Goal: Information Seeking & Learning: Compare options

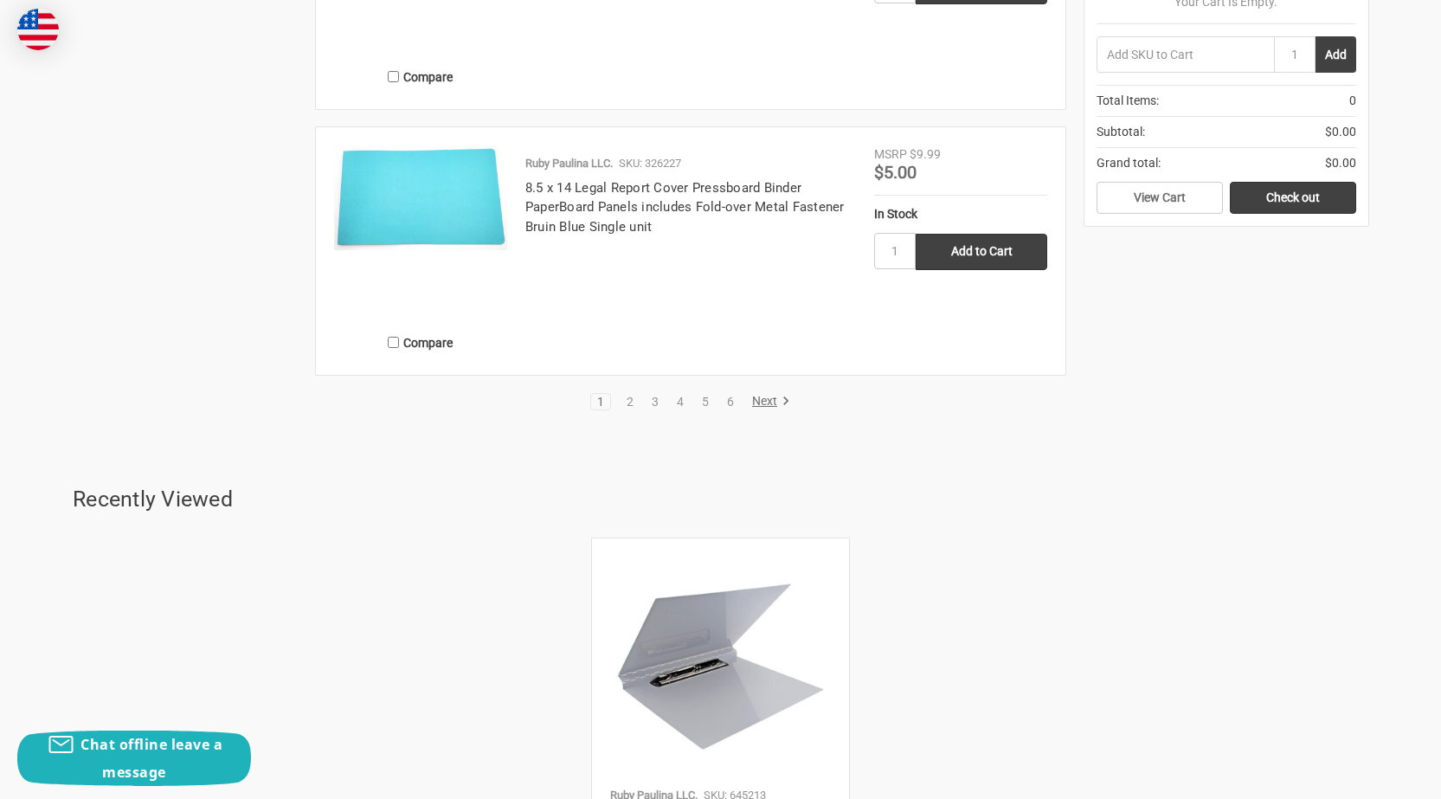
scroll to position [4155, 0]
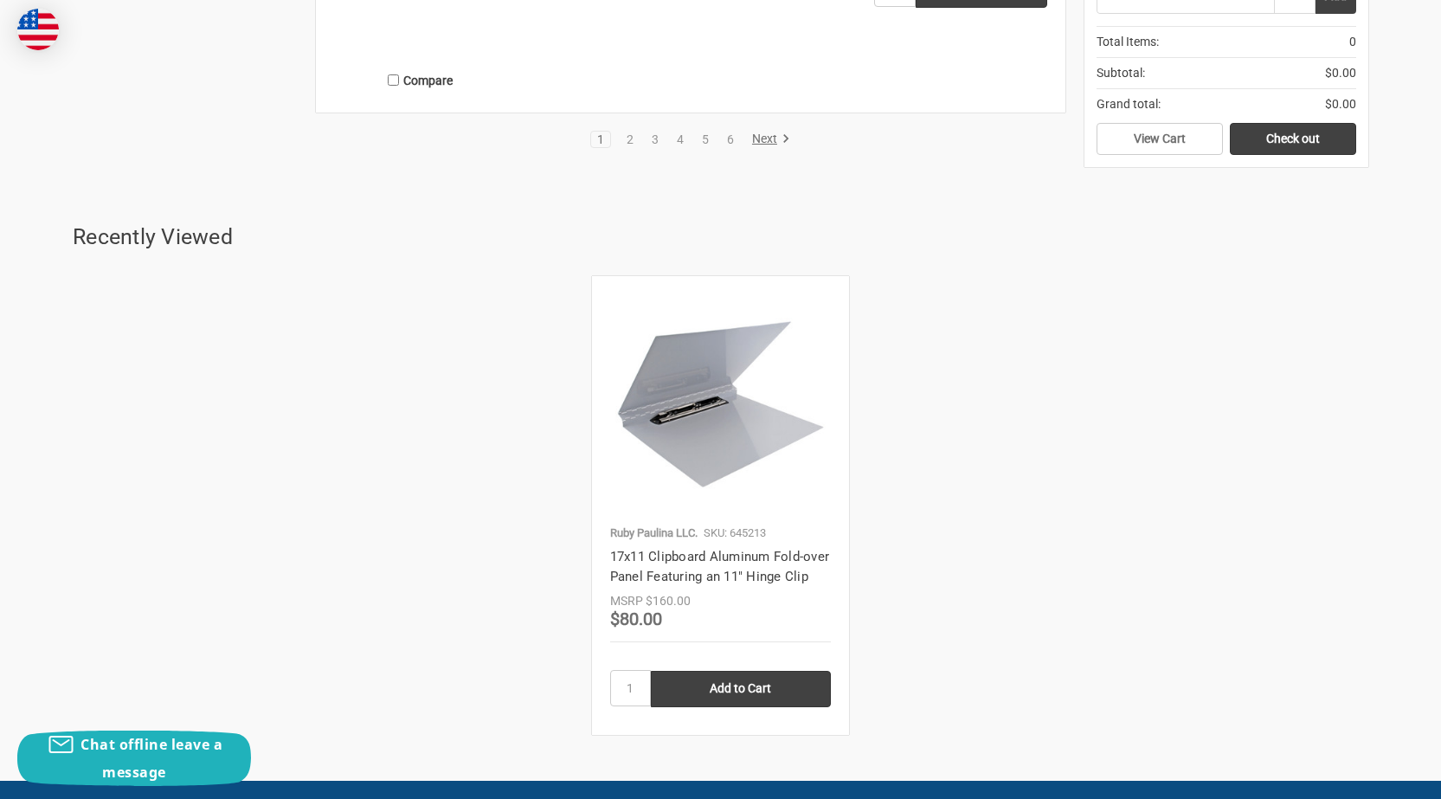
click at [724, 457] on img at bounding box center [720, 404] width 221 height 173
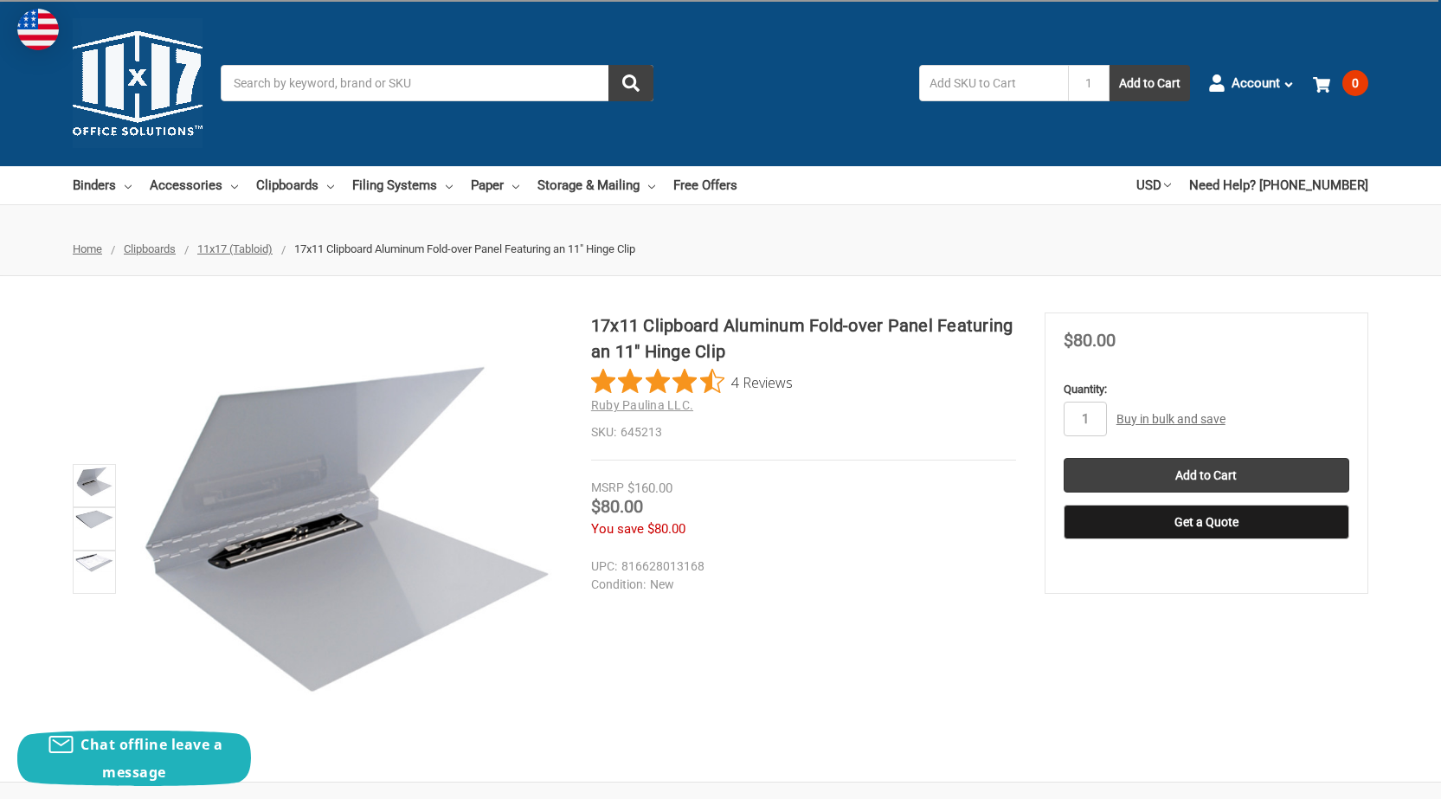
click at [1093, 421] on input "1" at bounding box center [1085, 419] width 43 height 35
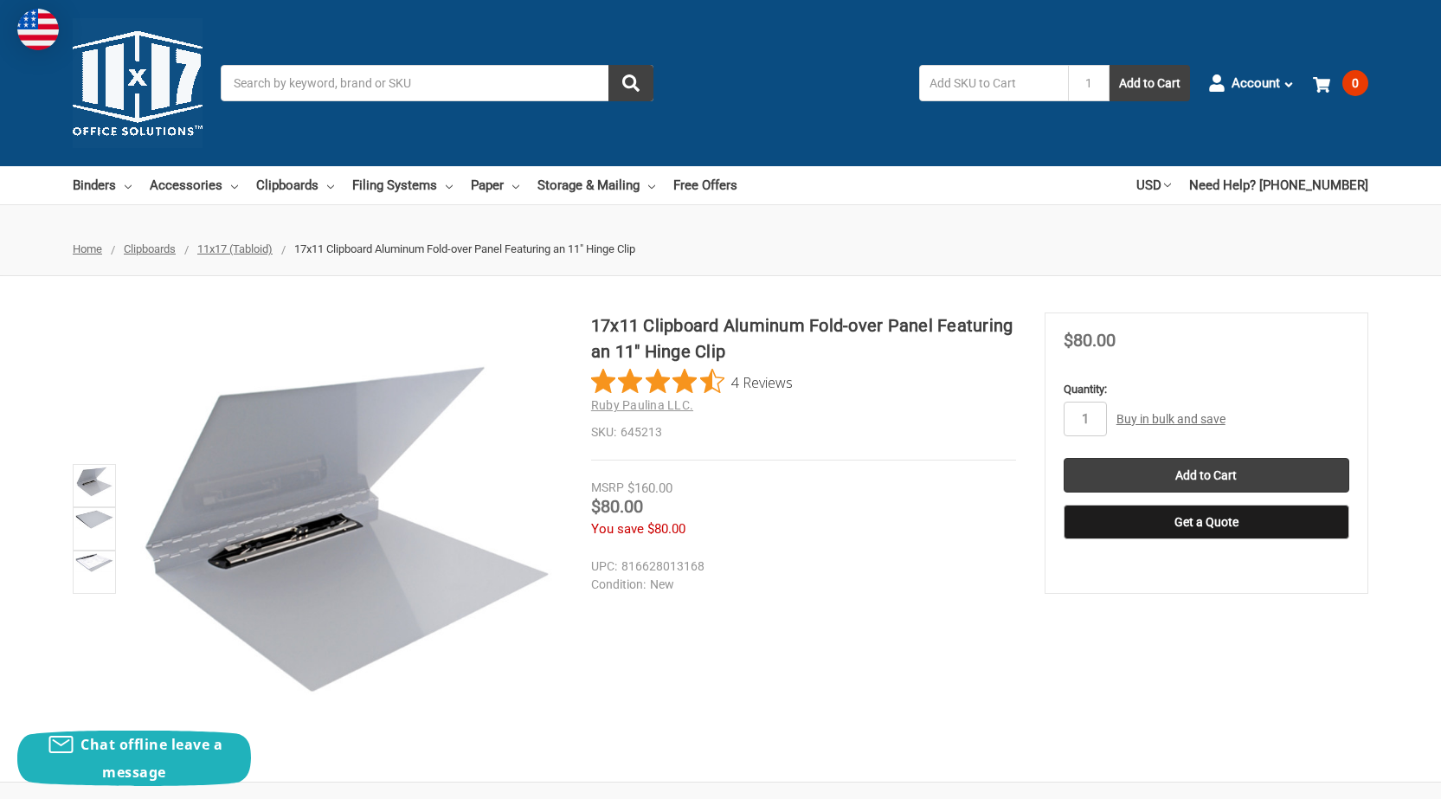
type input "10"
click at [1199, 480] on input "Add to Cart" at bounding box center [1207, 475] width 286 height 35
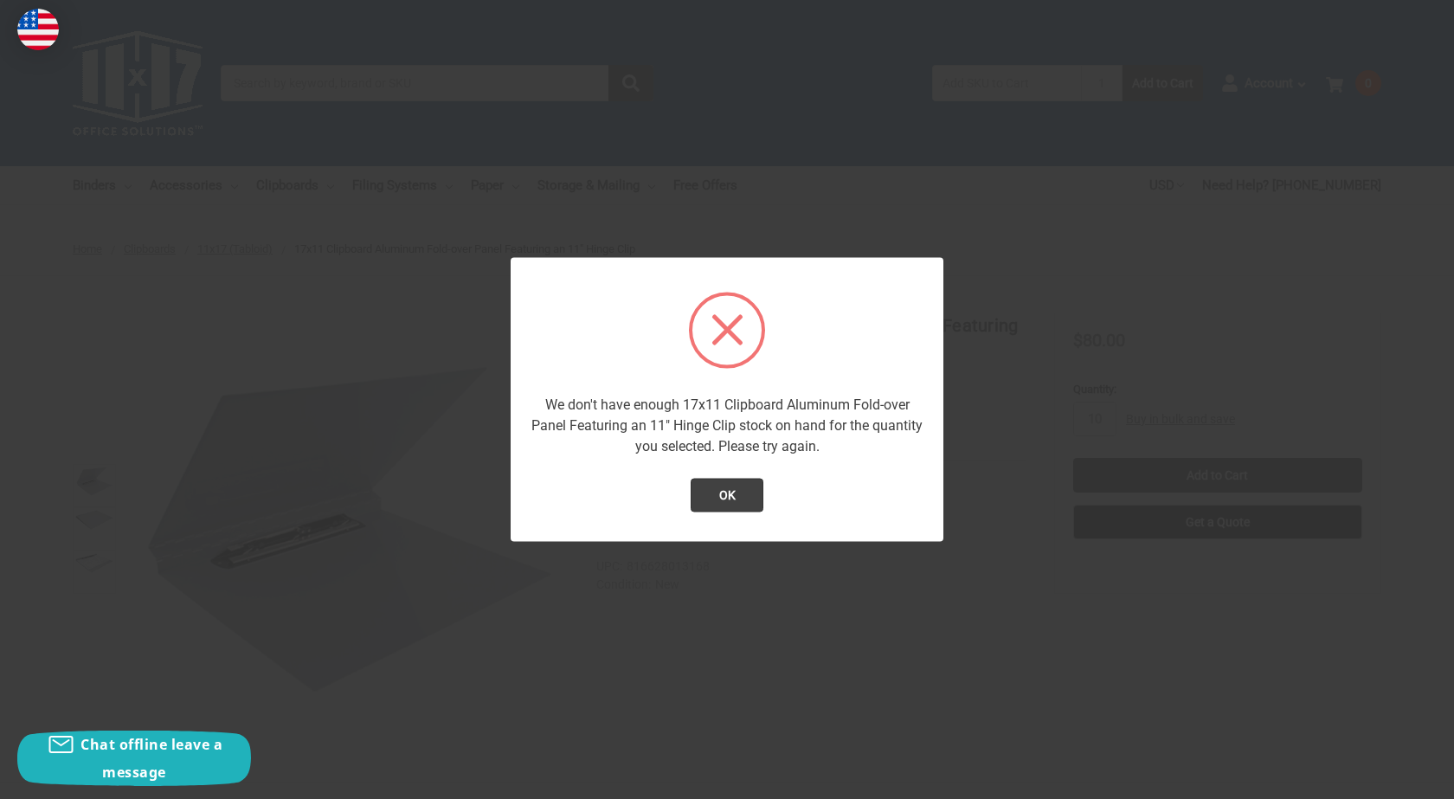
click at [722, 474] on div "We don't have enough 17x11 Clipboard Aluminum Fold-over Panel Featuring an 11" …" at bounding box center [727, 399] width 433 height 285
click at [722, 490] on button "OK" at bounding box center [728, 495] width 74 height 35
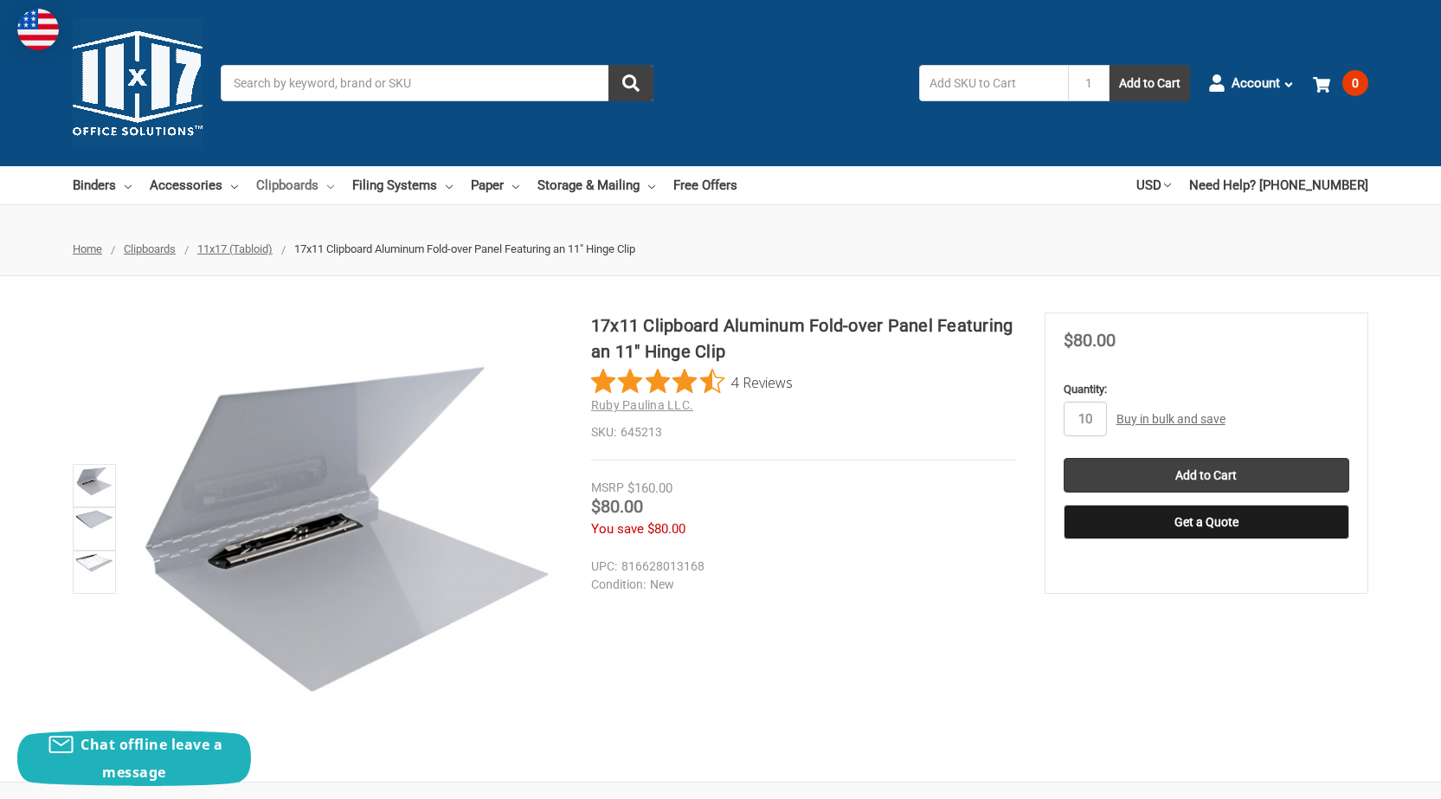
click at [268, 189] on link "Clipboards" at bounding box center [295, 185] width 78 height 38
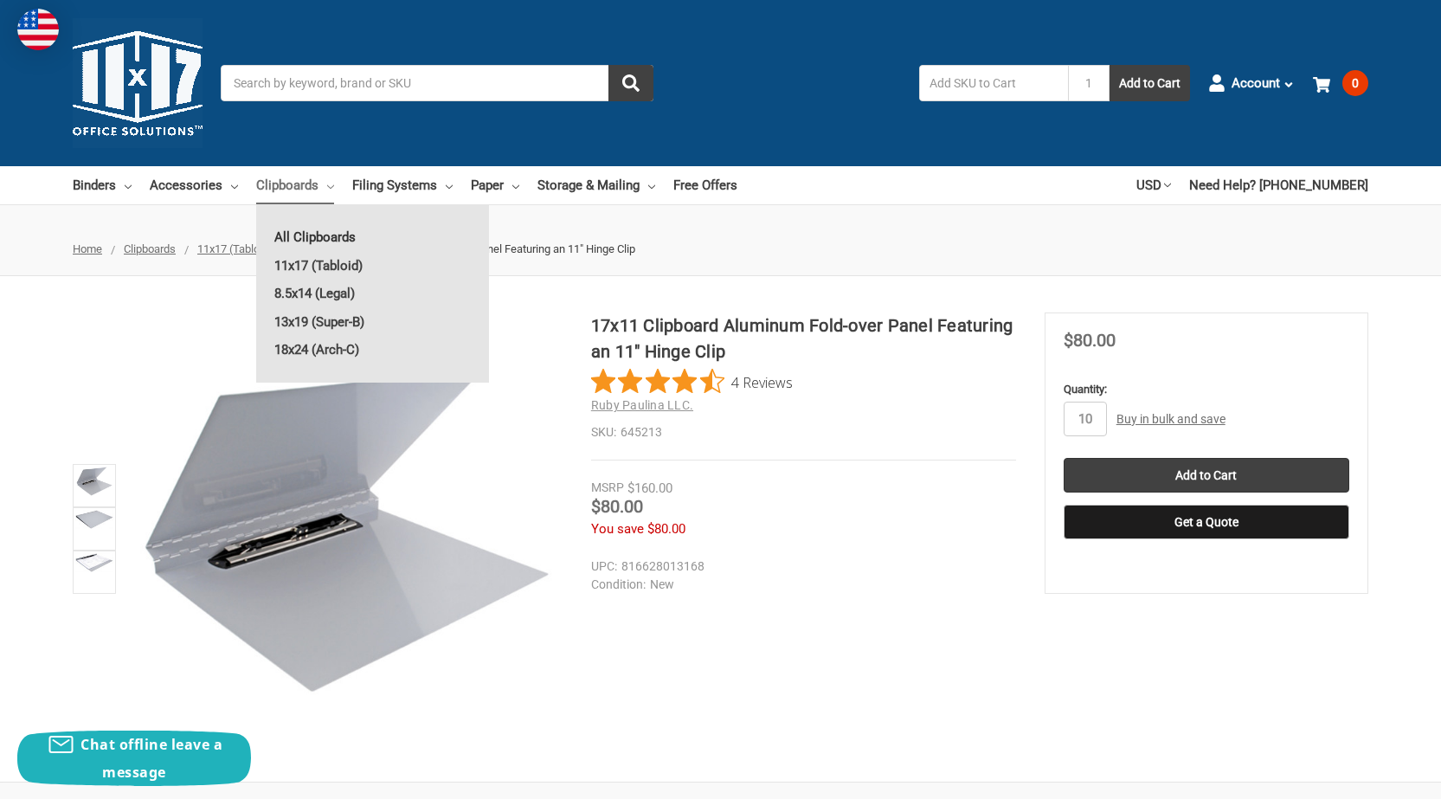
click at [303, 236] on link "All Clipboards" at bounding box center [372, 237] width 233 height 28
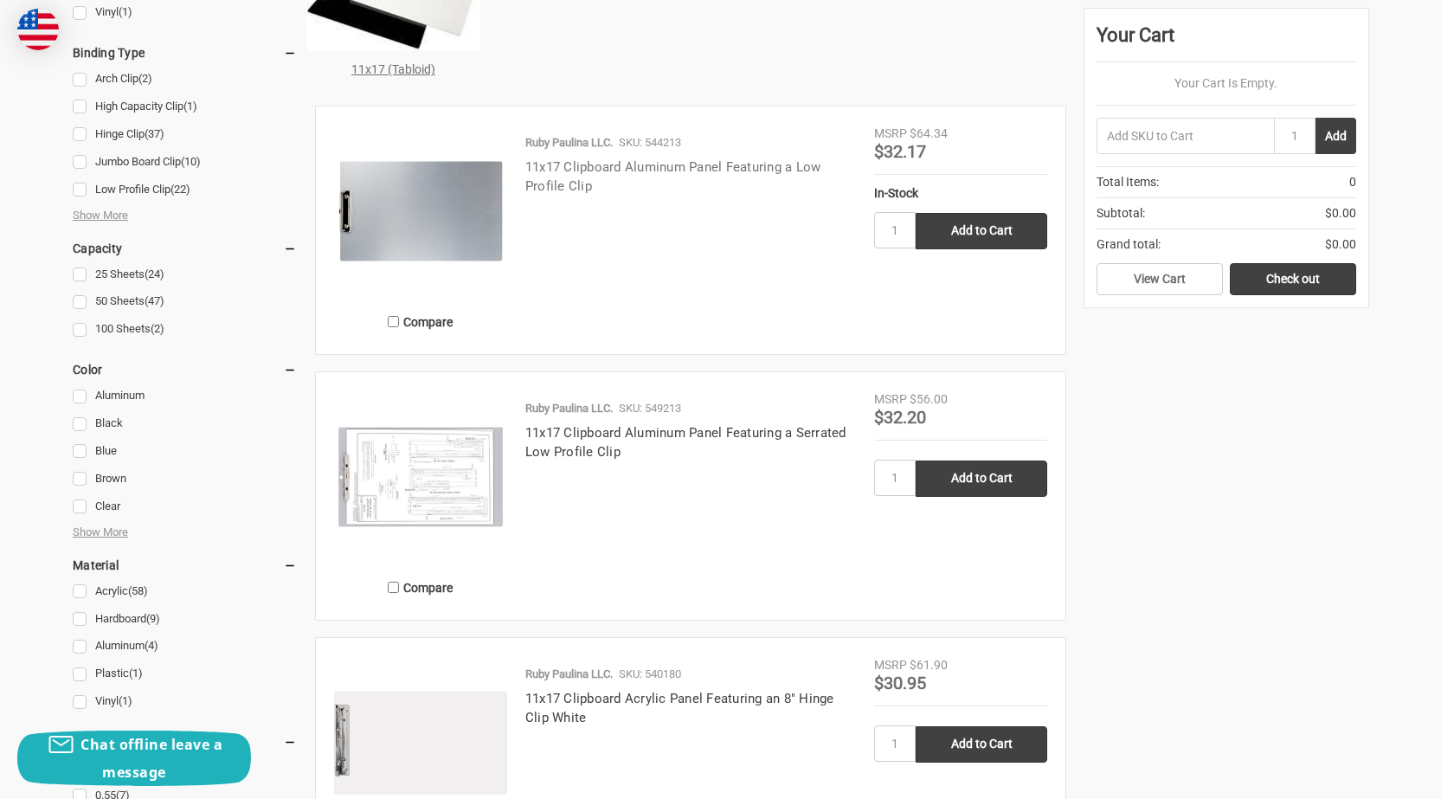
click at [559, 171] on link "11x17 Clipboard Aluminum Panel Featuring a Low Profile Clip" at bounding box center [673, 176] width 296 height 35
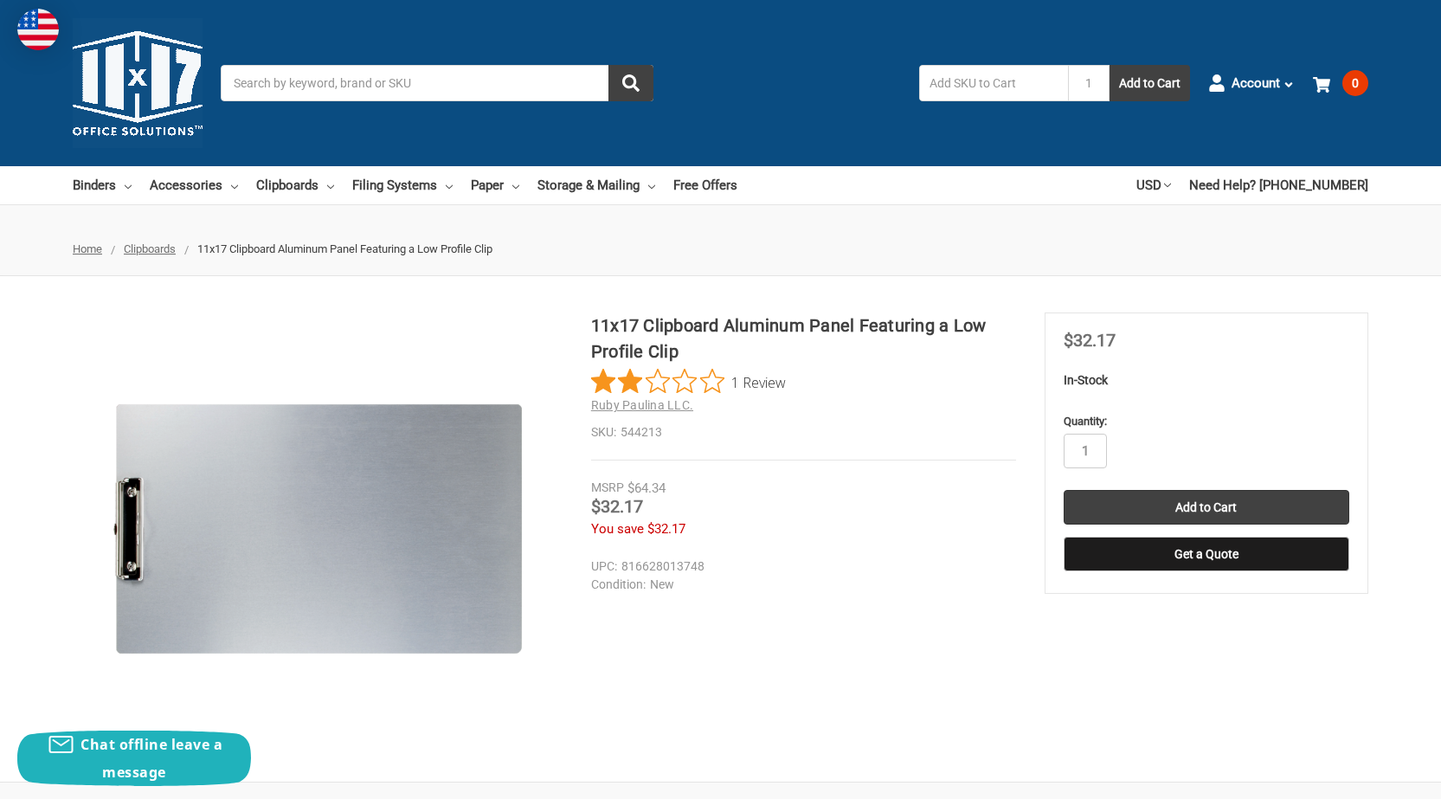
type input "100"
click at [1109, 505] on input "Add to Cart" at bounding box center [1207, 507] width 286 height 35
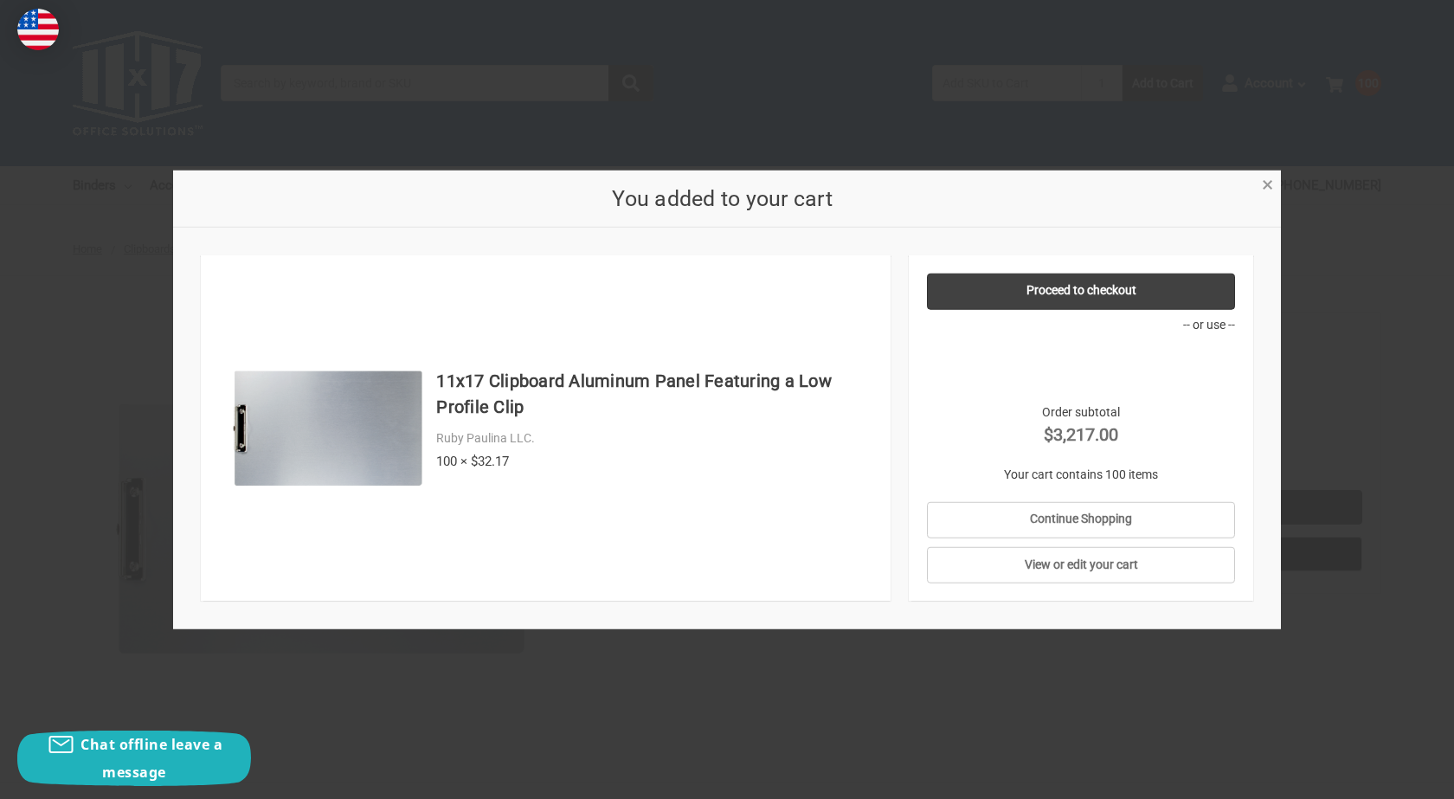
click at [1273, 190] on span "×" at bounding box center [1267, 184] width 11 height 25
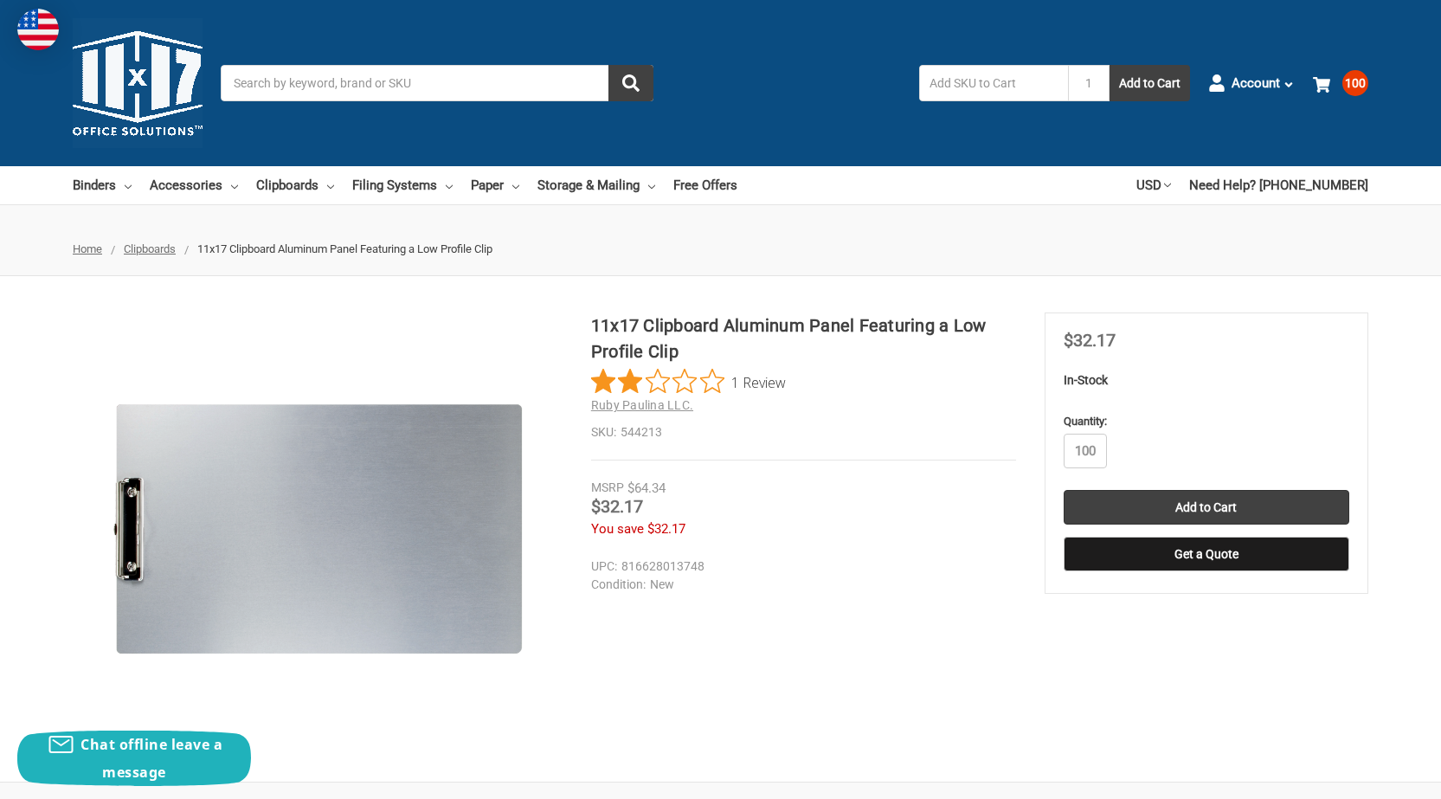
click at [704, 319] on h1 "11x17 Clipboard Aluminum Panel Featuring a Low Profile Clip" at bounding box center [803, 338] width 425 height 52
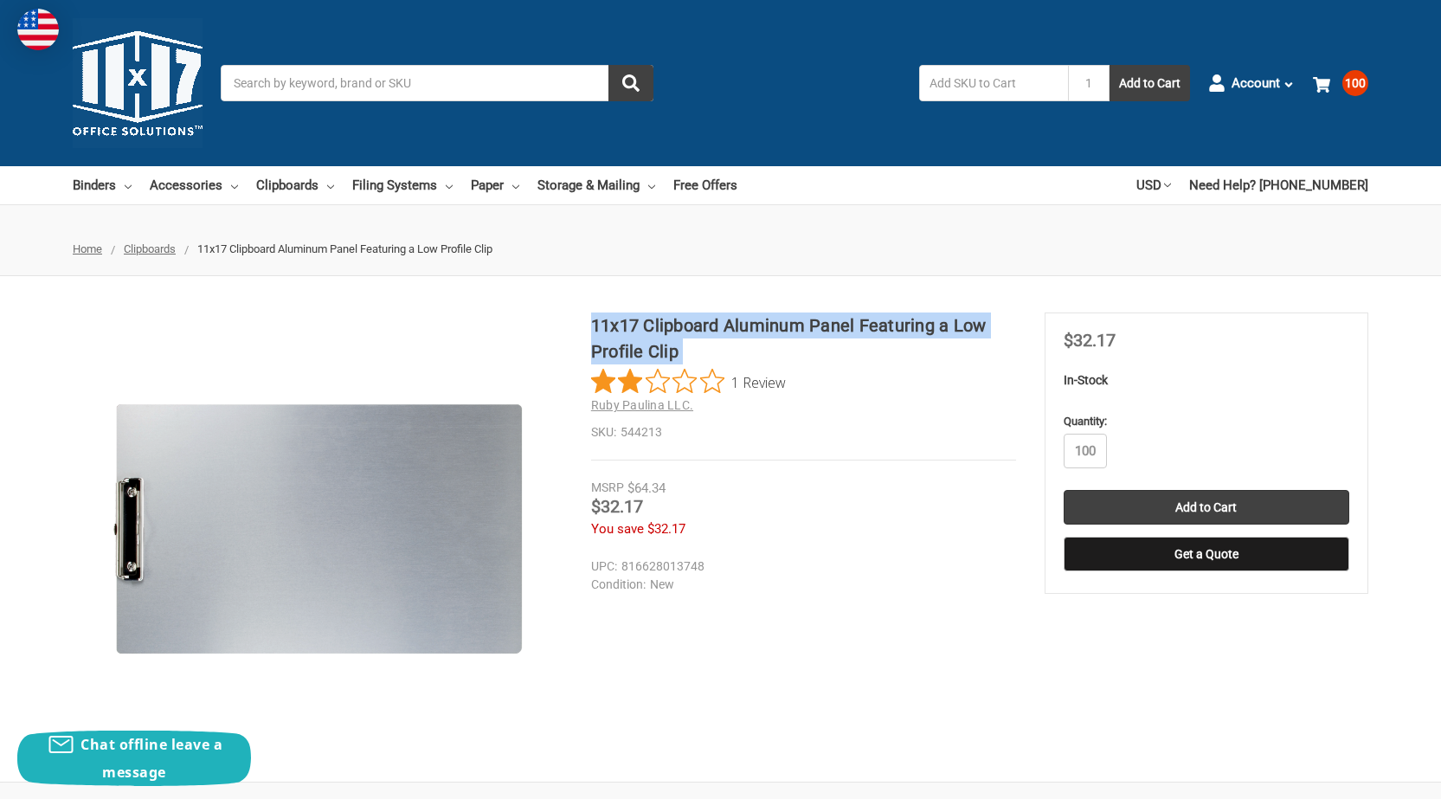
click at [704, 319] on h1 "11x17 Clipboard Aluminum Panel Featuring a Low Profile Clip" at bounding box center [803, 338] width 425 height 52
click at [189, 183] on link "Accessories" at bounding box center [194, 185] width 88 height 38
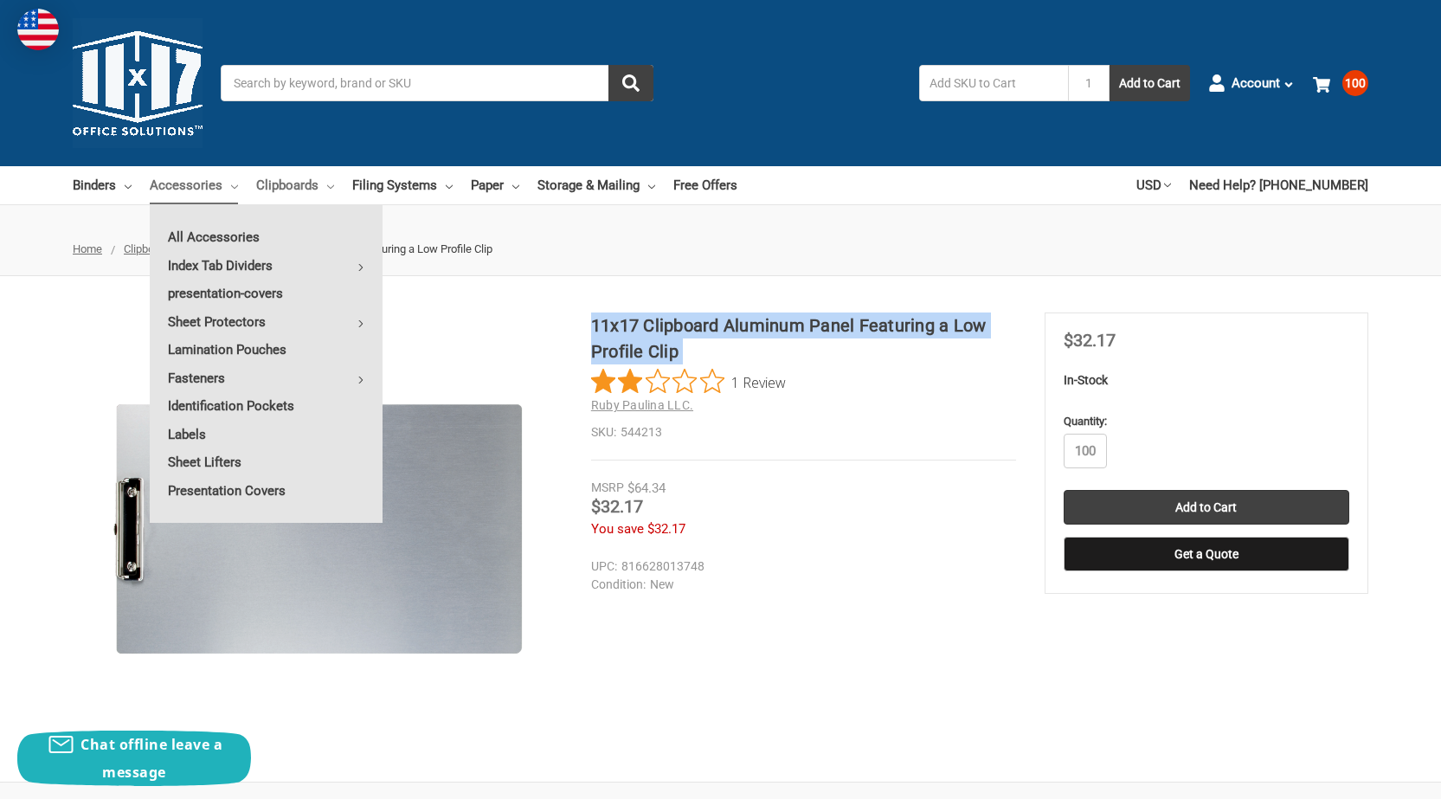
click at [322, 189] on link "Clipboards" at bounding box center [295, 185] width 78 height 38
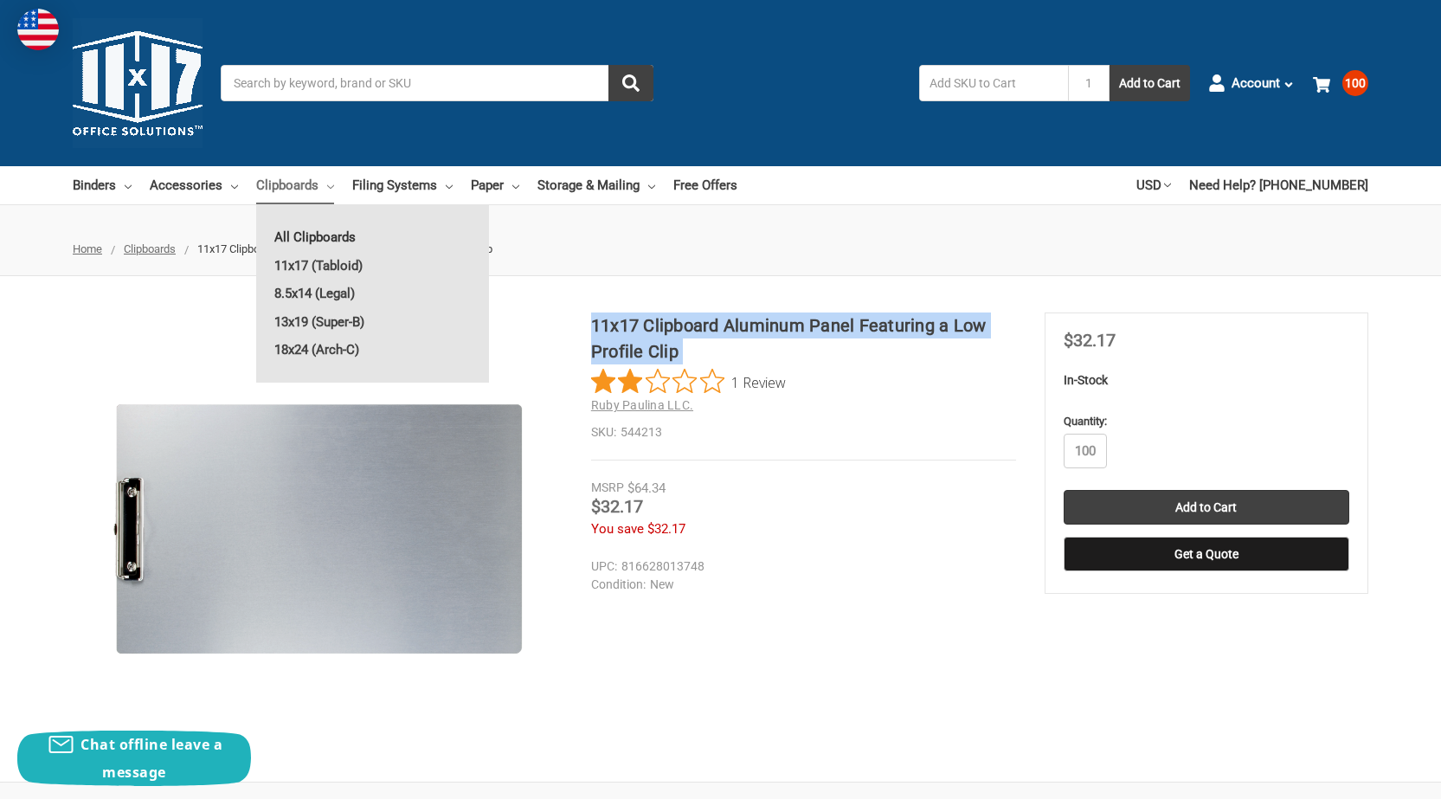
click at [322, 235] on link "All Clipboards" at bounding box center [372, 237] width 233 height 28
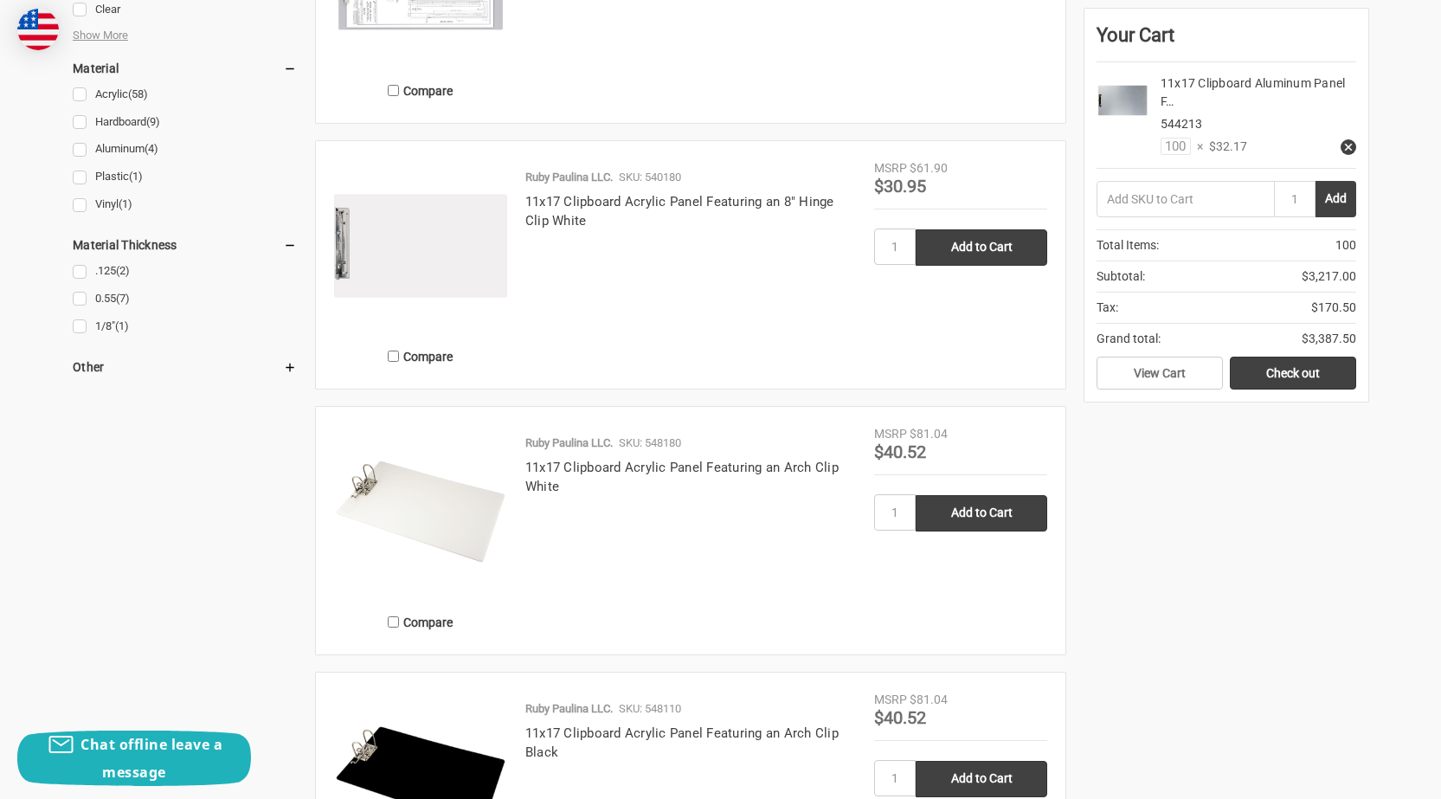
scroll to position [1471, 0]
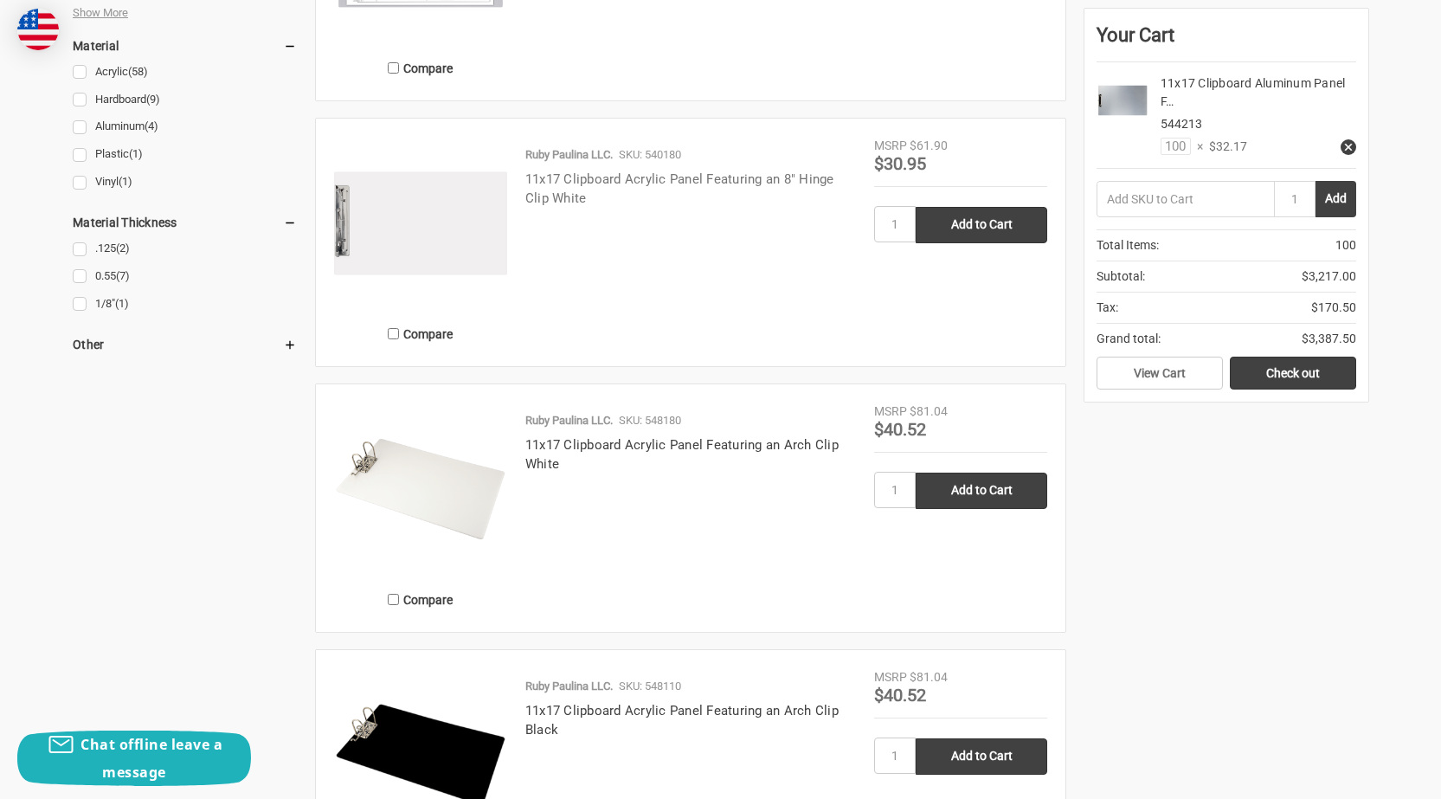
click at [564, 180] on link "11x17 Clipboard Acrylic Panel Featuring an 8" Hinge Clip White" at bounding box center [679, 188] width 309 height 35
click at [572, 442] on link "11x17 Clipboard Acrylic Panel Featuring an Arch Clip White" at bounding box center [681, 454] width 313 height 35
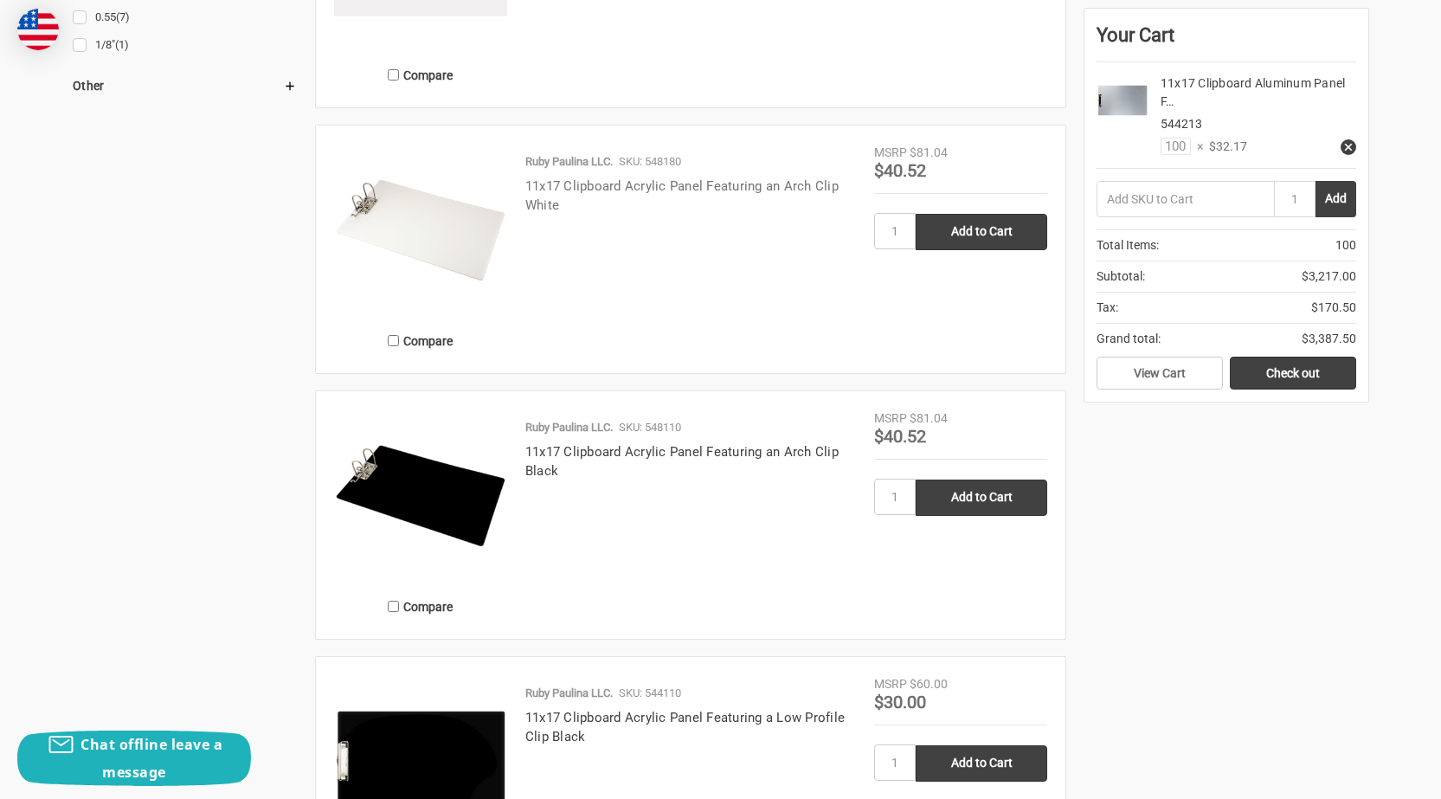
scroll to position [1731, 0]
click at [600, 445] on link "11x17 Clipboard Acrylic Panel Featuring an Arch Clip Black" at bounding box center [681, 460] width 313 height 35
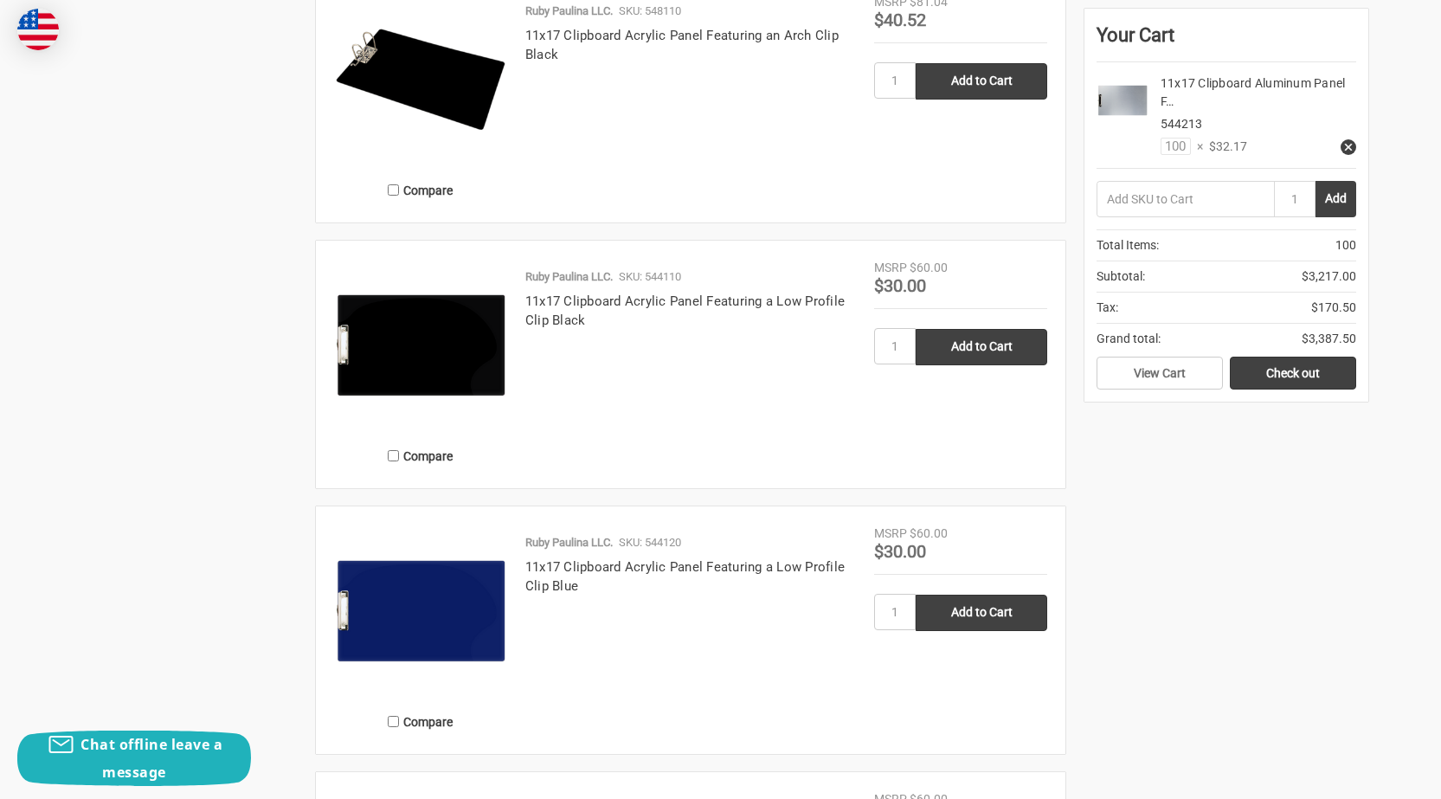
scroll to position [2164, 0]
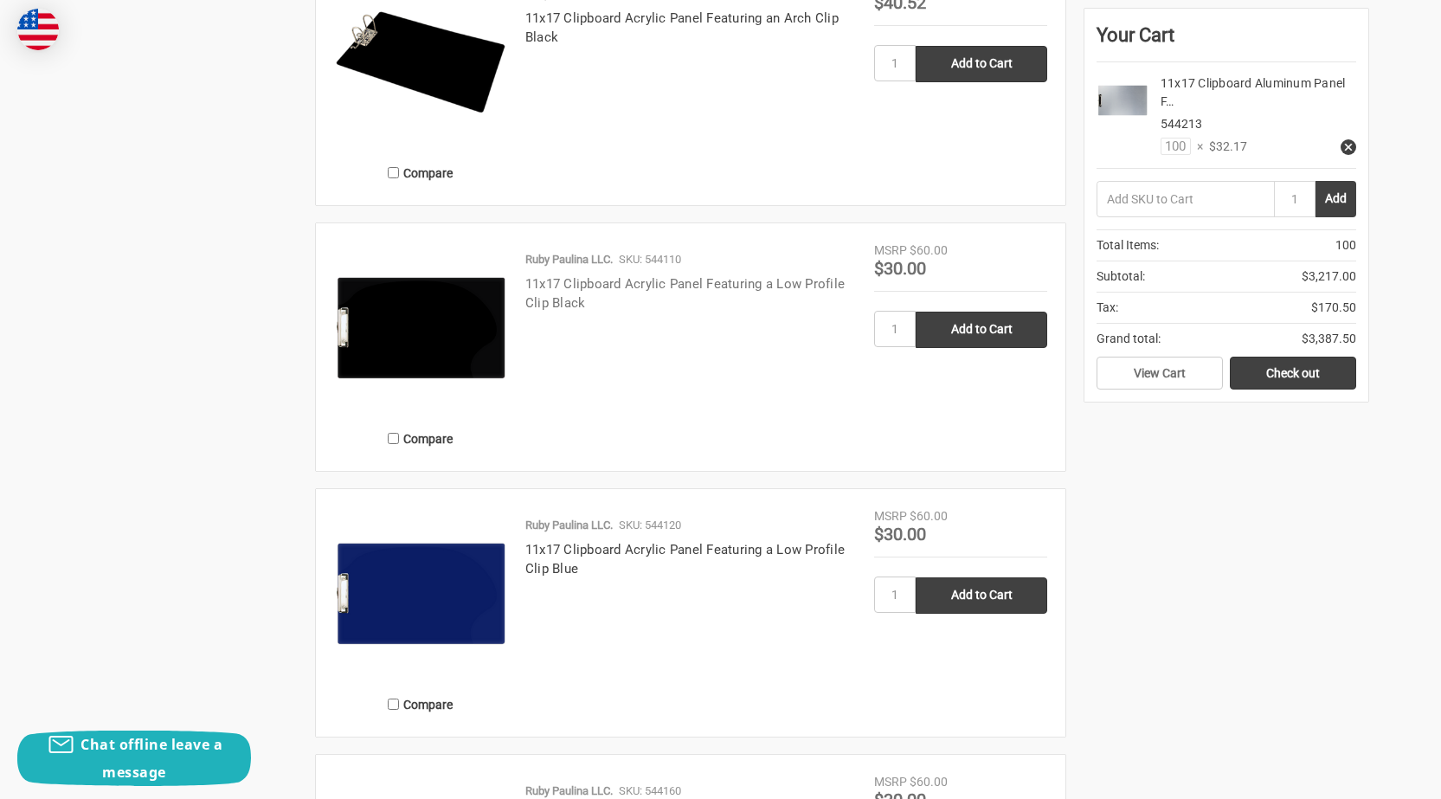
click at [552, 296] on link "11x17 Clipboard Acrylic Panel Featuring a Low Profile Clip Black" at bounding box center [684, 293] width 319 height 35
click at [558, 572] on link "11x17 Clipboard Acrylic Panel Featuring a Low Profile Clip Blue" at bounding box center [684, 559] width 319 height 35
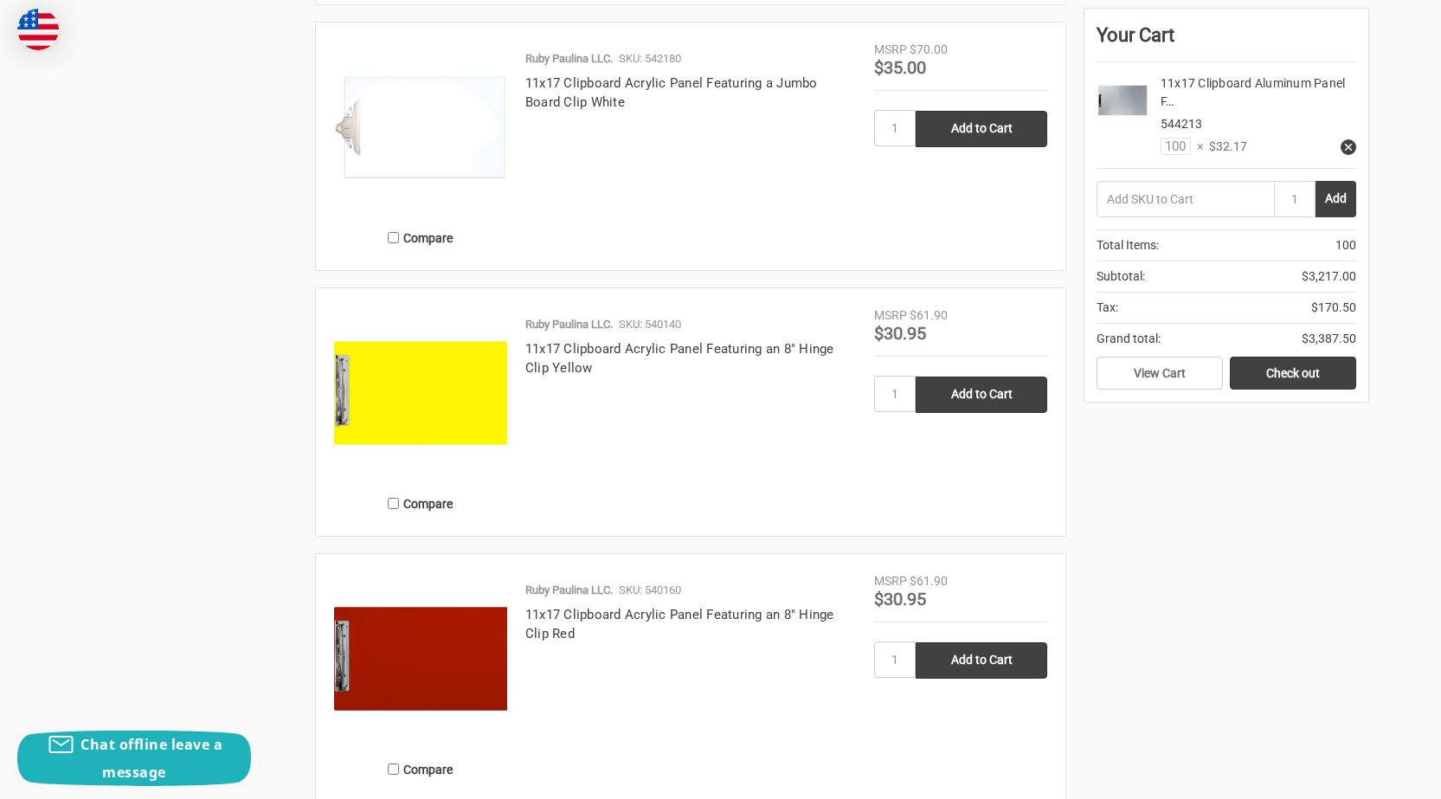
scroll to position [3635, 0]
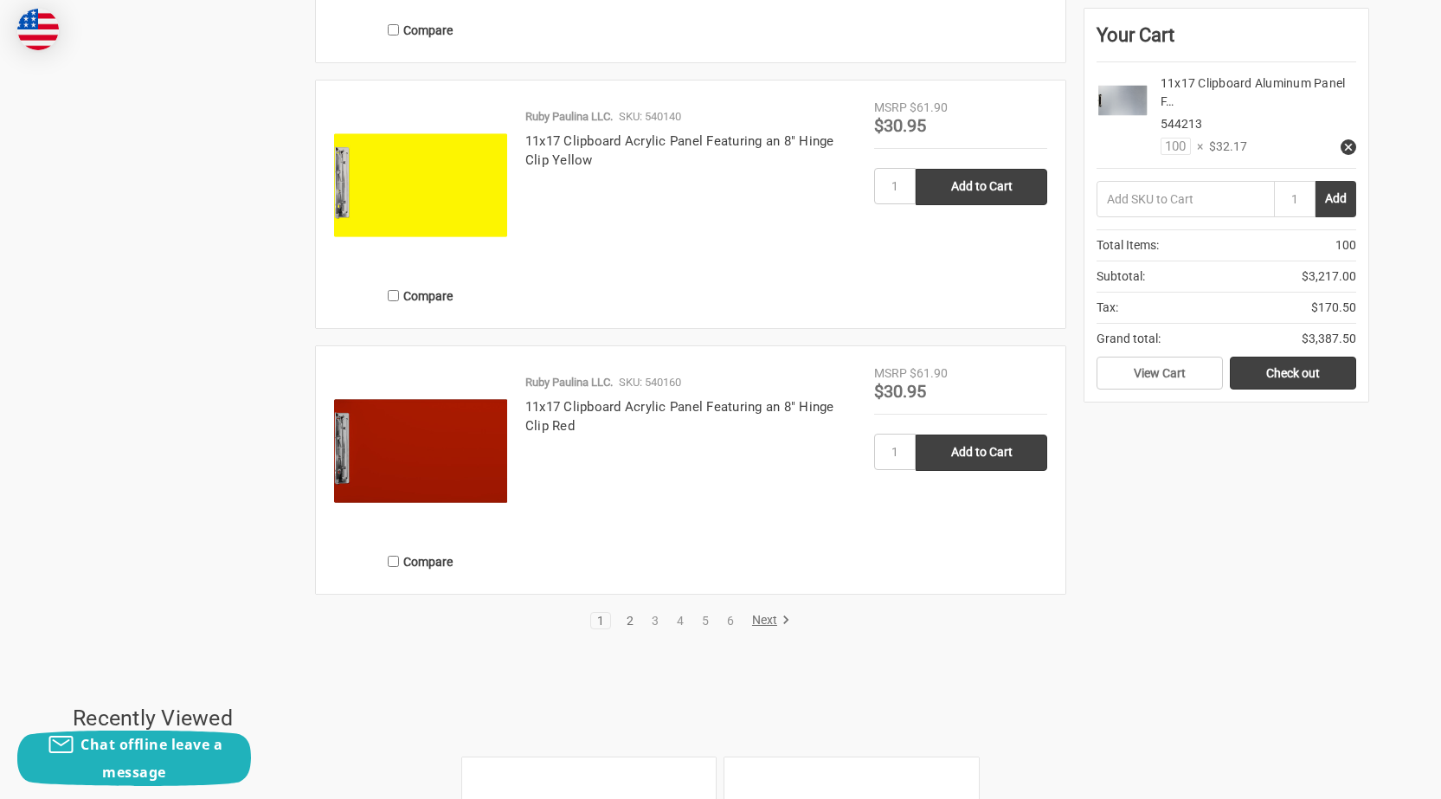
click at [627, 619] on link "2" at bounding box center [630, 621] width 19 height 12
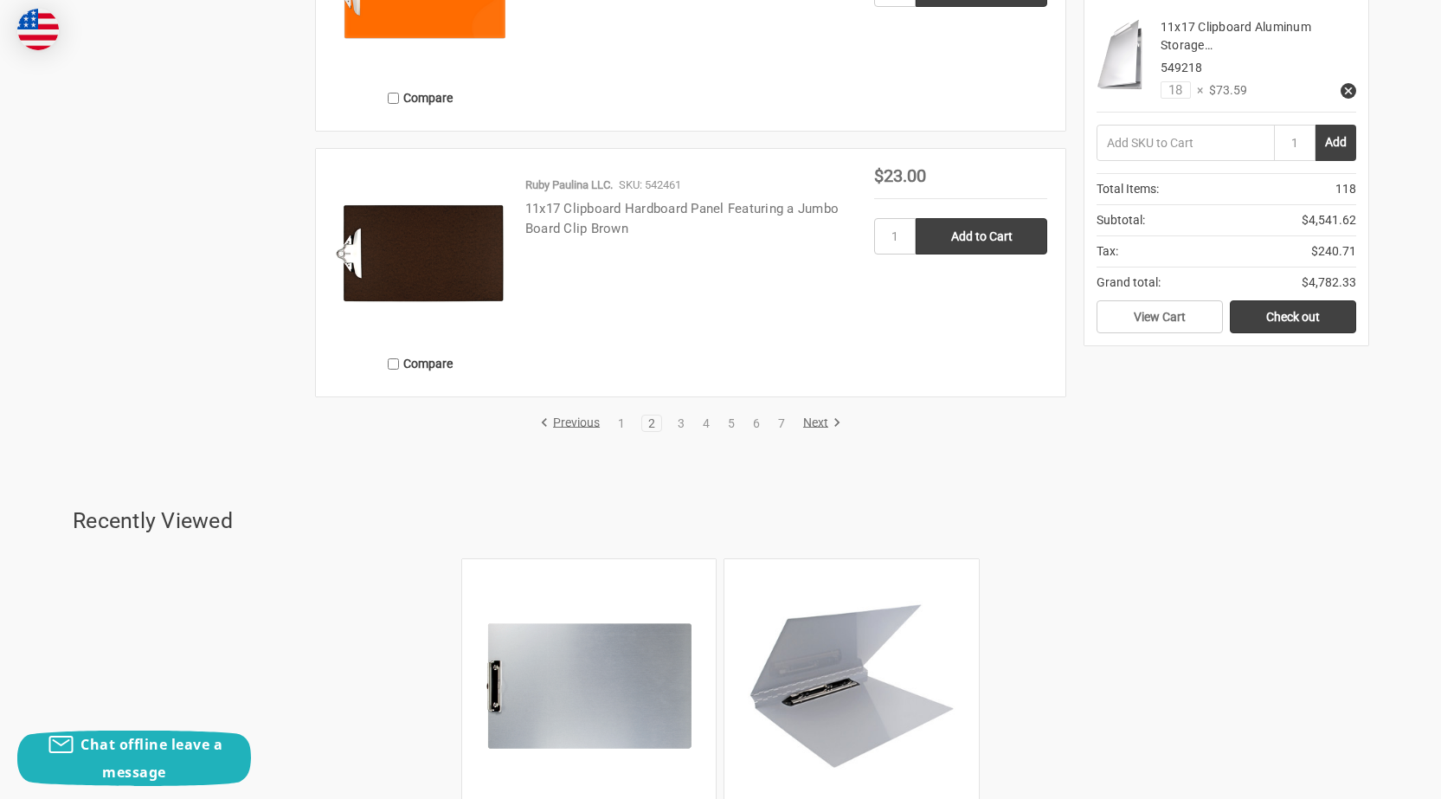
scroll to position [3895, 0]
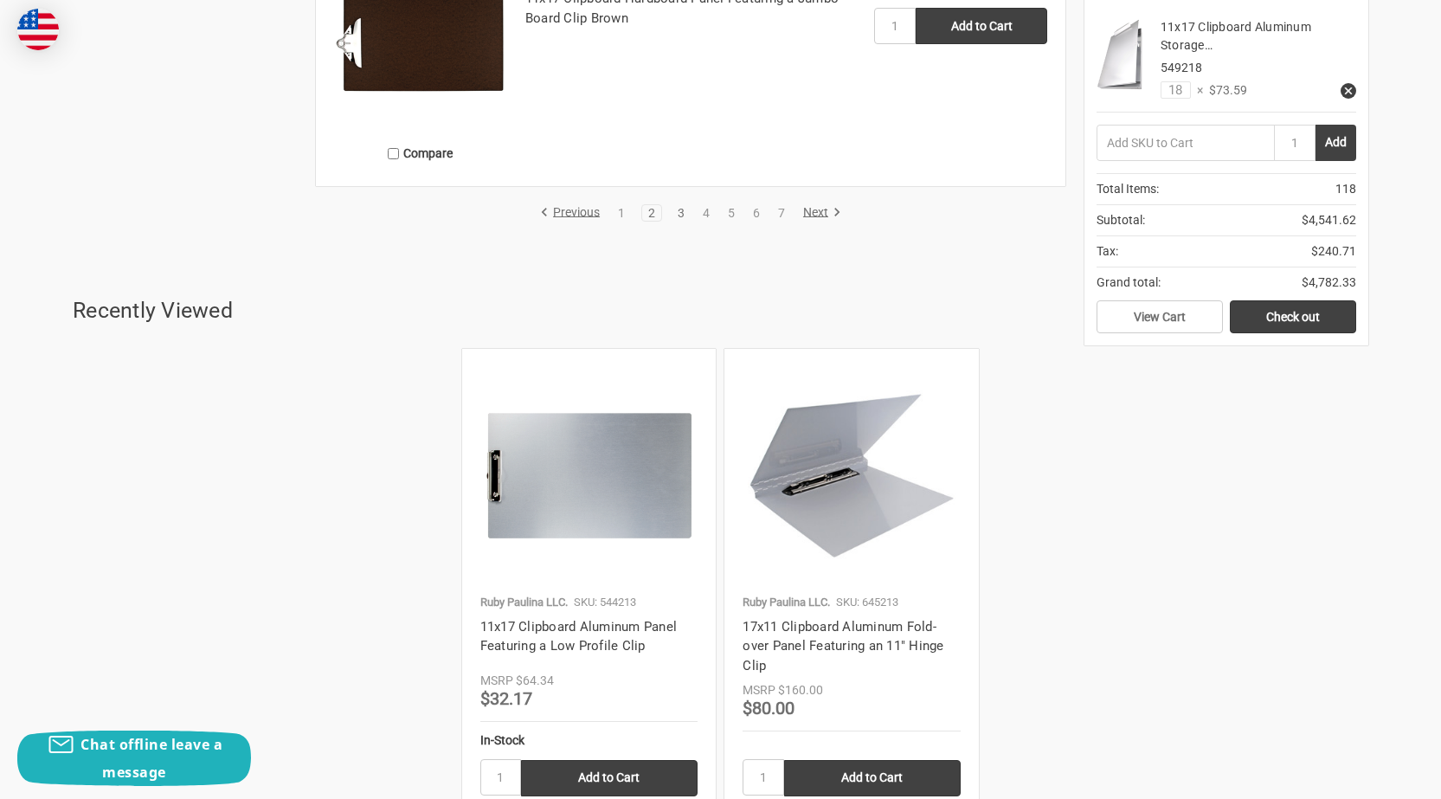
click at [677, 209] on link "3" at bounding box center [681, 213] width 19 height 12
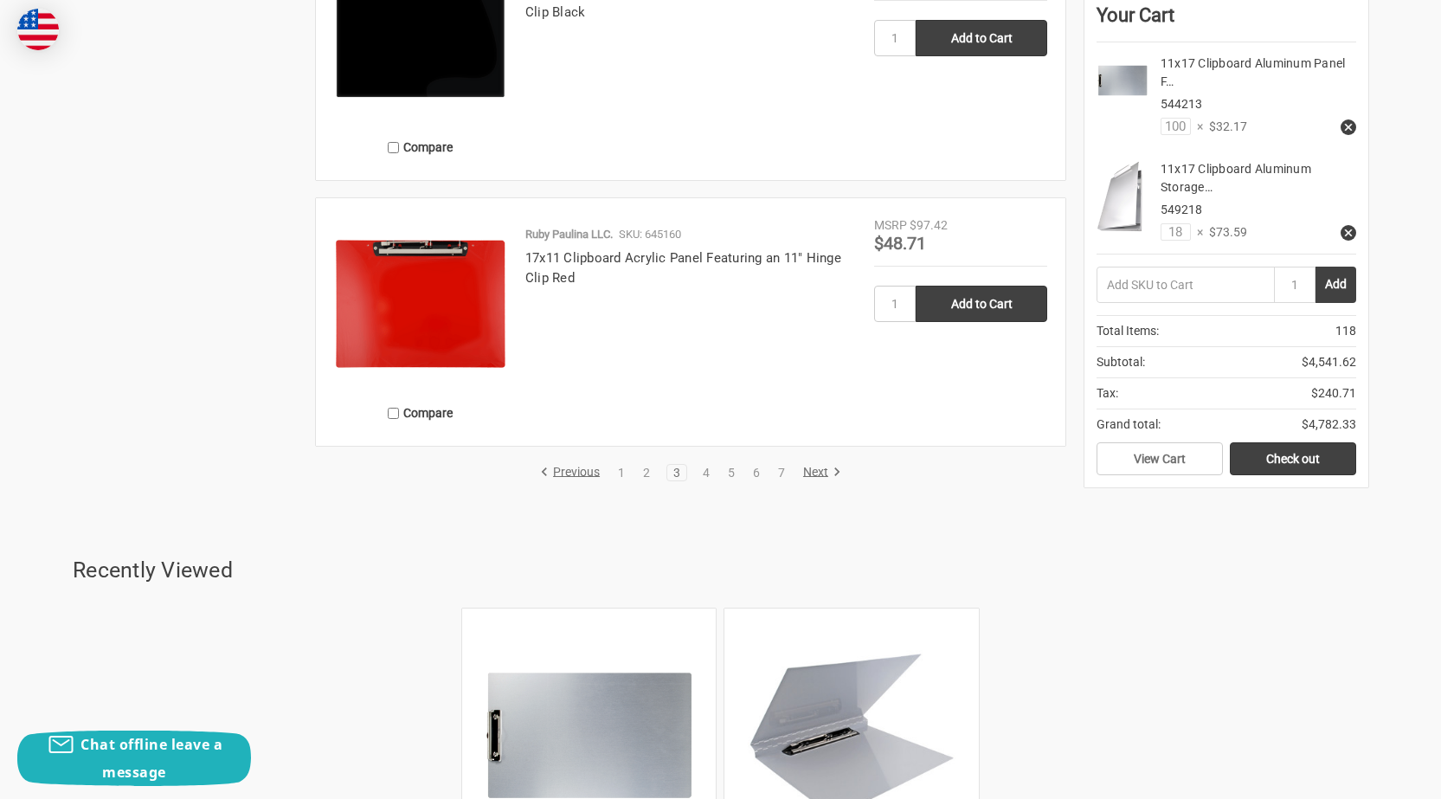
scroll to position [3722, 0]
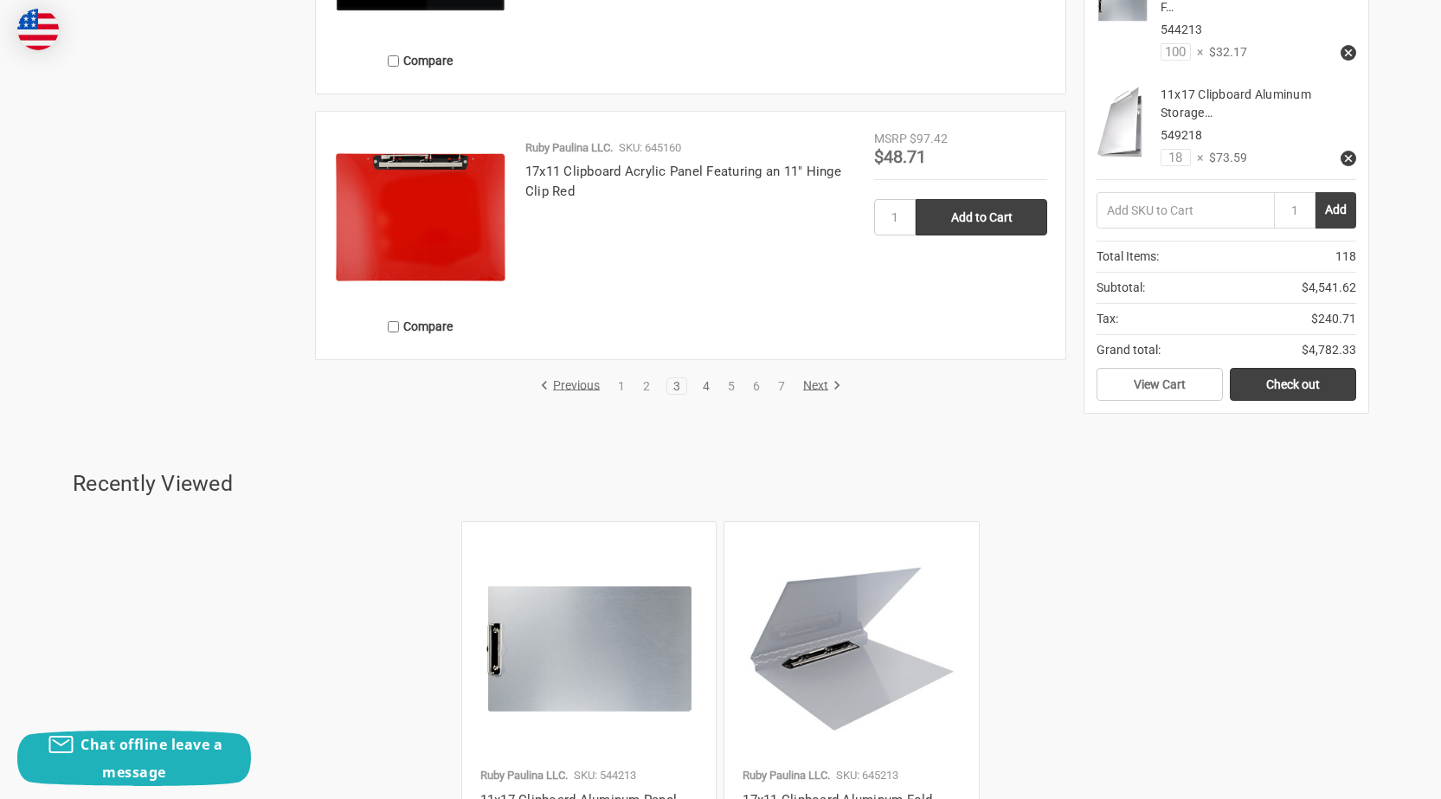
click at [705, 380] on link "4" at bounding box center [706, 386] width 19 height 12
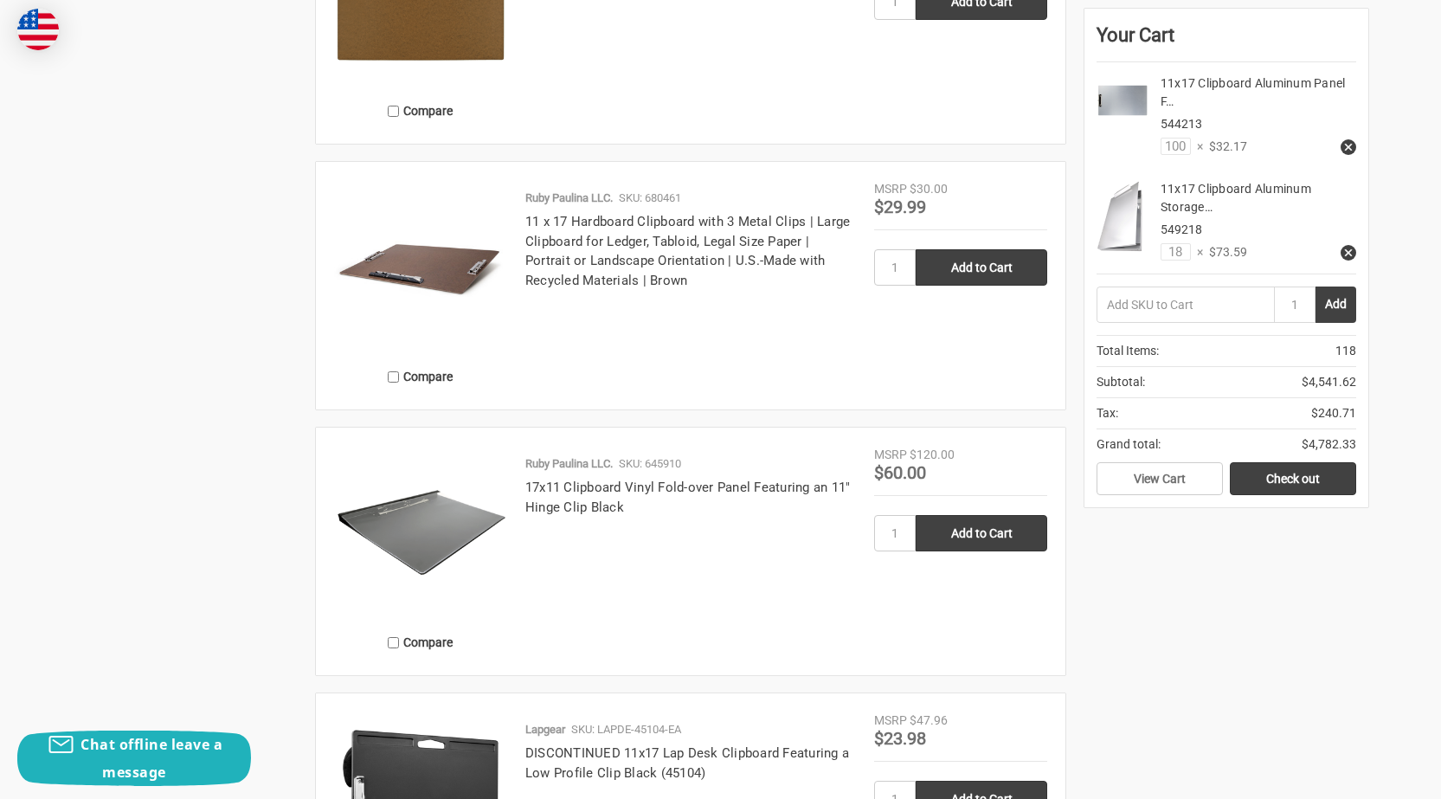
scroll to position [2337, 0]
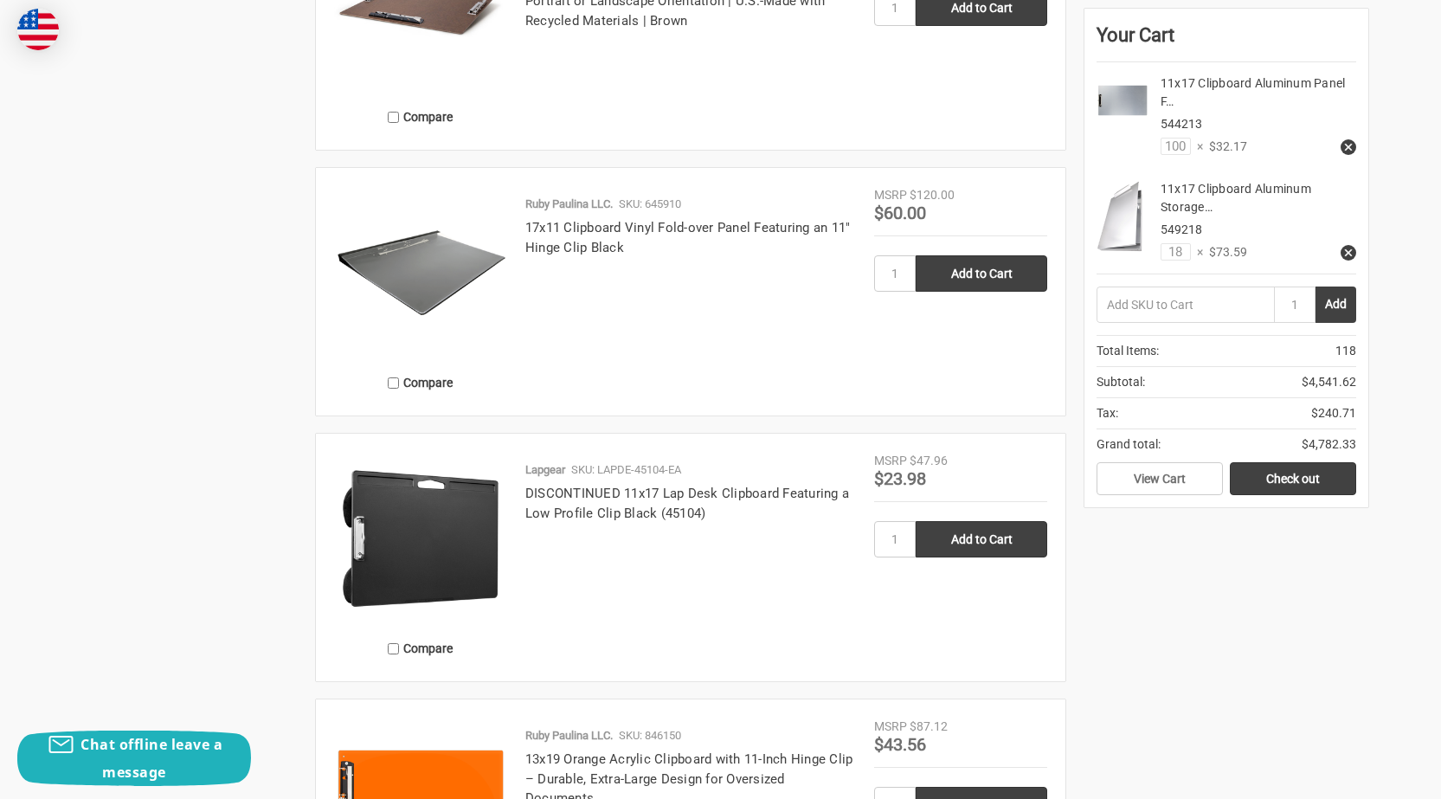
drag, startPoint x: 583, startPoint y: 204, endPoint x: 570, endPoint y: 216, distance: 17.8
drag, startPoint x: 570, startPoint y: 216, endPoint x: 561, endPoint y: 200, distance: 18.6
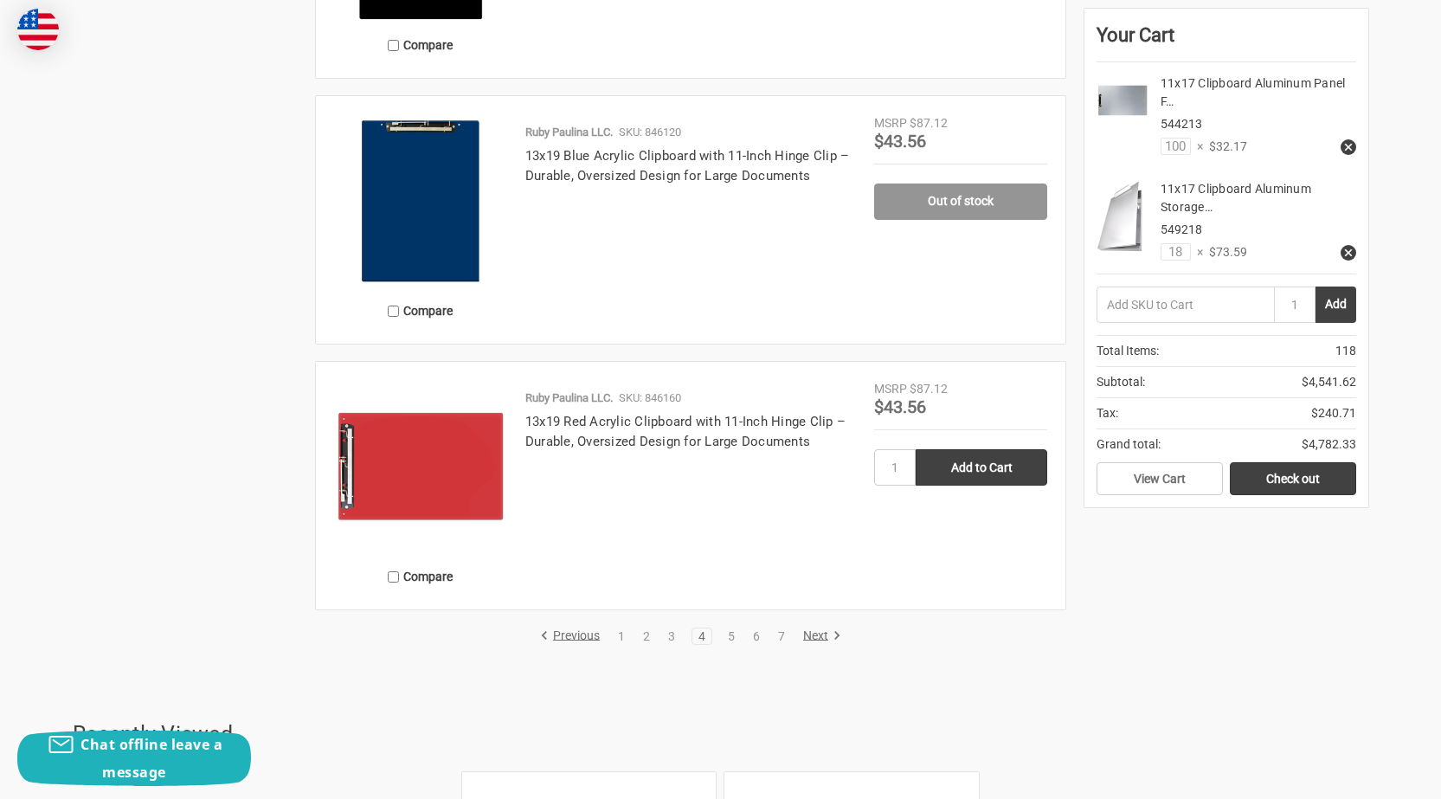
scroll to position [3549, 0]
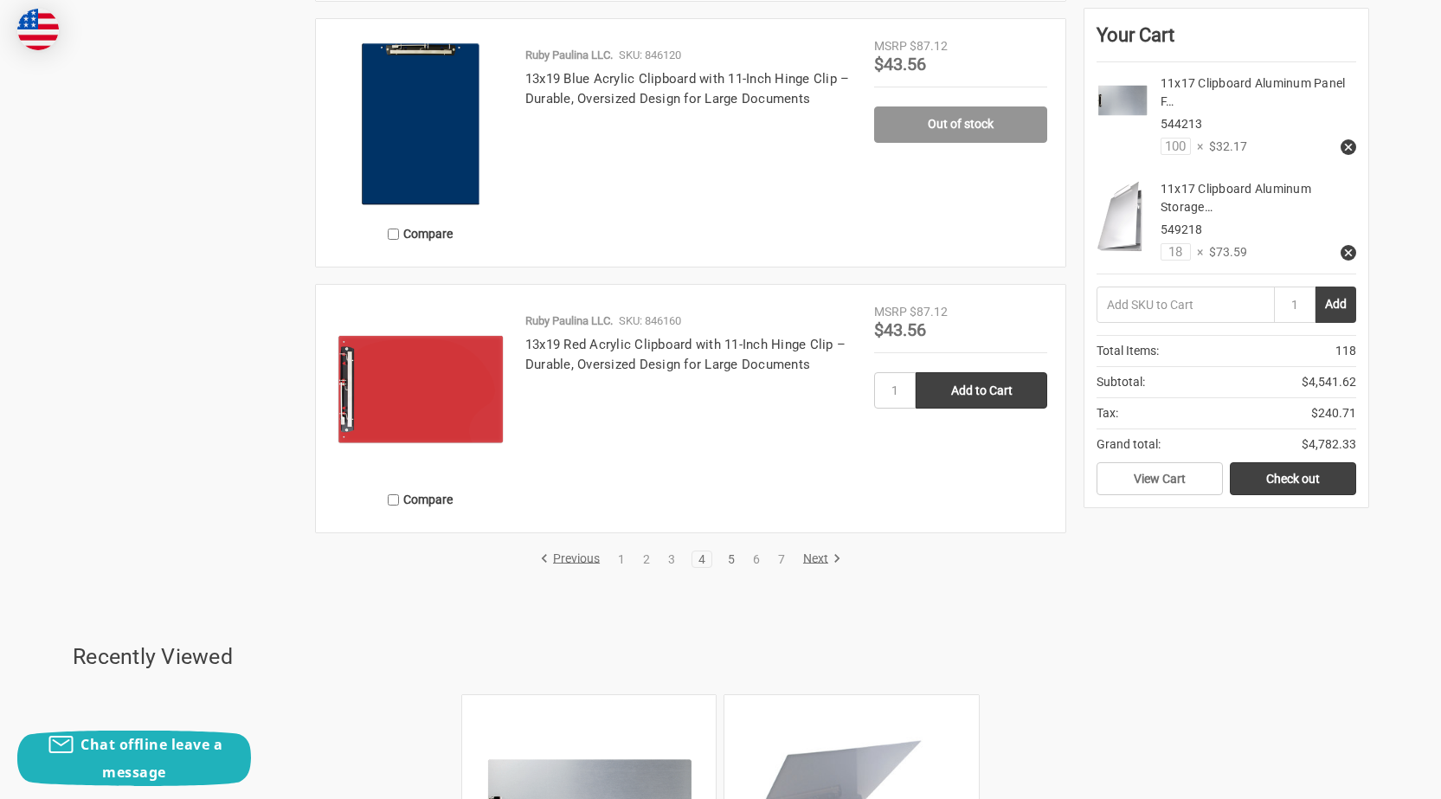
click at [724, 557] on link "5" at bounding box center [731, 559] width 19 height 12
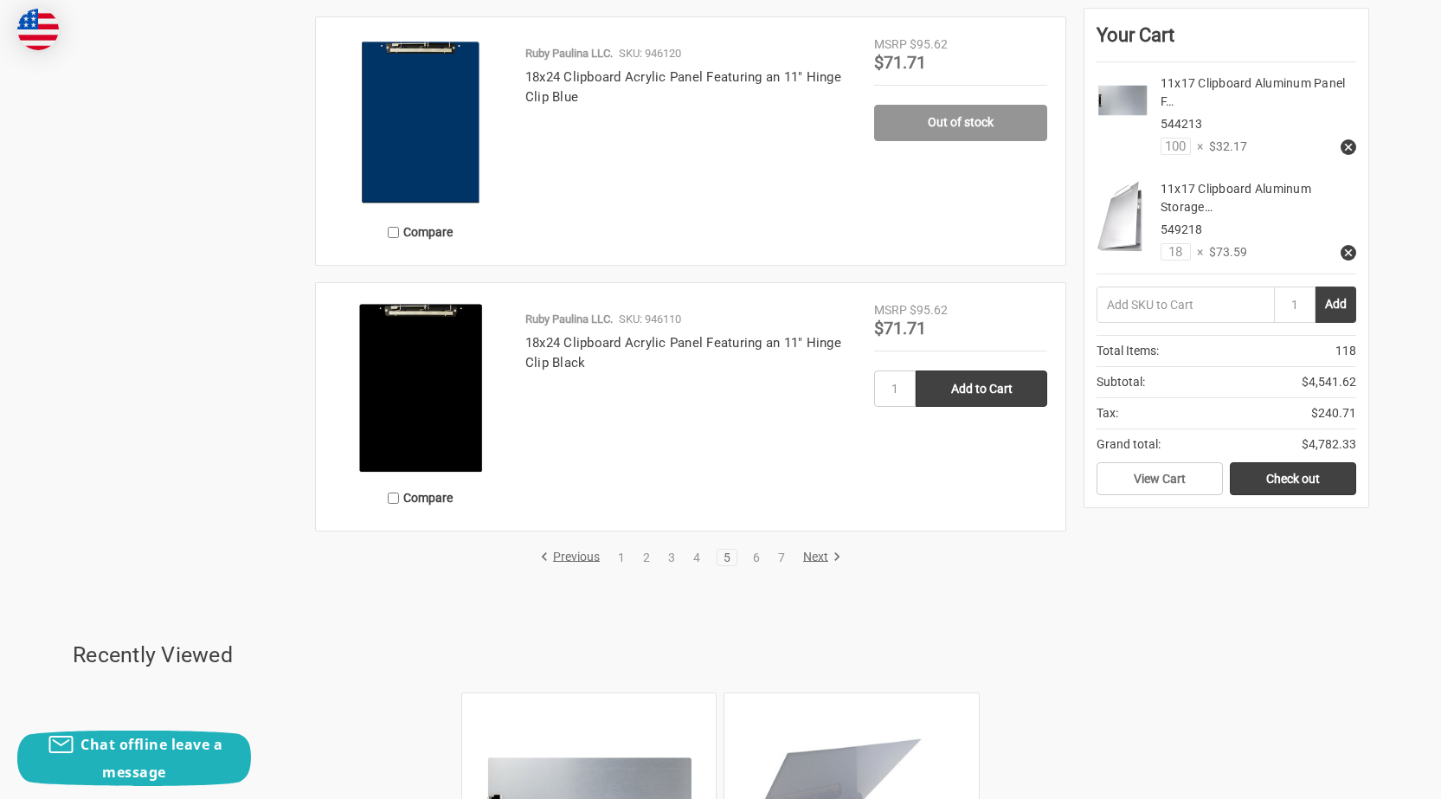
scroll to position [3799, 0]
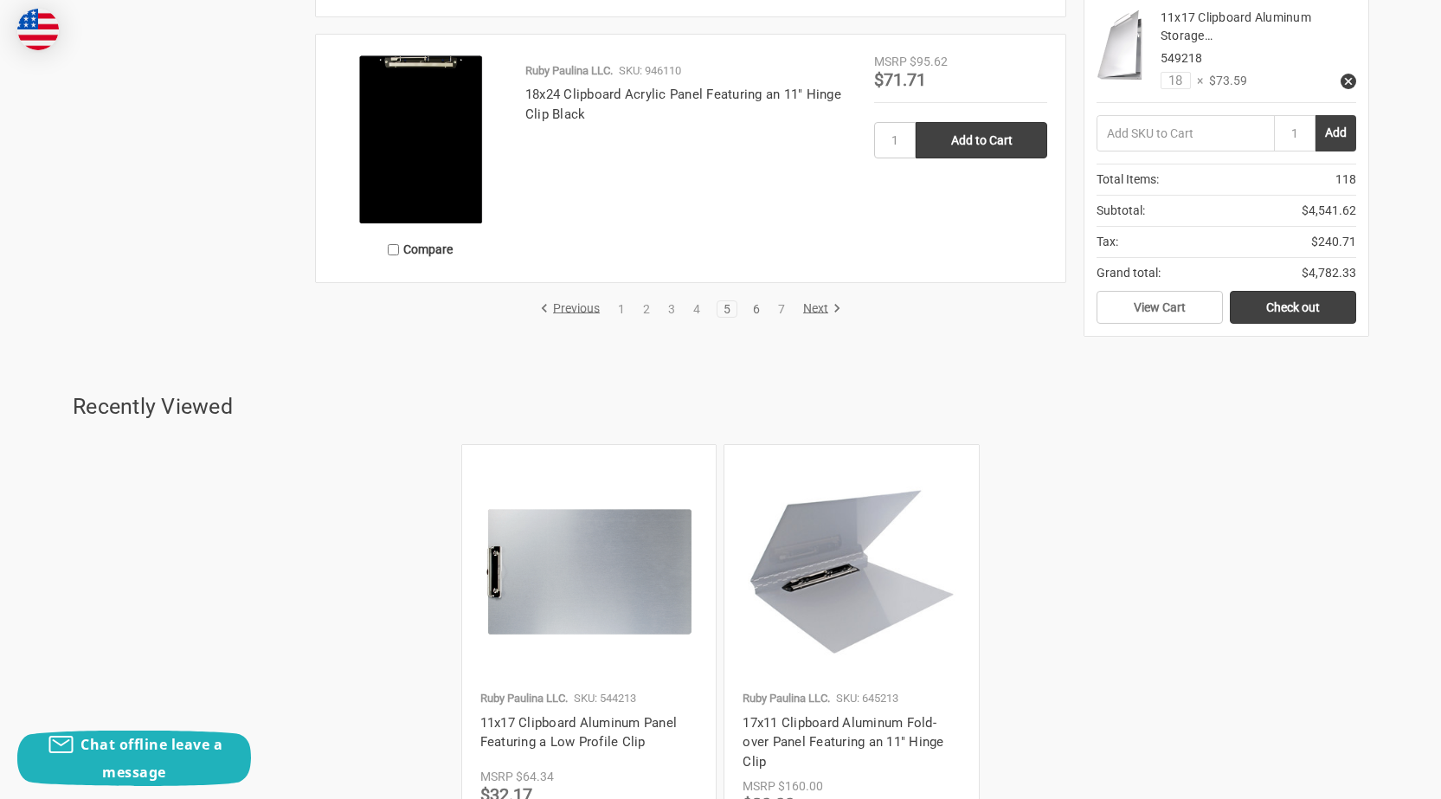
click at [759, 307] on link "6" at bounding box center [756, 309] width 19 height 12
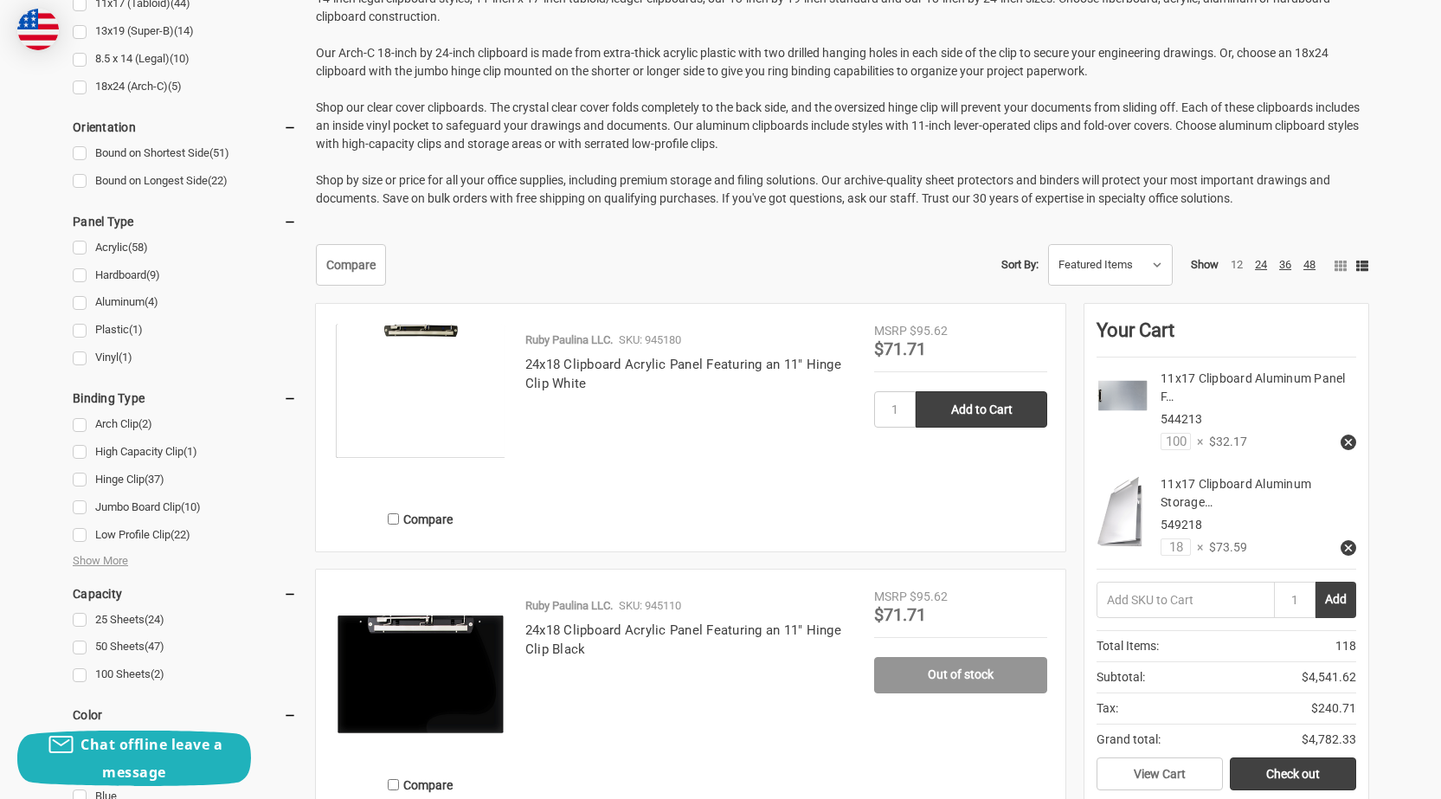
scroll to position [606, 0]
drag, startPoint x: 622, startPoint y: 355, endPoint x: 590, endPoint y: 359, distance: 32.3
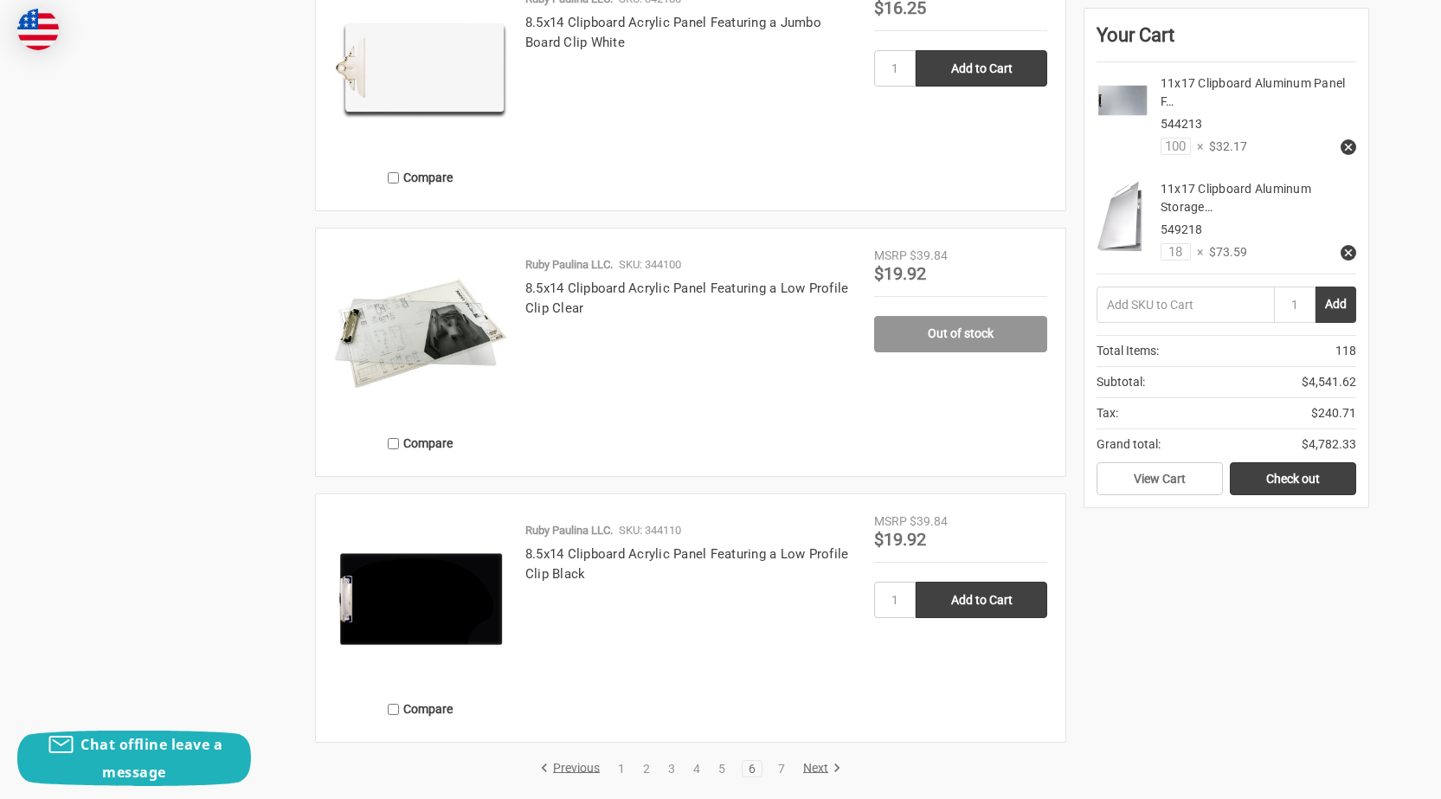
scroll to position [3462, 0]
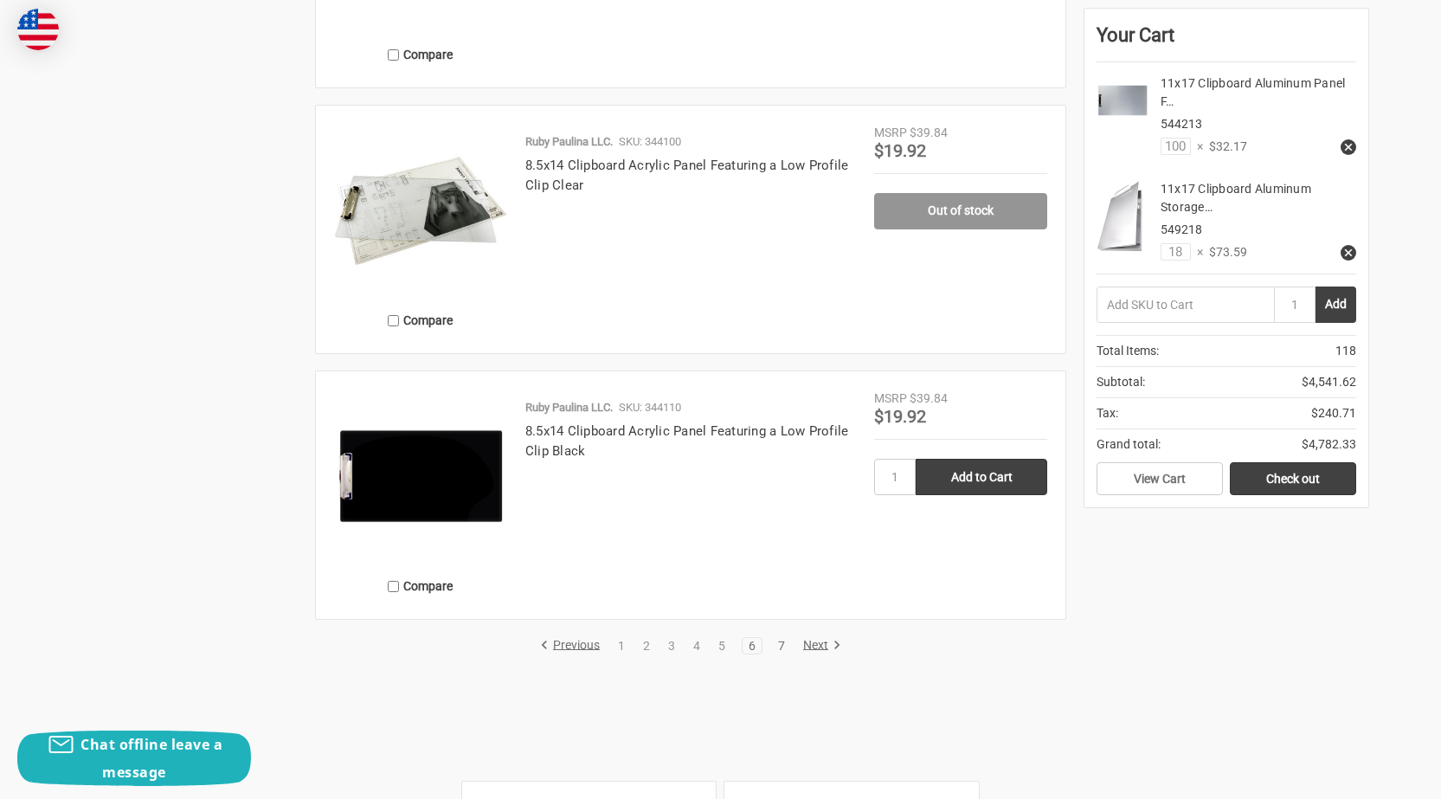
click at [779, 643] on link "7" at bounding box center [781, 646] width 19 height 12
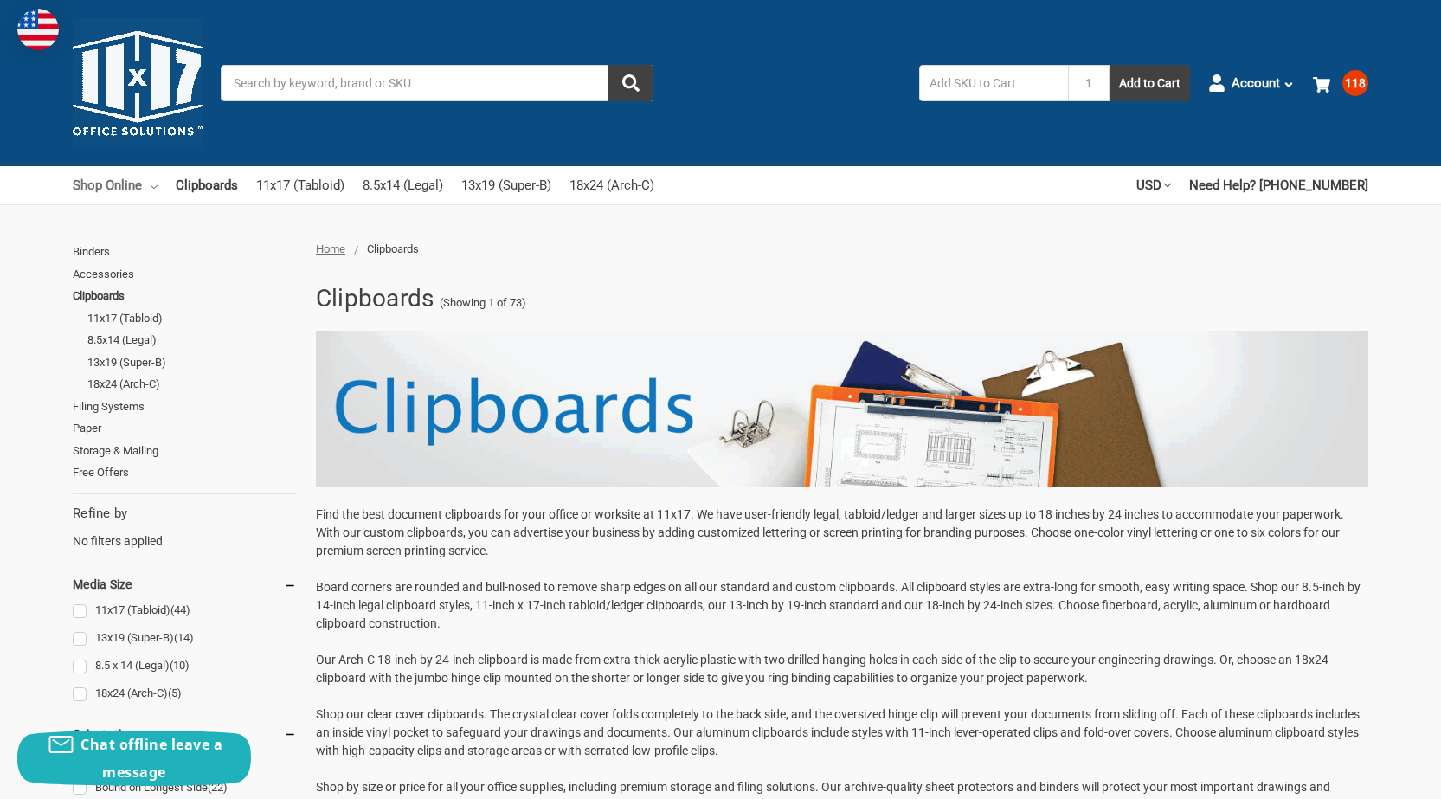
click at [147, 183] on link "Shop Online" at bounding box center [115, 185] width 85 height 38
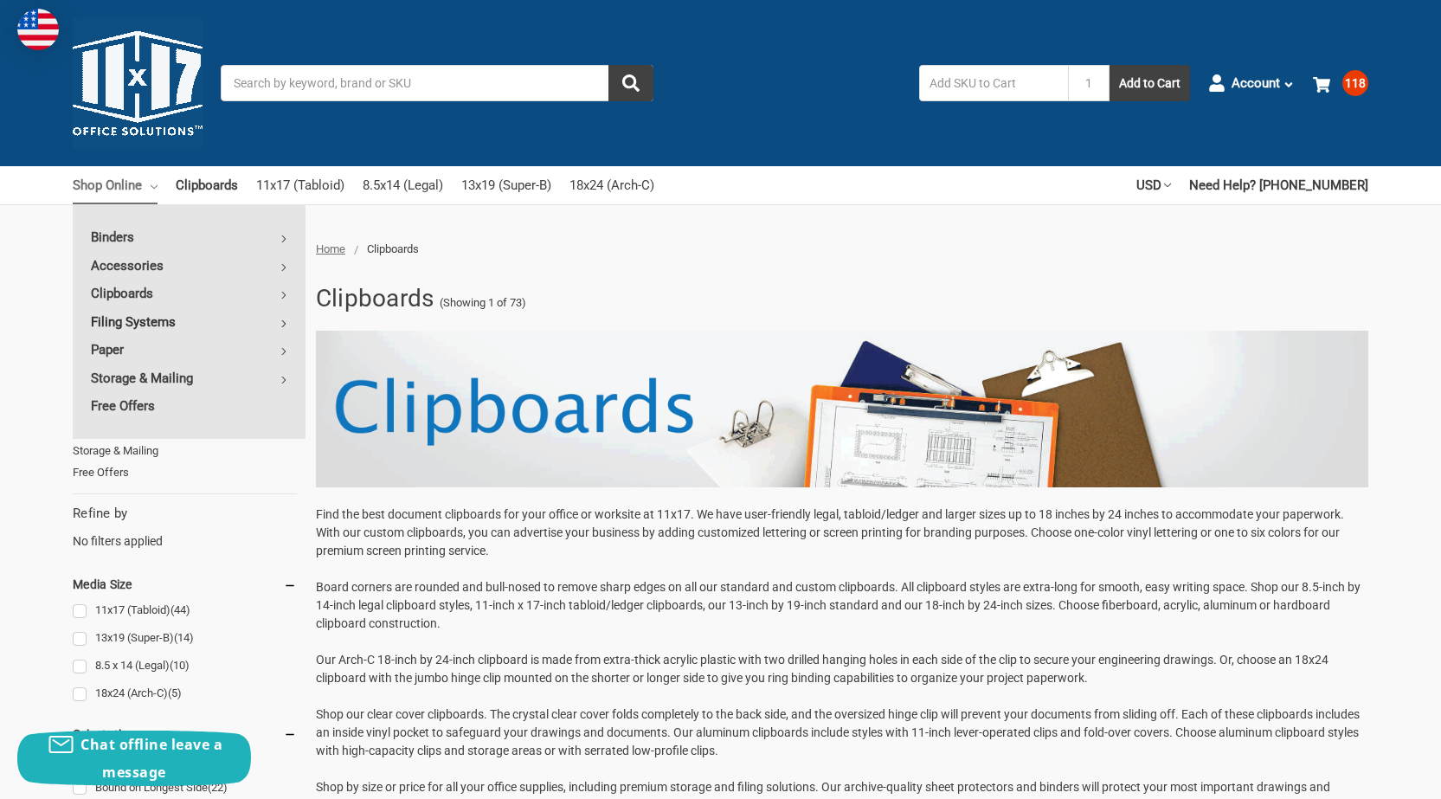
click at [122, 320] on link "Filing Systems" at bounding box center [189, 322] width 233 height 28
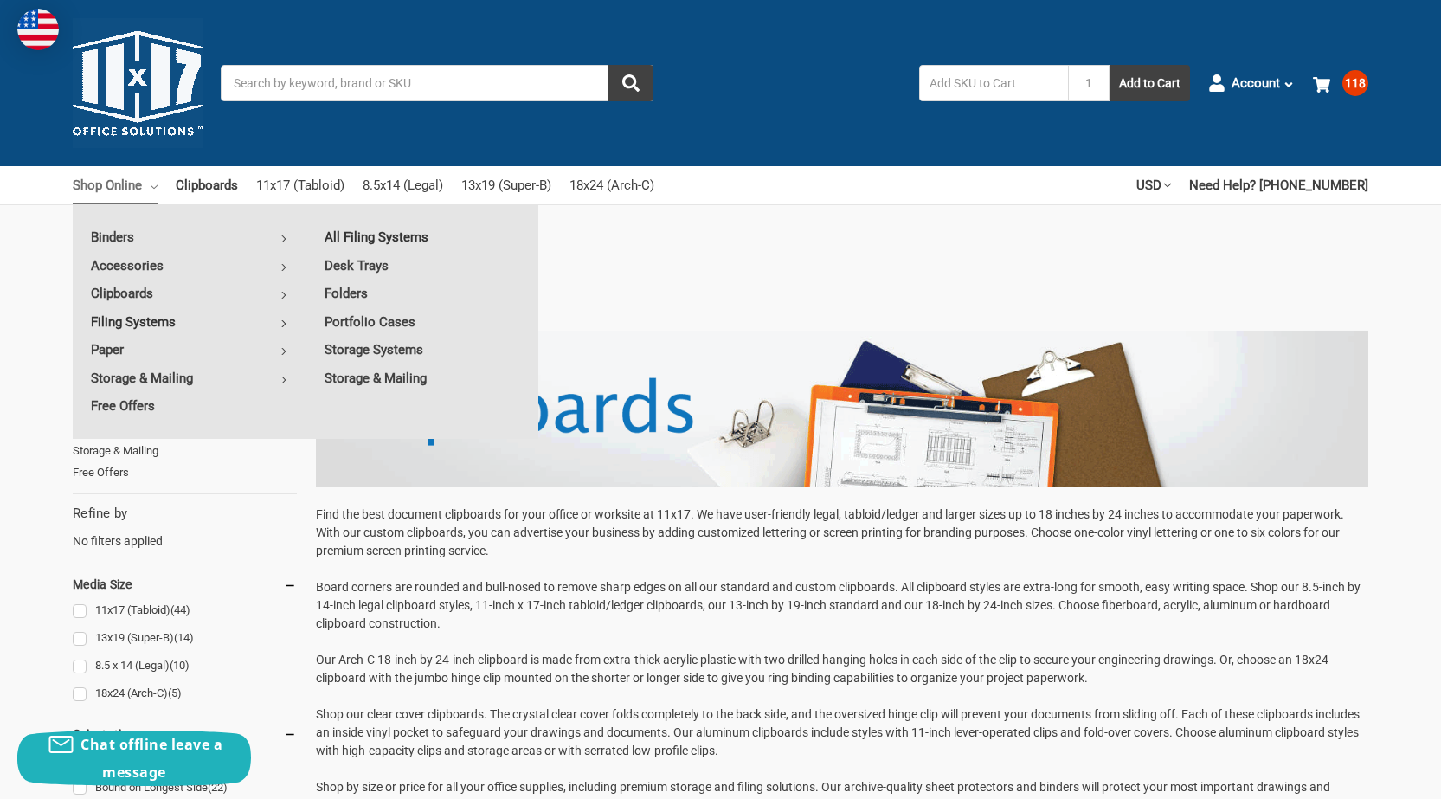
click at [378, 242] on link "All Filing Systems" at bounding box center [422, 237] width 232 height 28
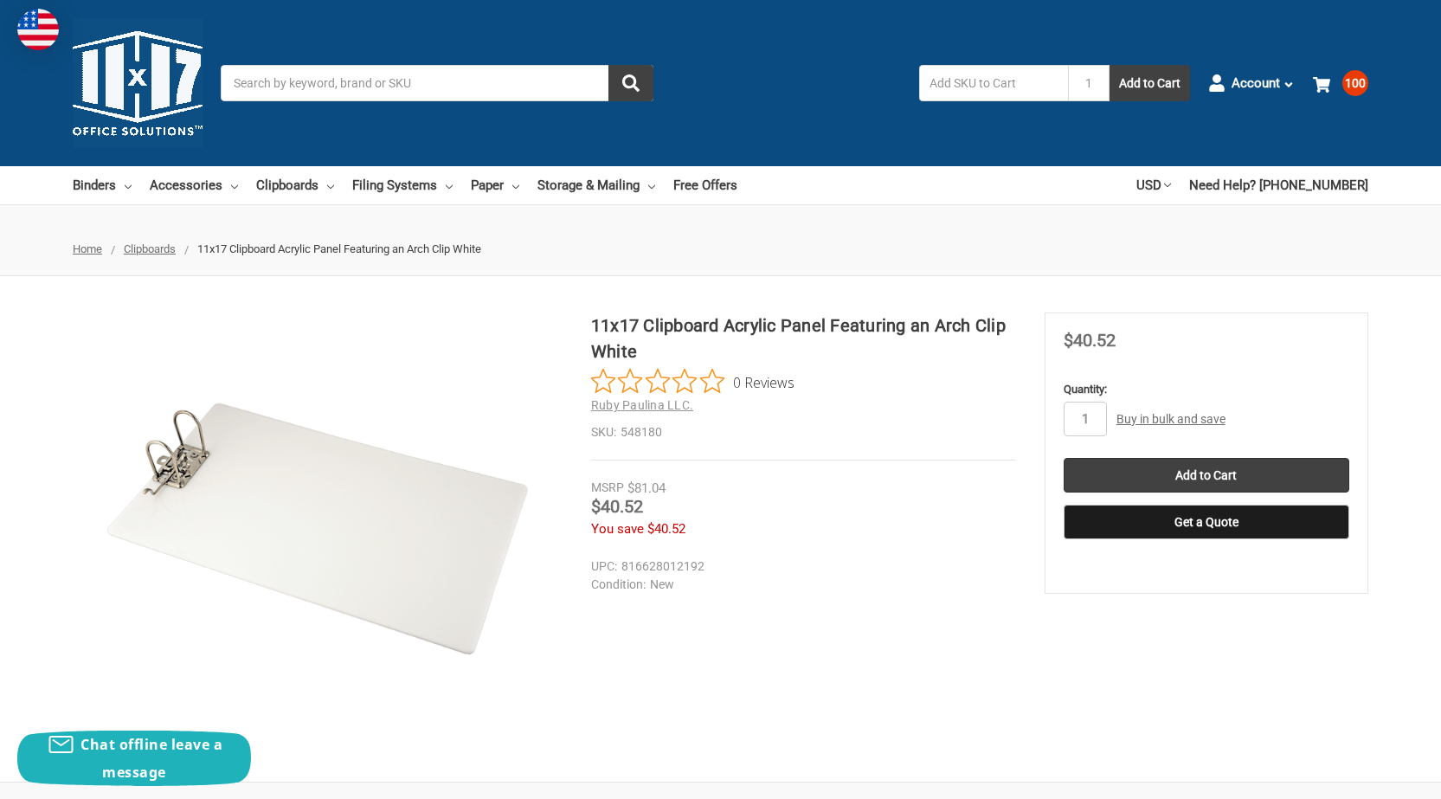
click at [901, 319] on h1 "11x17 Clipboard Acrylic Panel Featuring an Arch Clip White" at bounding box center [803, 338] width 425 height 52
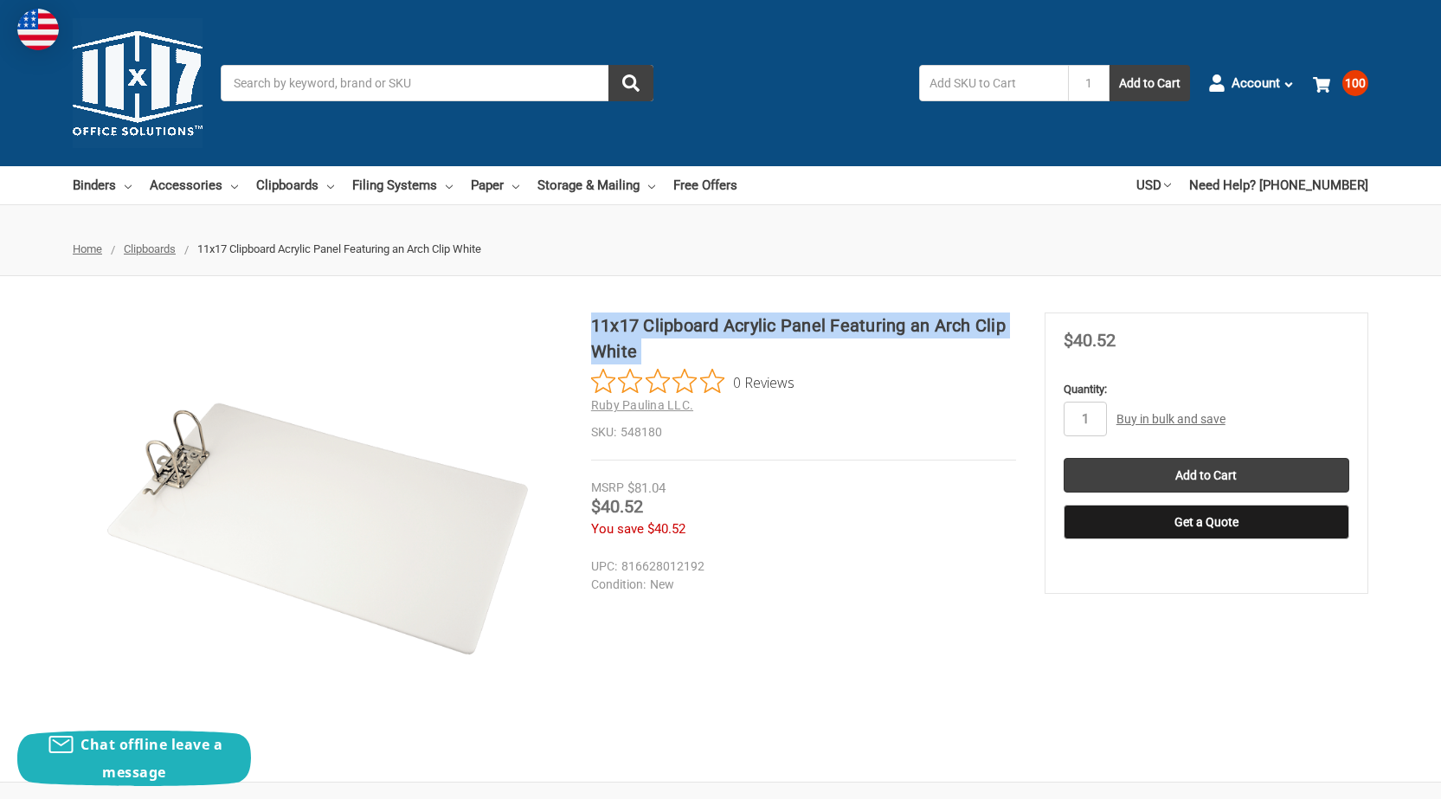
click at [901, 319] on h1 "11x17 Clipboard Acrylic Panel Featuring an Arch Clip White" at bounding box center [803, 338] width 425 height 52
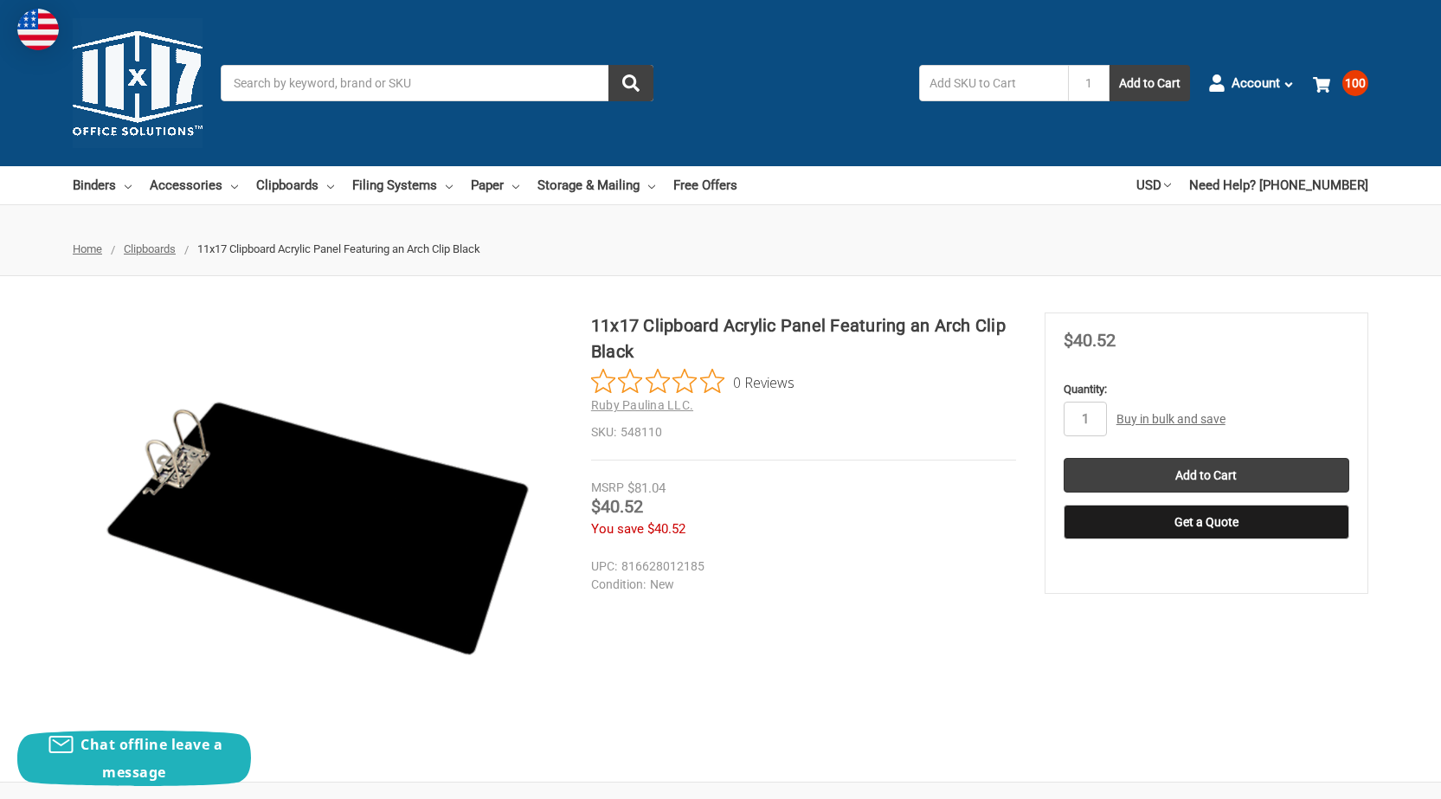
click at [795, 319] on h1 "11x17 Clipboard Acrylic Panel Featuring an Arch Clip Black" at bounding box center [803, 338] width 425 height 52
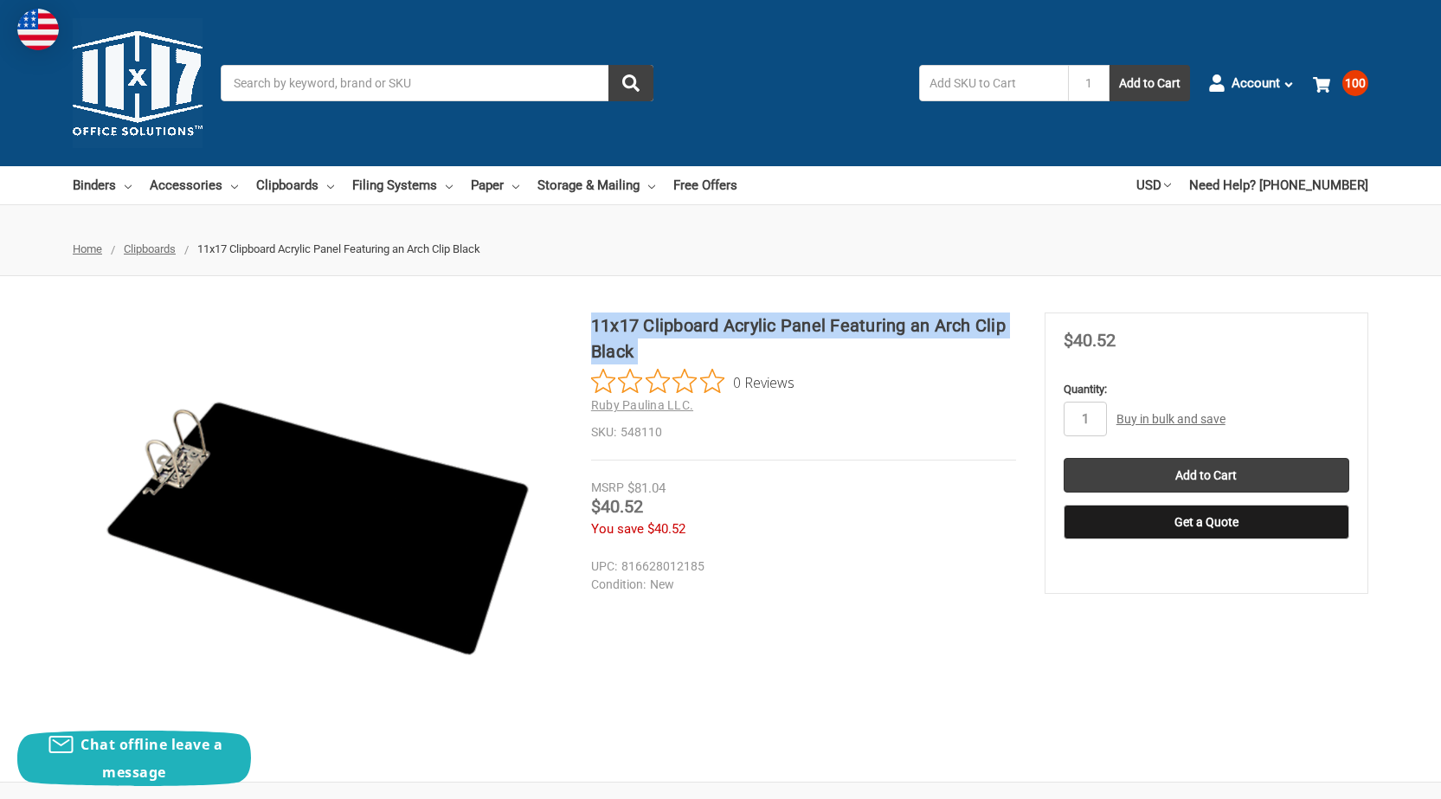
click at [795, 319] on h1 "11x17 Clipboard Acrylic Panel Featuring an Arch Clip Black" at bounding box center [803, 338] width 425 height 52
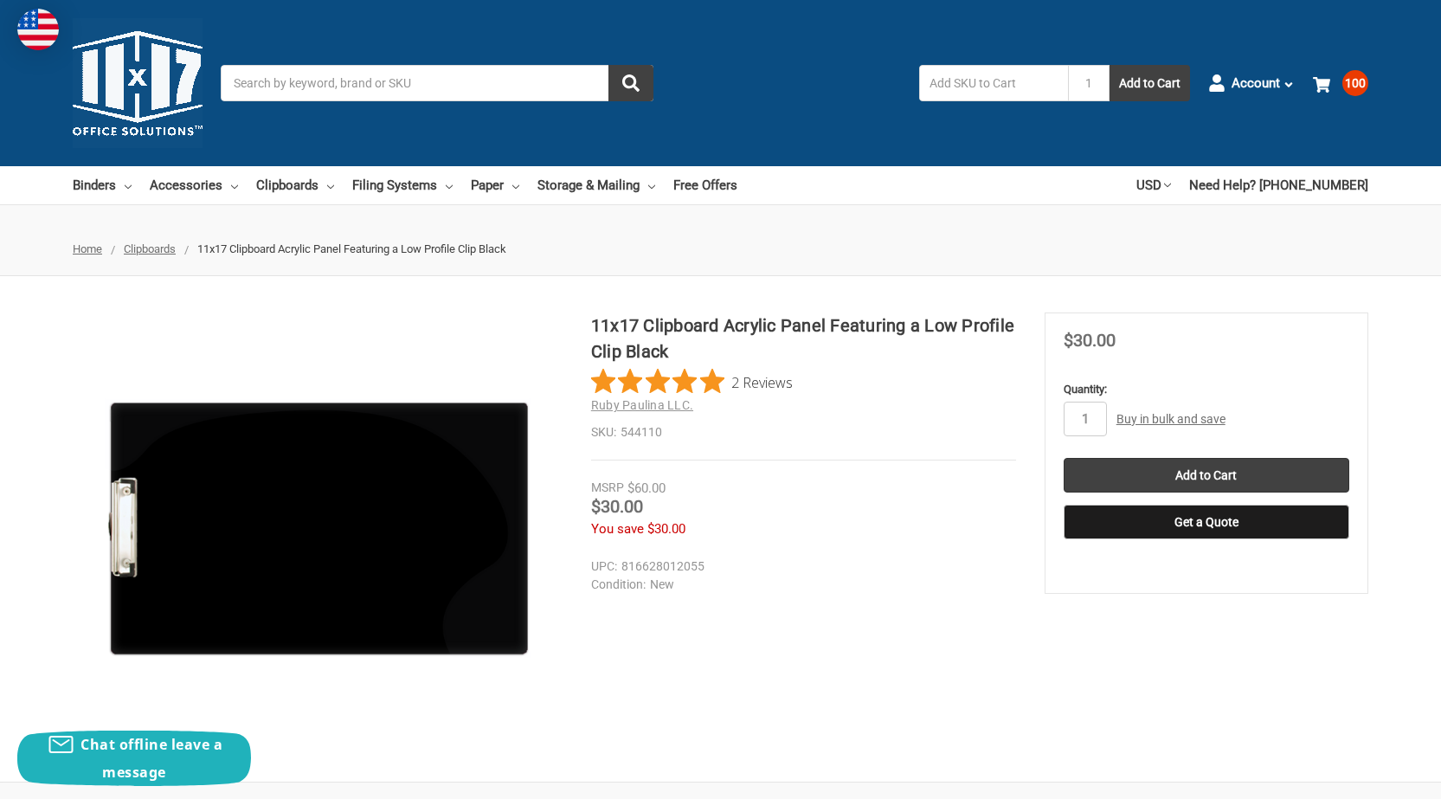
click at [692, 332] on h1 "11x17 Clipboard Acrylic Panel Featuring a Low Profile Clip Black" at bounding box center [803, 338] width 425 height 52
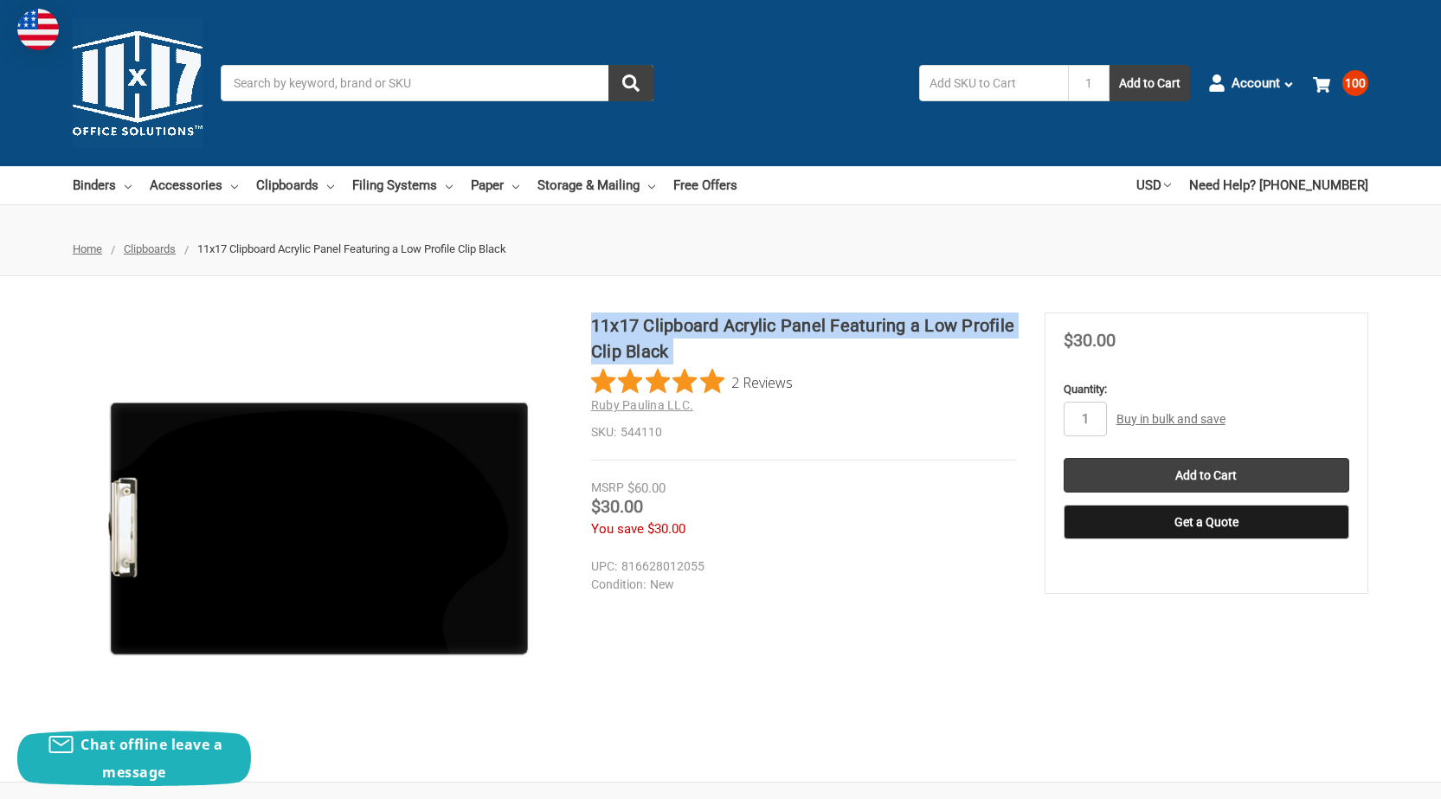
click at [692, 332] on h1 "11x17 Clipboard Acrylic Panel Featuring a Low Profile Clip Black" at bounding box center [803, 338] width 425 height 52
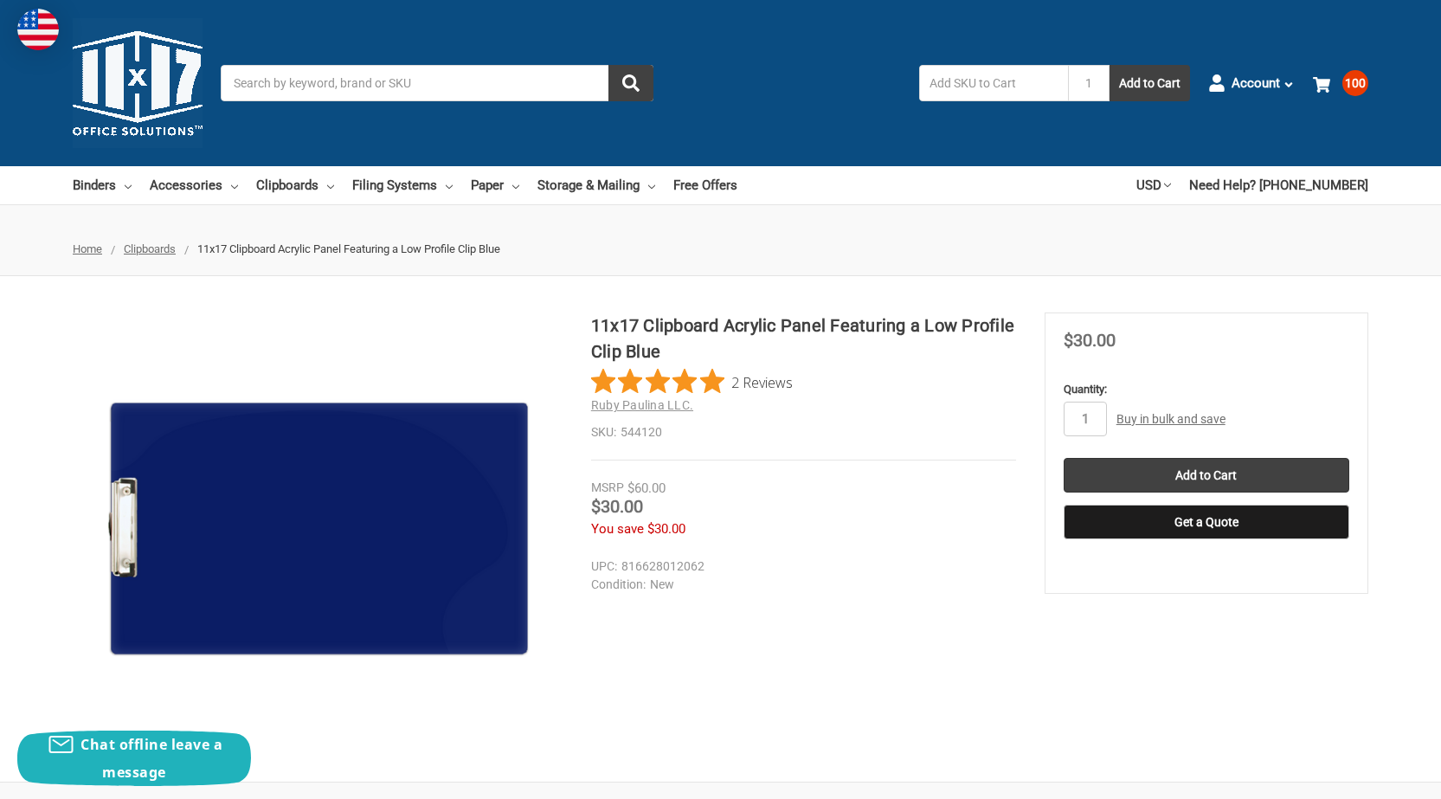
click at [640, 326] on h1 "11x17 Clipboard Acrylic Panel Featuring a Low Profile Clip Blue" at bounding box center [803, 338] width 425 height 52
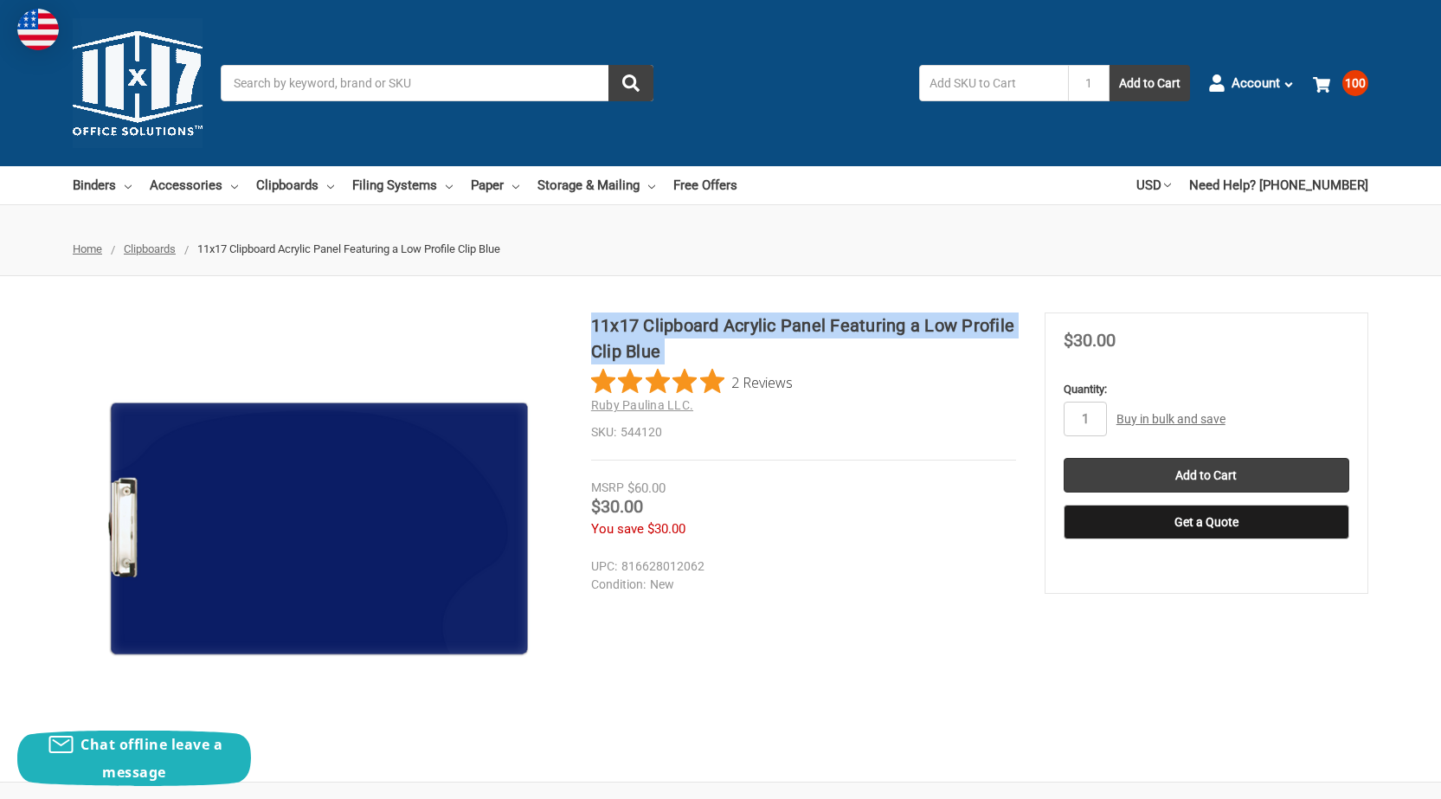
click at [640, 326] on h1 "11x17 Clipboard Acrylic Panel Featuring a Low Profile Clip Blue" at bounding box center [803, 338] width 425 height 52
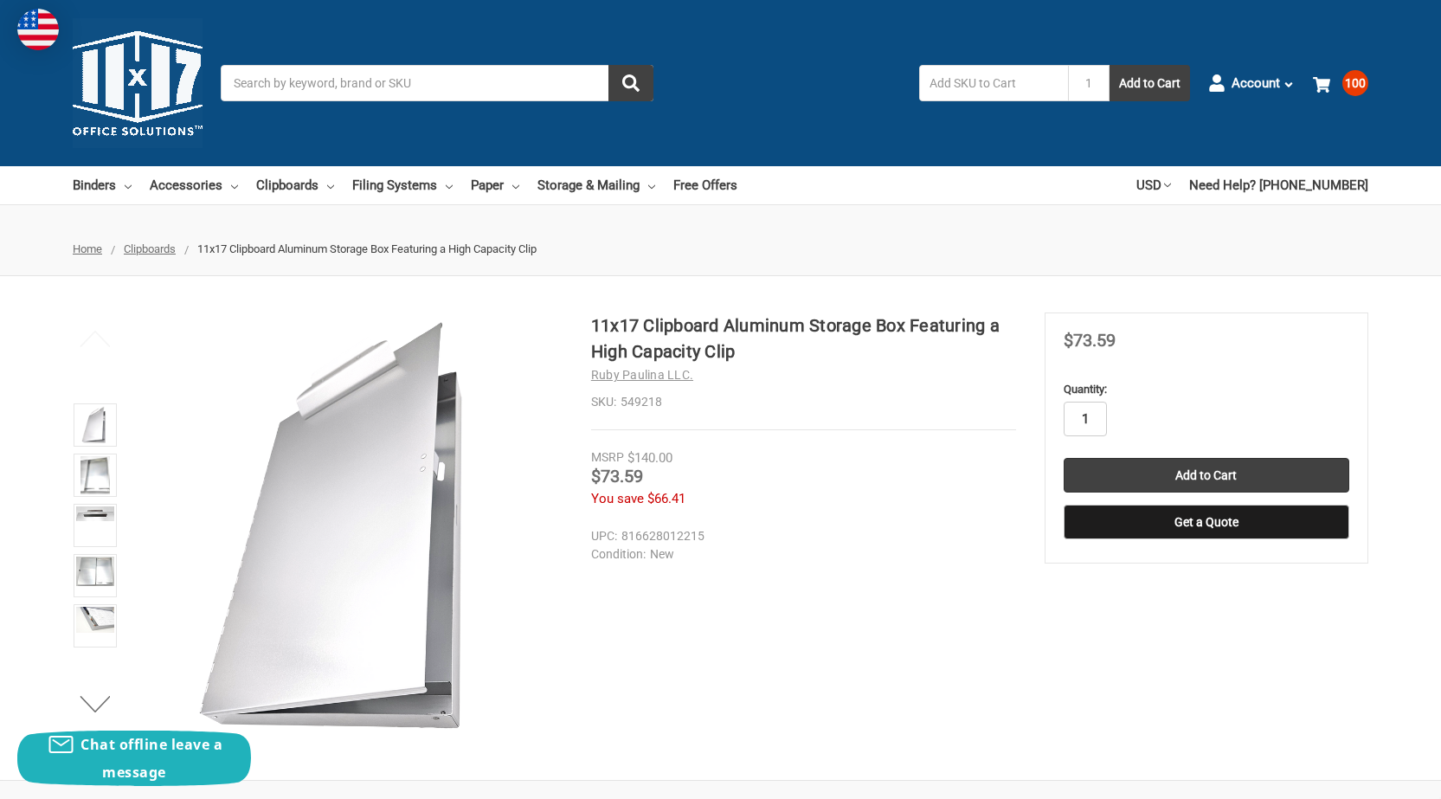
drag, startPoint x: 0, startPoint y: 0, endPoint x: 1095, endPoint y: 419, distance: 1172.3
click at [1095, 419] on input "1" at bounding box center [1085, 419] width 43 height 35
type input "18"
click at [1108, 454] on div "in stock Quantity: 18 Add to Cart Get a Quote" at bounding box center [1207, 455] width 286 height 168
click at [1109, 468] on input "Add to Cart" at bounding box center [1207, 475] width 286 height 35
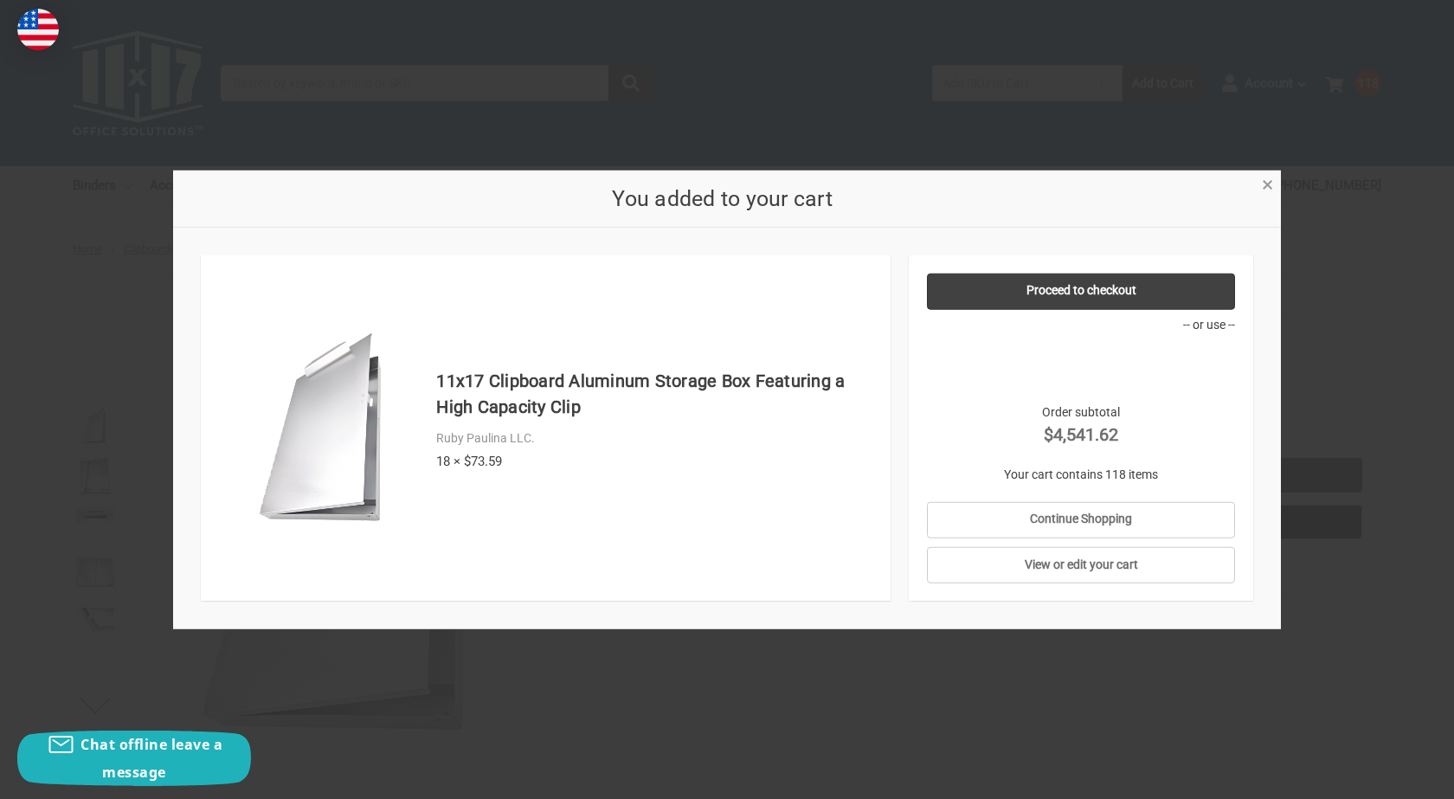
click at [1274, 185] on link "×" at bounding box center [1267, 183] width 18 height 18
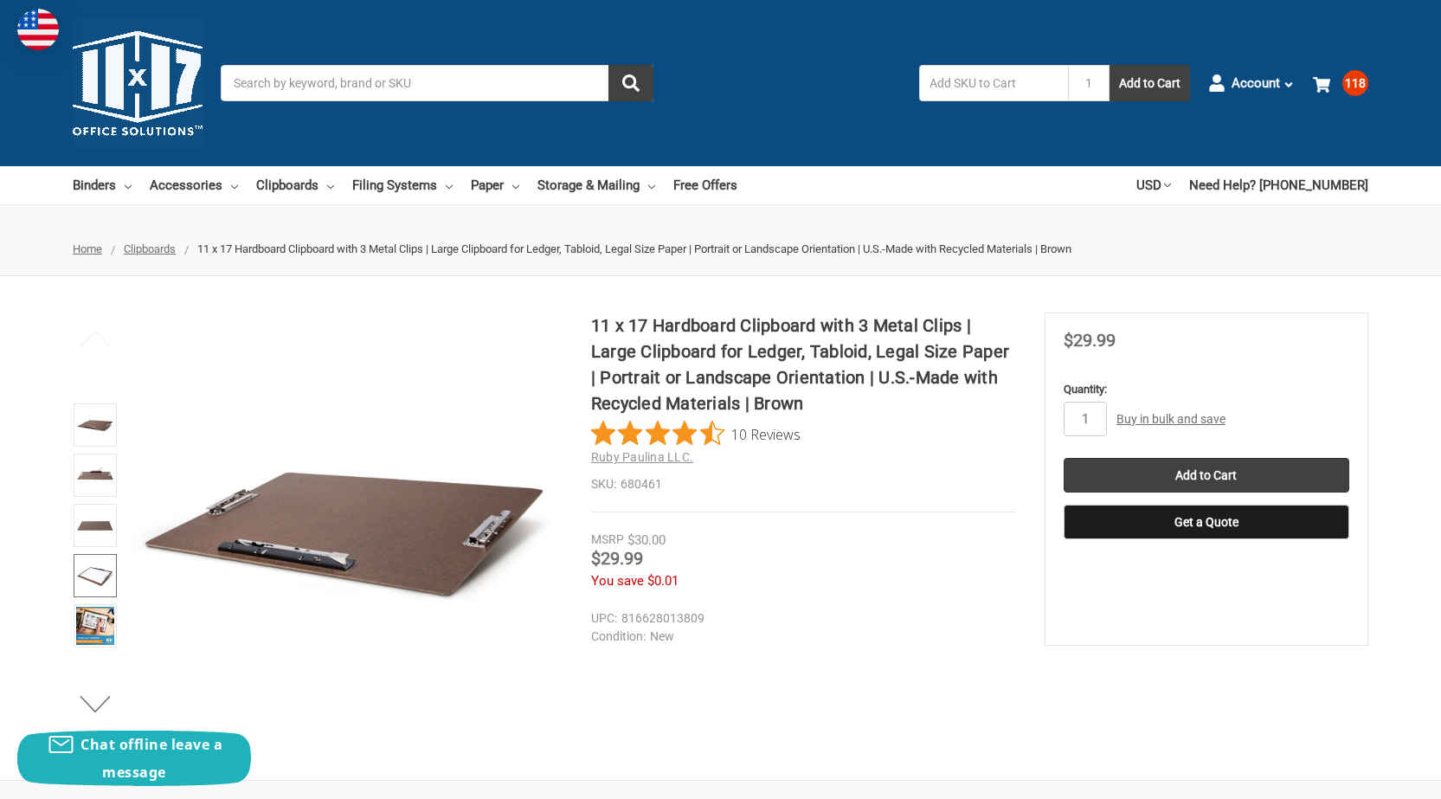
click at [97, 563] on img at bounding box center [95, 576] width 38 height 38
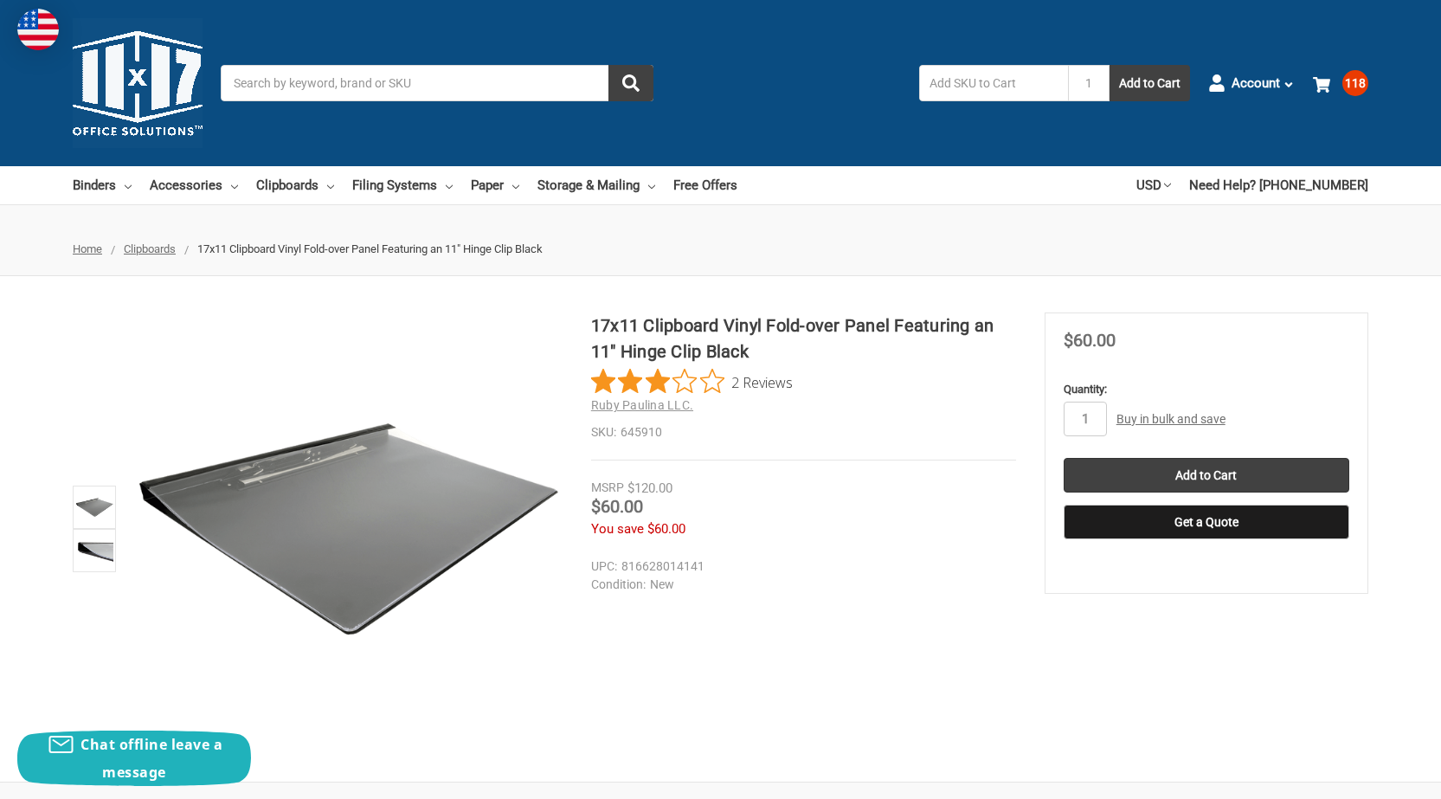
click at [671, 343] on h1 "17x11 Clipboard Vinyl Fold-over Panel Featuring an 11" Hinge Clip Black" at bounding box center [803, 338] width 425 height 52
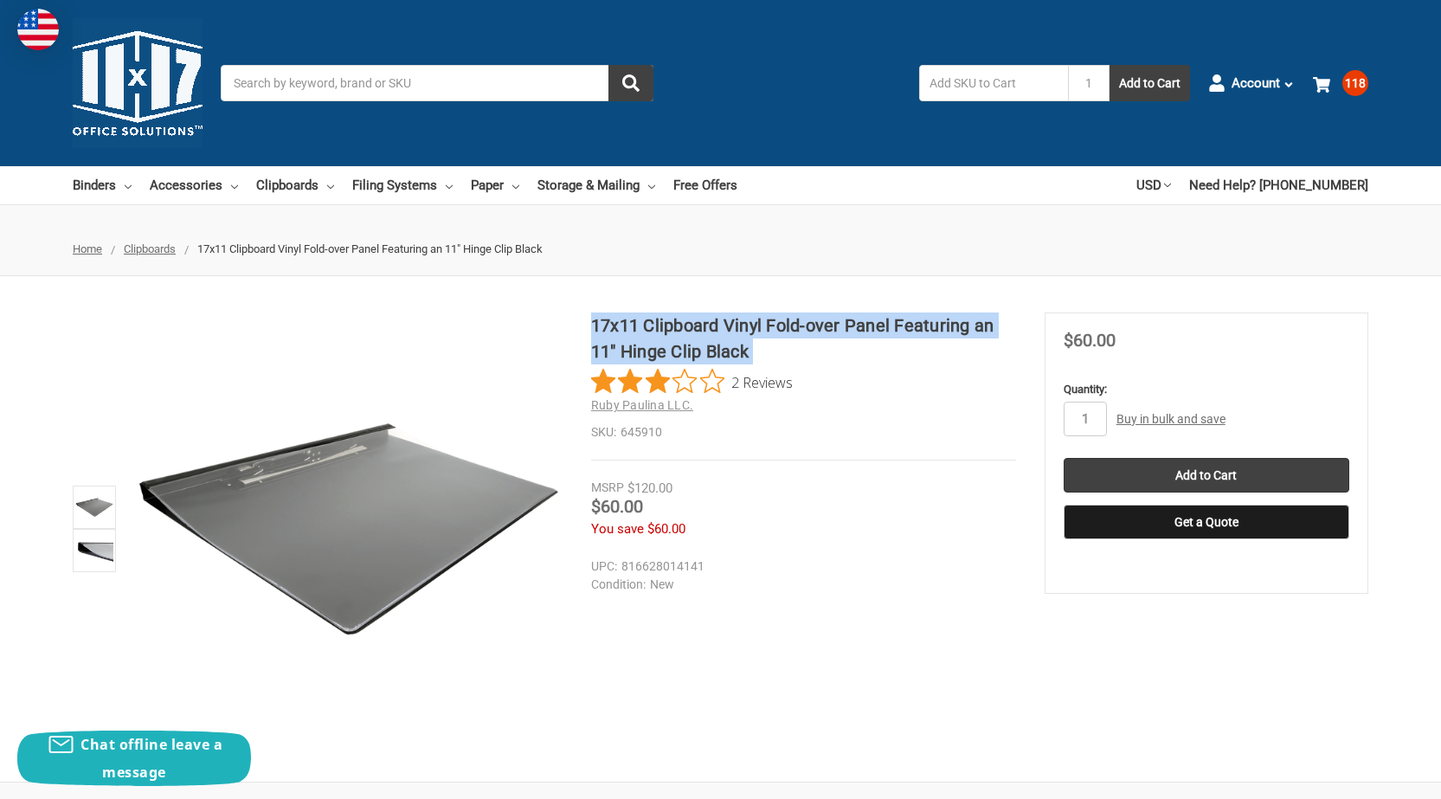
click at [671, 343] on h1 "17x11 Clipboard Vinyl Fold-over Panel Featuring an 11" Hinge Clip Black" at bounding box center [803, 338] width 425 height 52
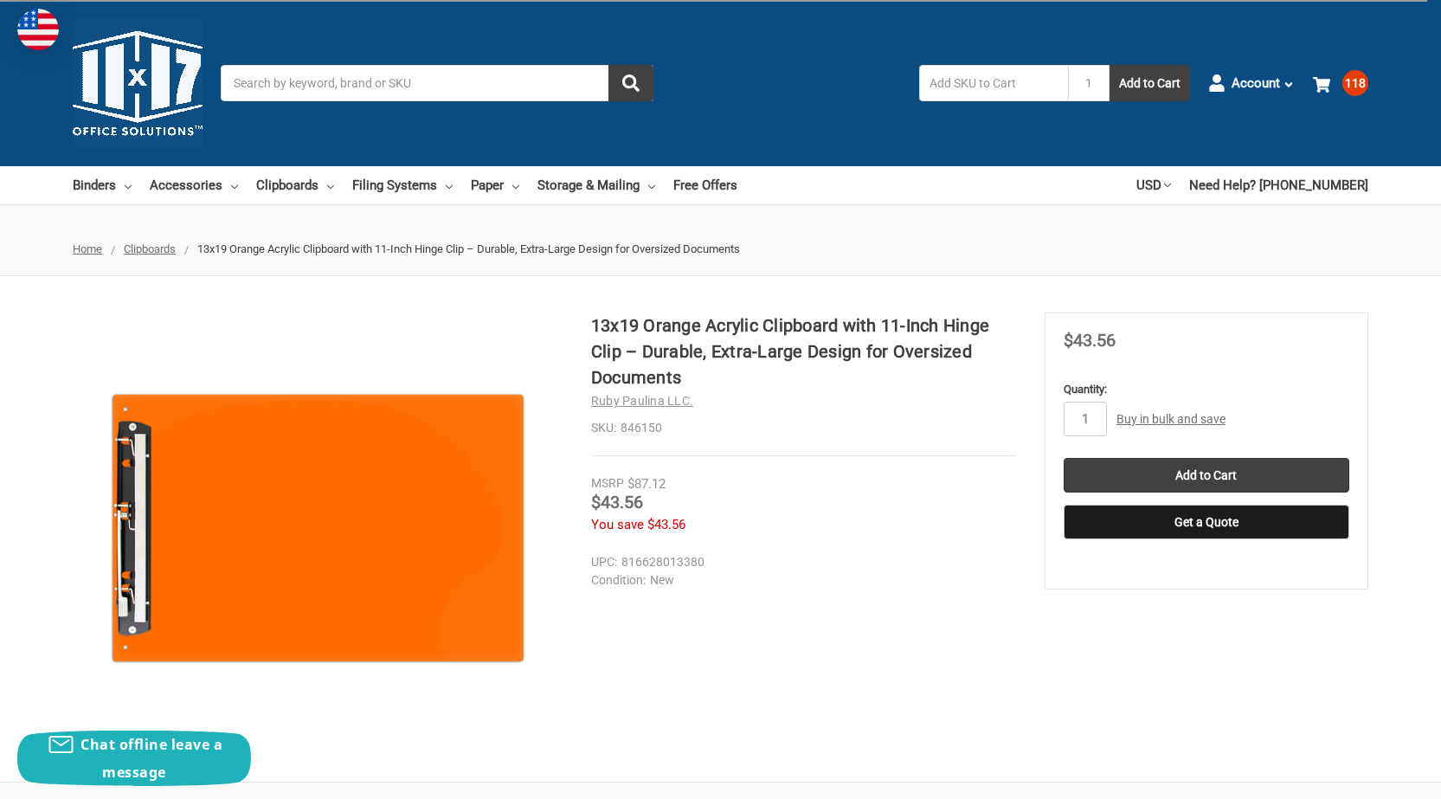
click at [738, 350] on h1 "13x19 Orange Acrylic Clipboard with 11-Inch Hinge Clip – Durable, Extra-Large D…" at bounding box center [803, 351] width 425 height 78
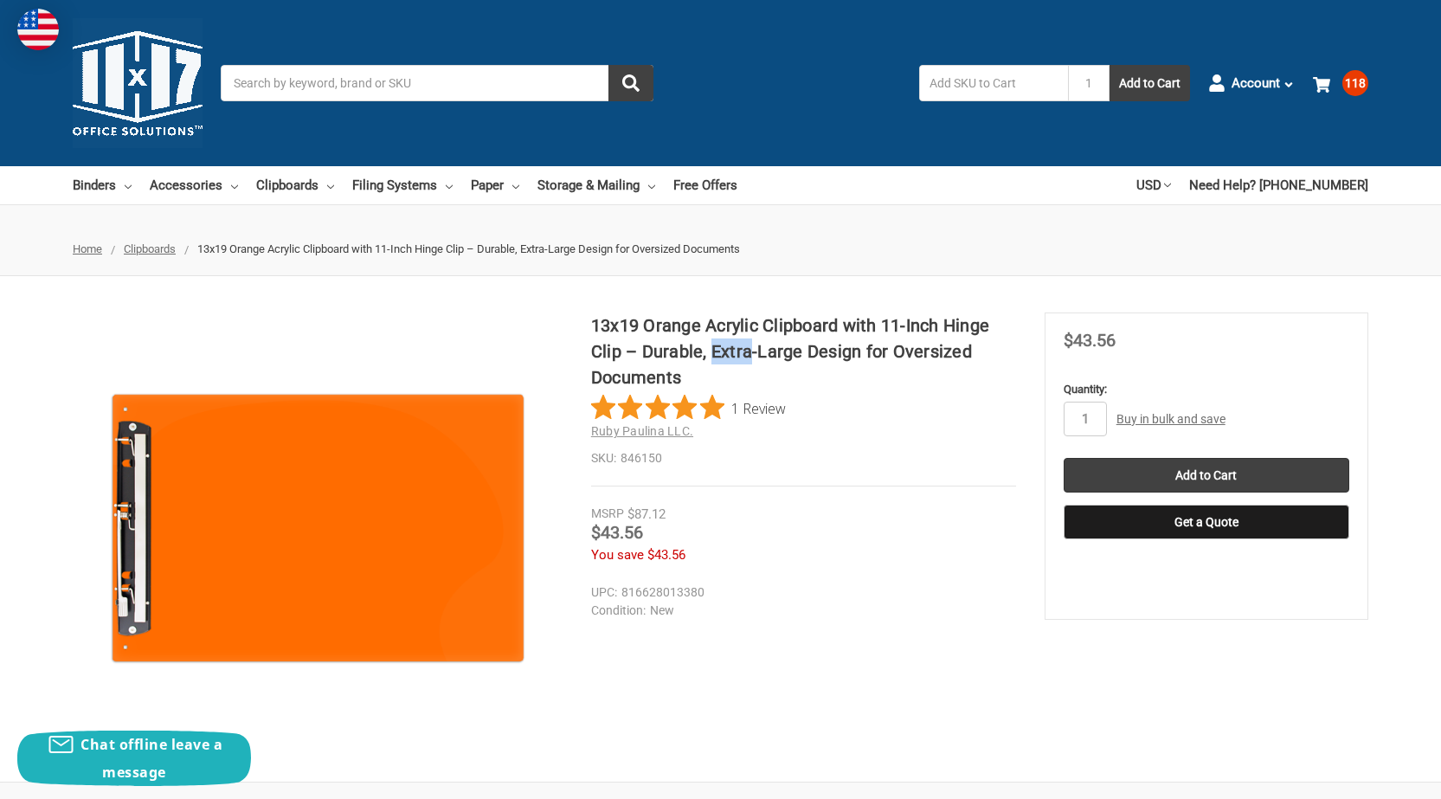
click at [738, 350] on h1 "13x19 Orange Acrylic Clipboard with 11-Inch Hinge Clip – Durable, Extra-Large D…" at bounding box center [803, 351] width 425 height 78
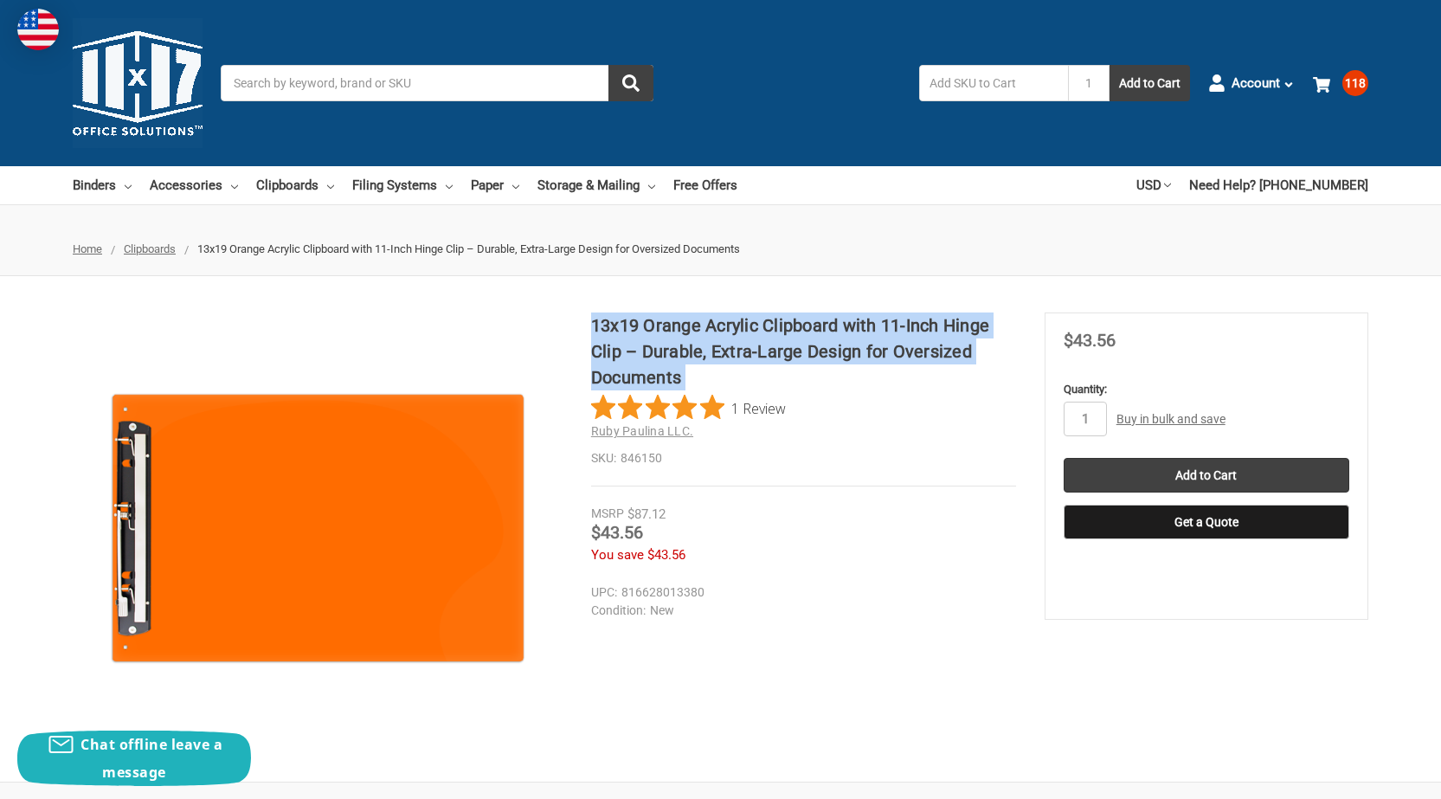
click at [738, 350] on h1 "13x19 Orange Acrylic Clipboard with 11-Inch Hinge Clip – Durable, Extra-Large D…" at bounding box center [803, 351] width 425 height 78
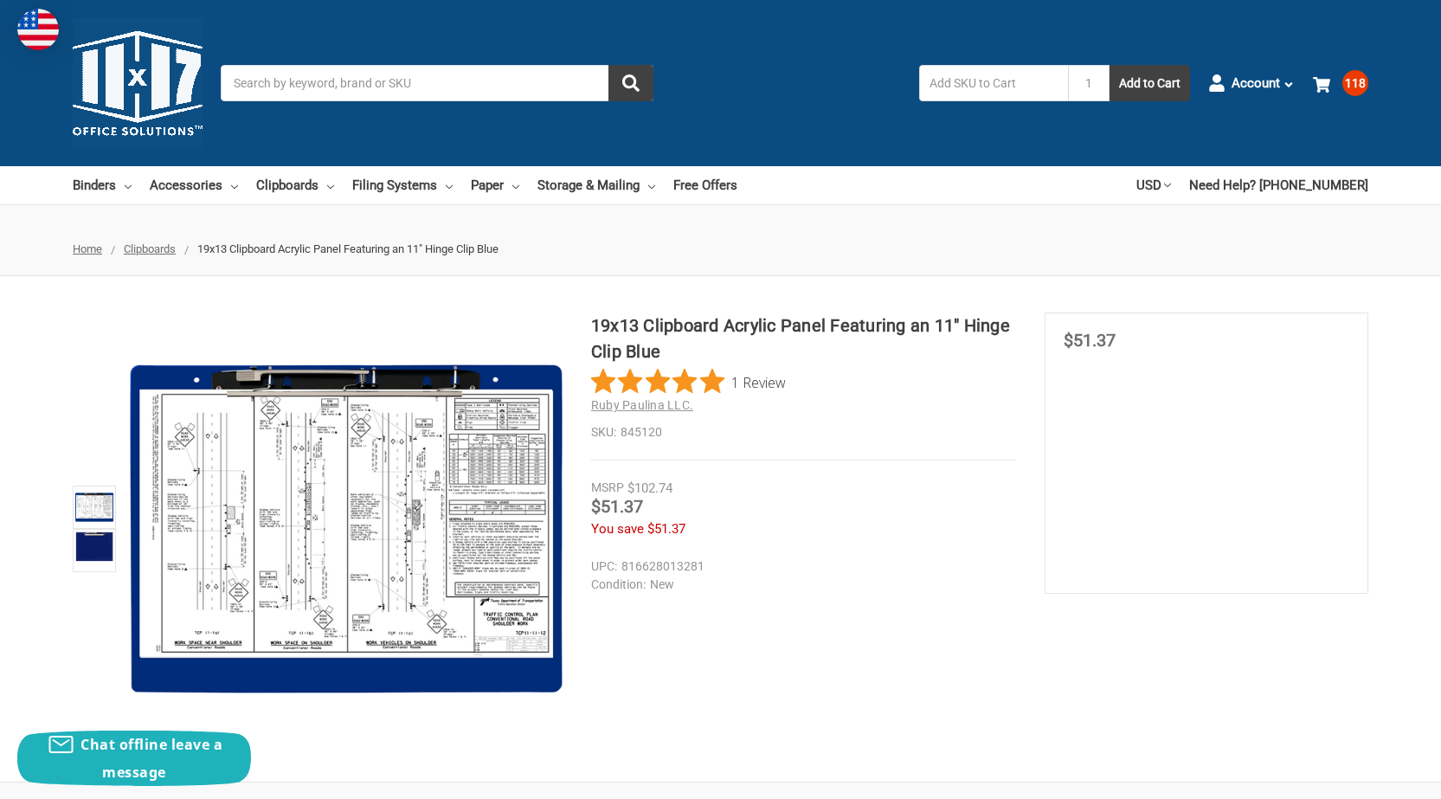
click at [790, 313] on h1 "19x13 Clipboard Acrylic Panel Featuring an 11" Hinge Clip Blue" at bounding box center [803, 338] width 425 height 52
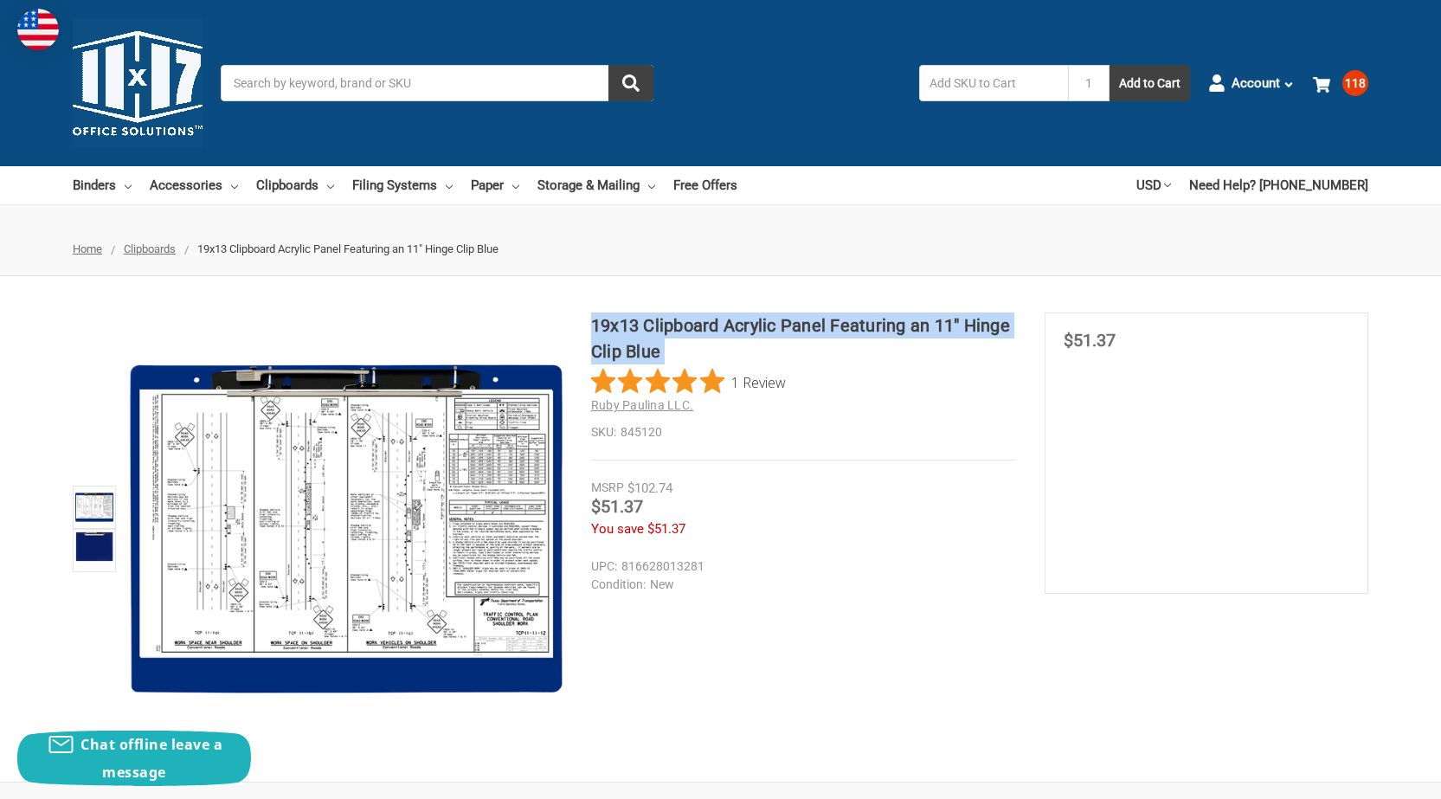
click at [790, 313] on h1 "19x13 Clipboard Acrylic Panel Featuring an 11" Hinge Clip Blue" at bounding box center [803, 338] width 425 height 52
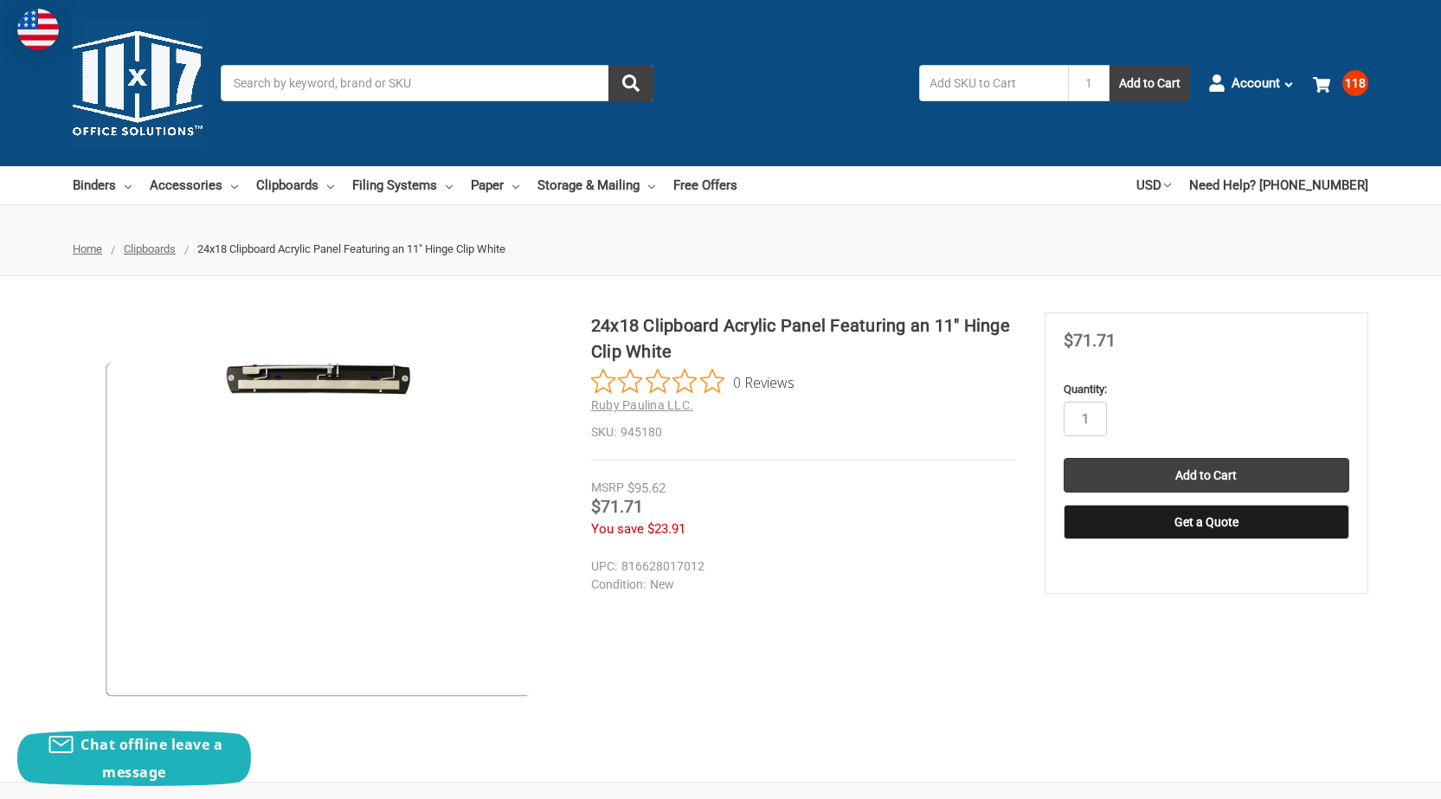
click at [736, 328] on h1 "24x18 Clipboard Acrylic Panel Featuring an 11" Hinge Clip White" at bounding box center [803, 338] width 425 height 52
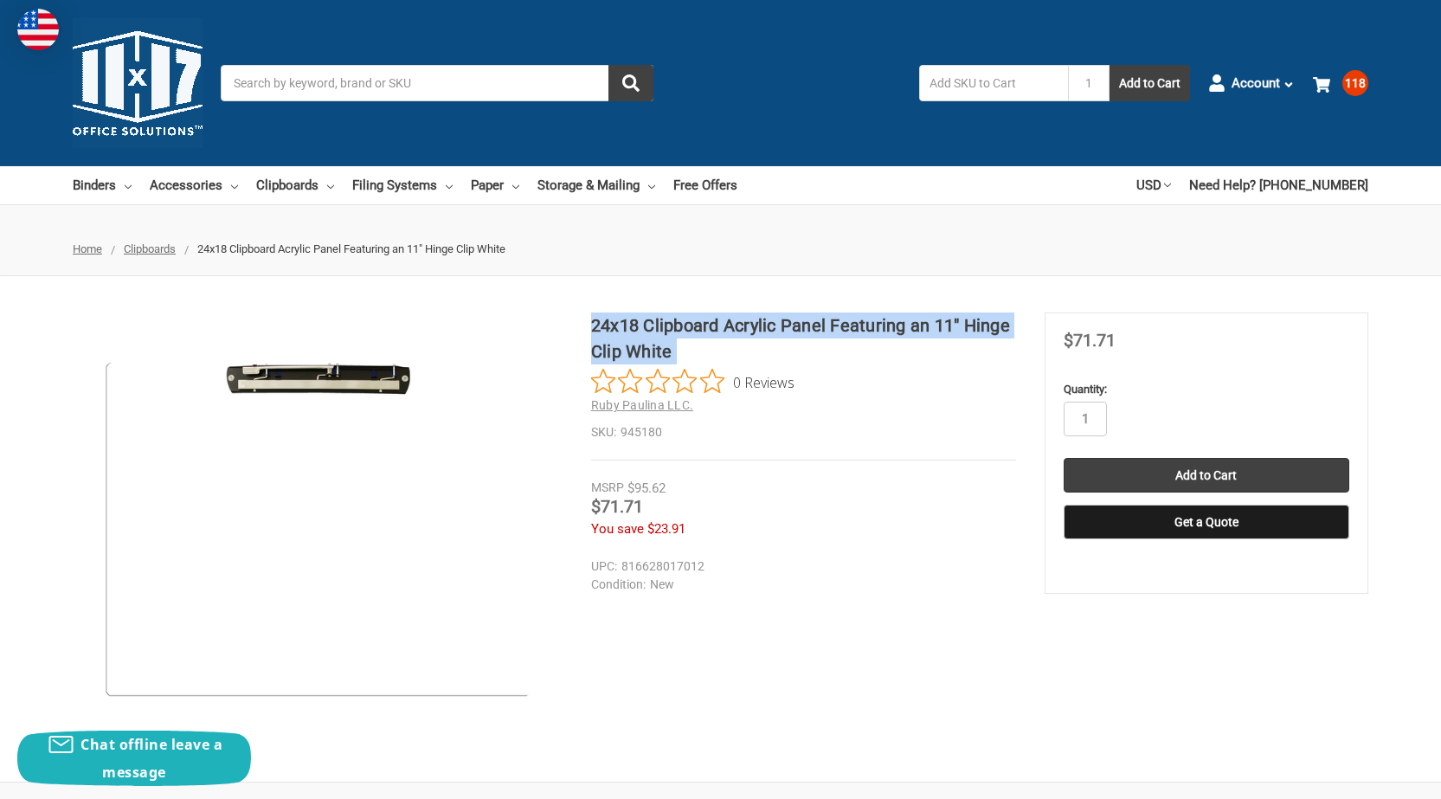
click at [736, 328] on h1 "24x18 Clipboard Acrylic Panel Featuring an 11" Hinge Clip White" at bounding box center [803, 338] width 425 height 52
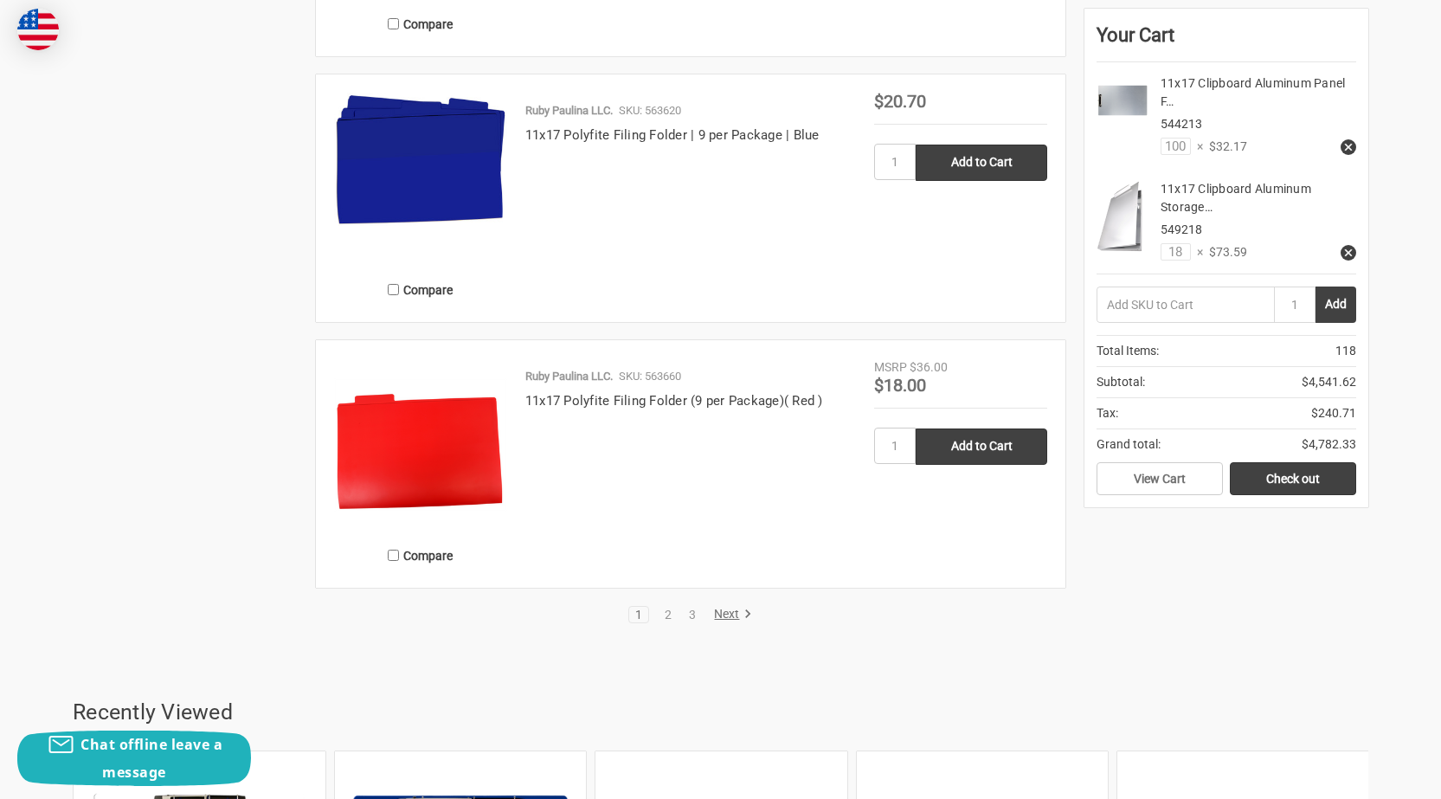
scroll to position [3462, 0]
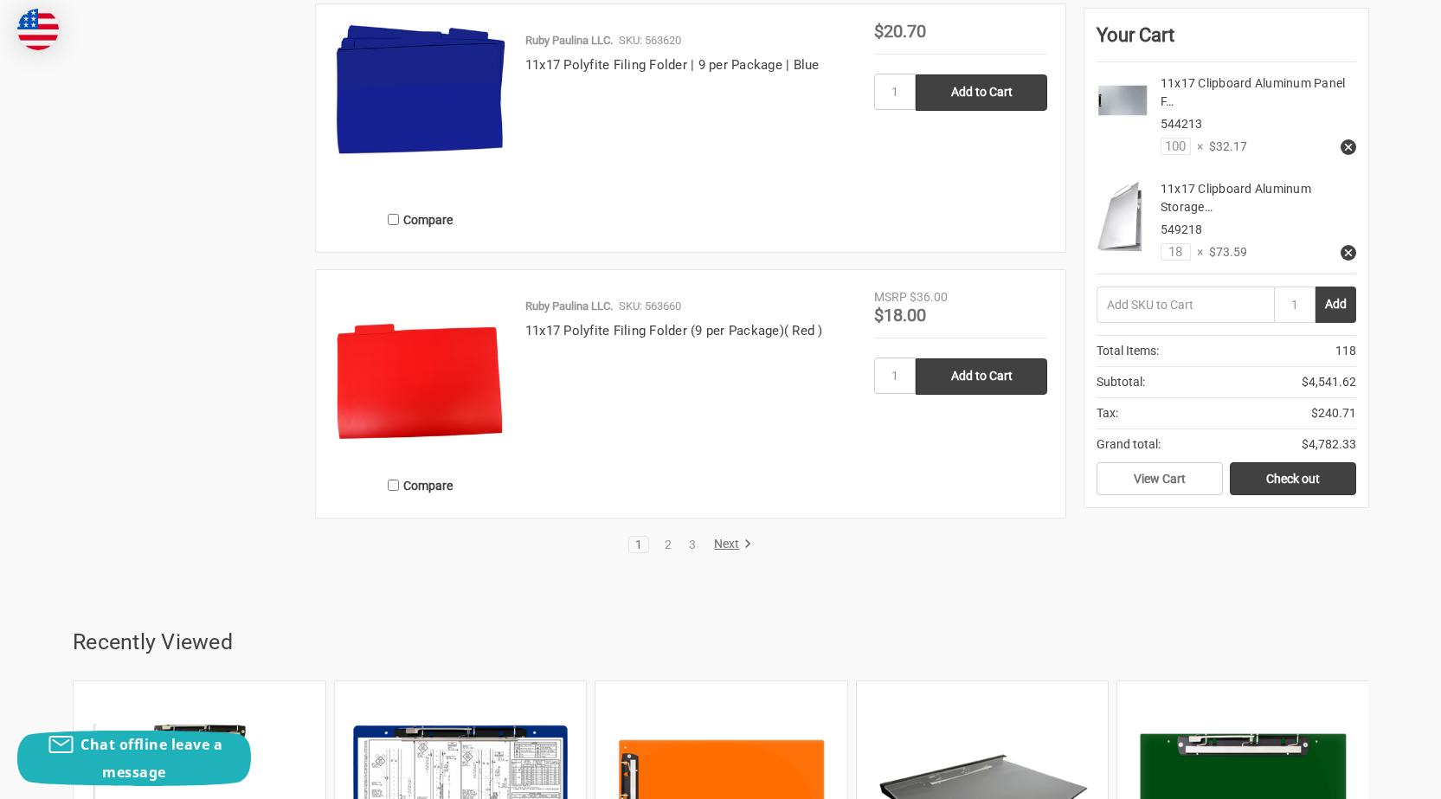
click at [663, 538] on link "2" at bounding box center [668, 544] width 19 height 12
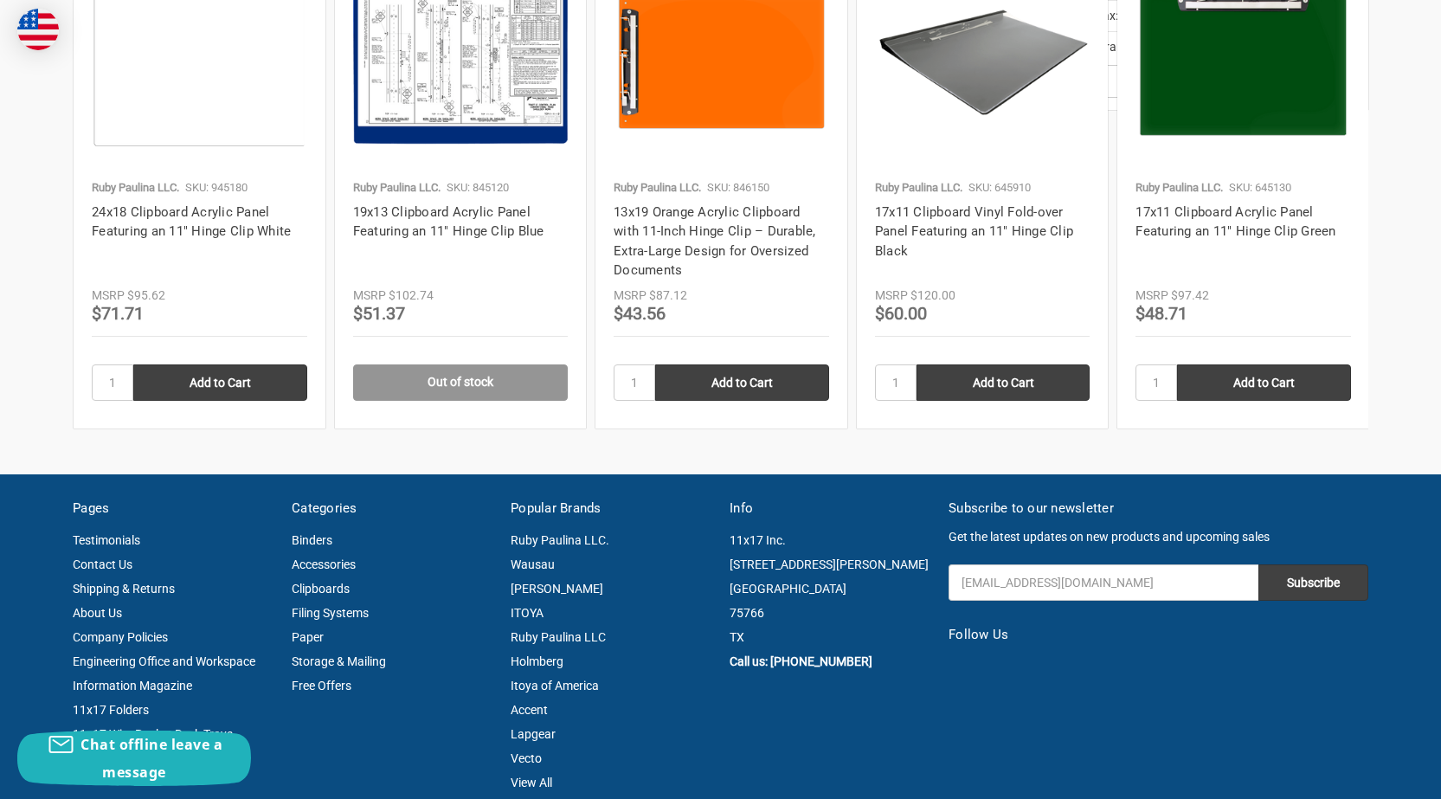
scroll to position [3808, 0]
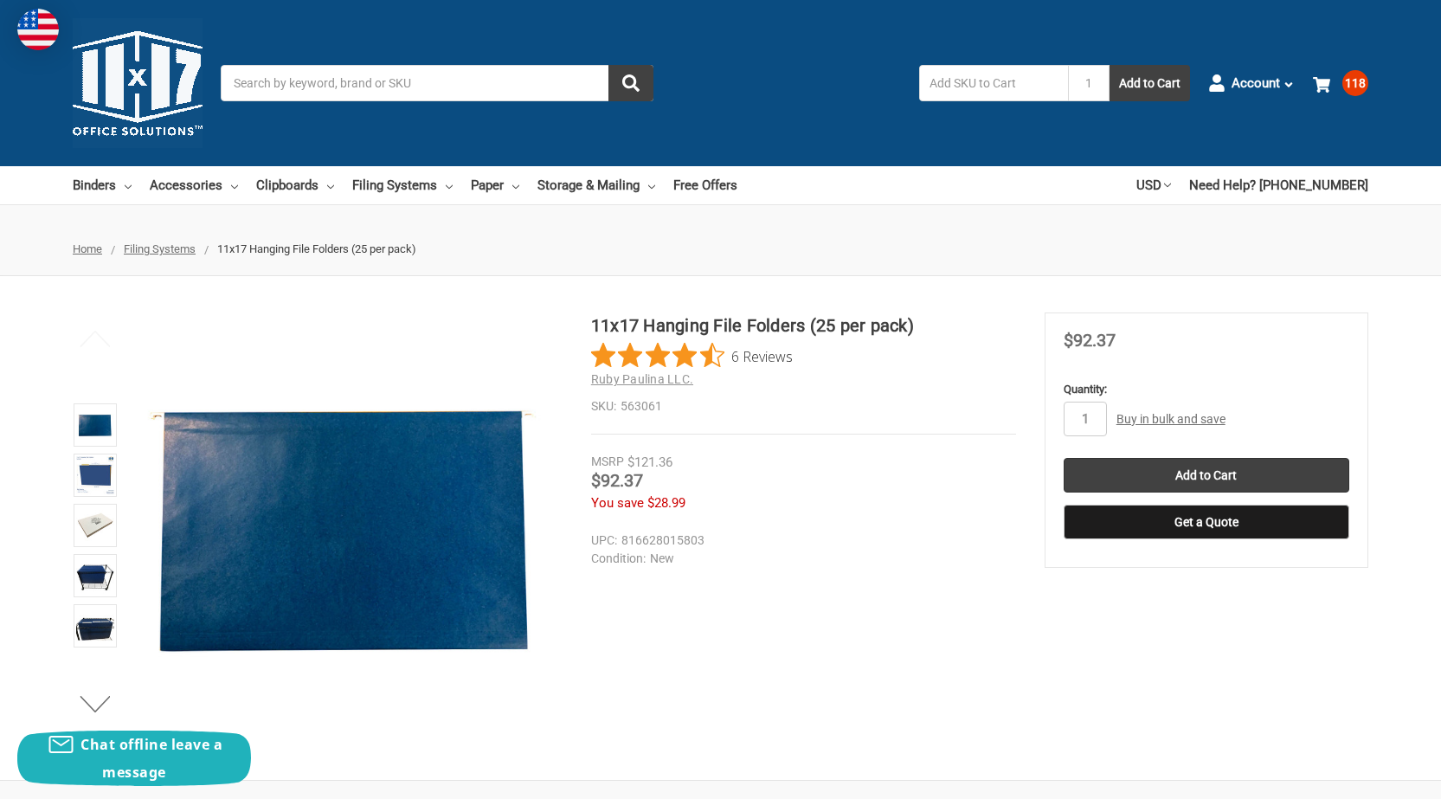
click at [758, 329] on h1 "11x17 Hanging File Folders (25 per pack)" at bounding box center [803, 325] width 425 height 26
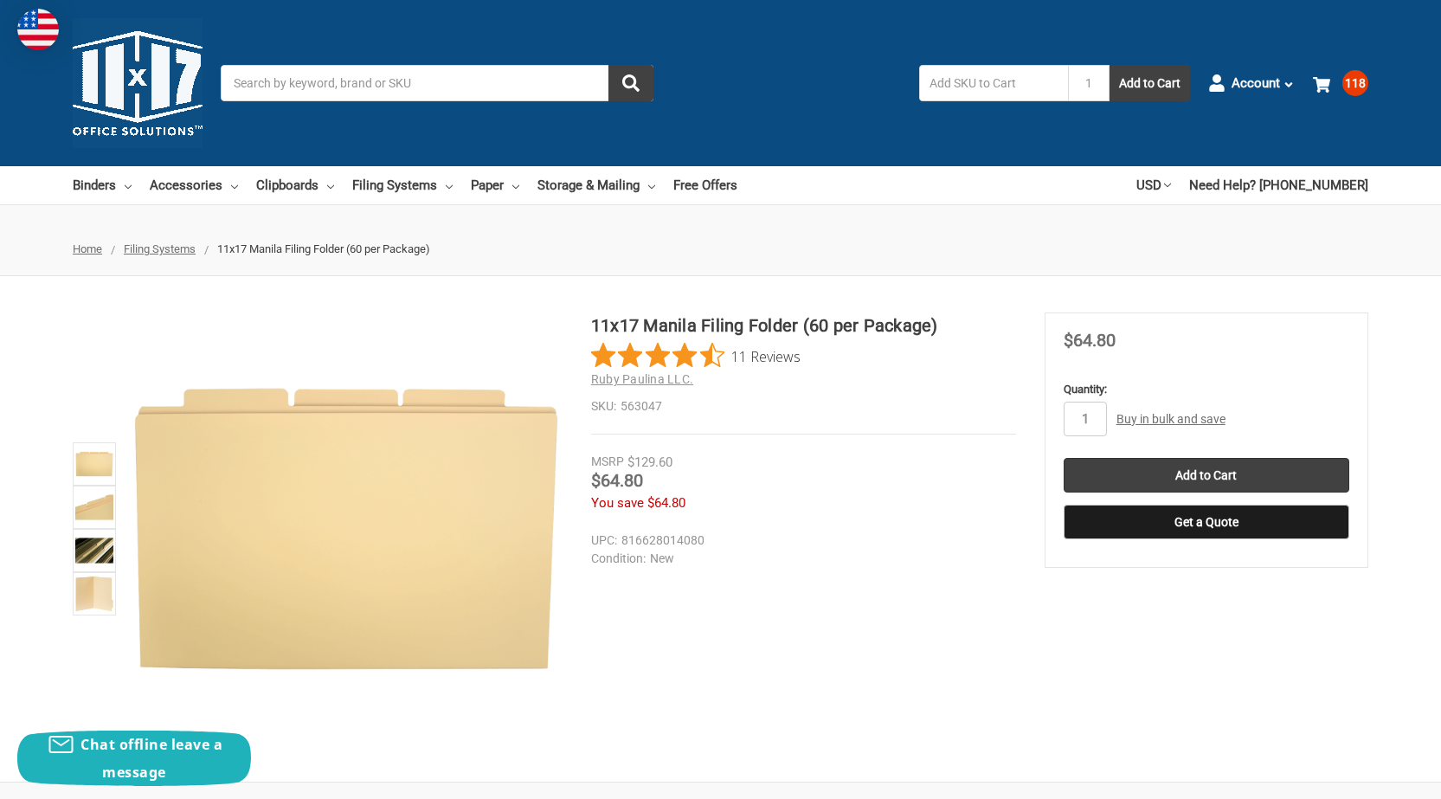
click at [782, 326] on h1 "11x17 Manila Filing Folder (60 per Package)" at bounding box center [803, 325] width 425 height 26
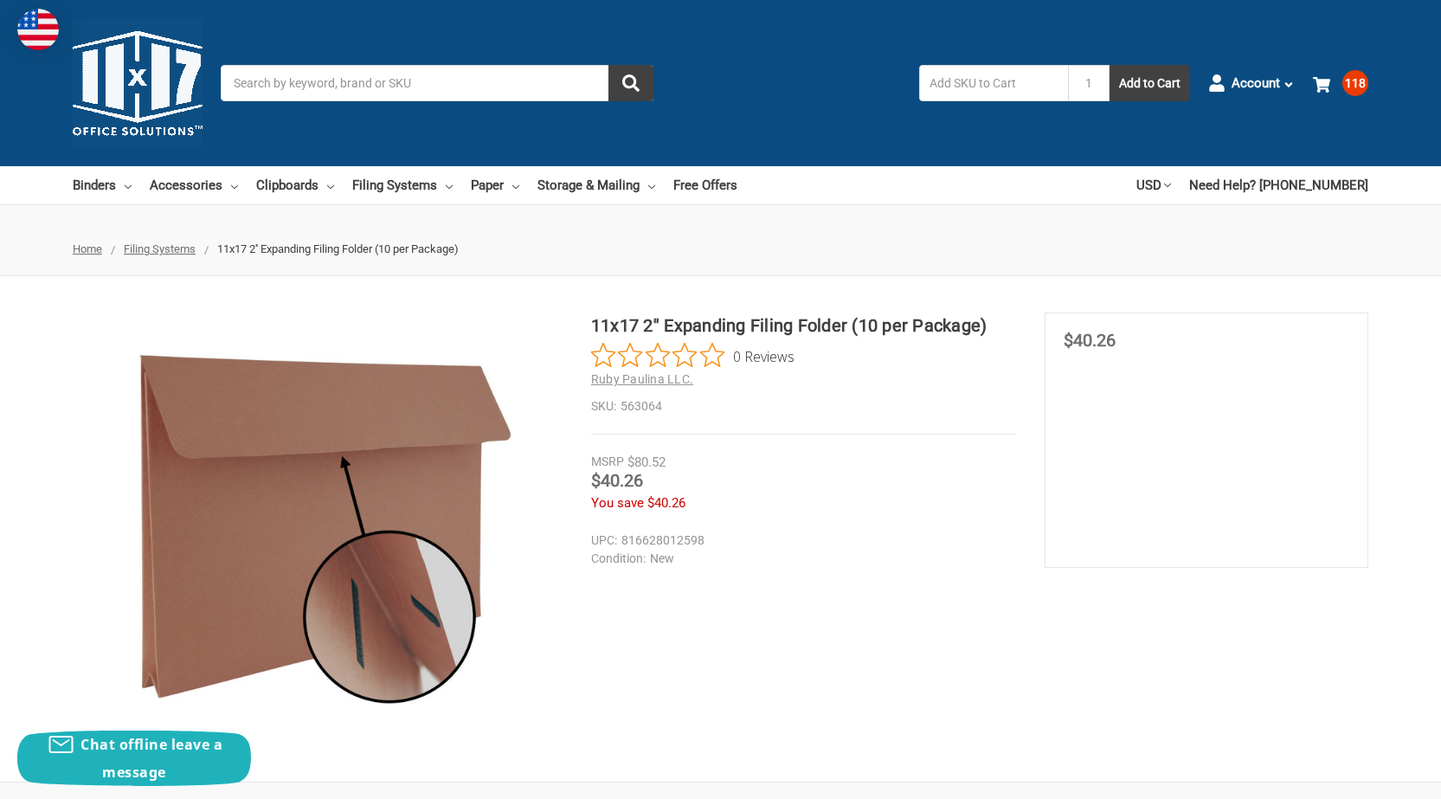
click at [946, 421] on div "11x17 2'' Expanding Filing Folder (10 per Package) 0 Reviews Ruby Paulina LLC. …" at bounding box center [803, 373] width 425 height 122
